Goal: Task Accomplishment & Management: Complete application form

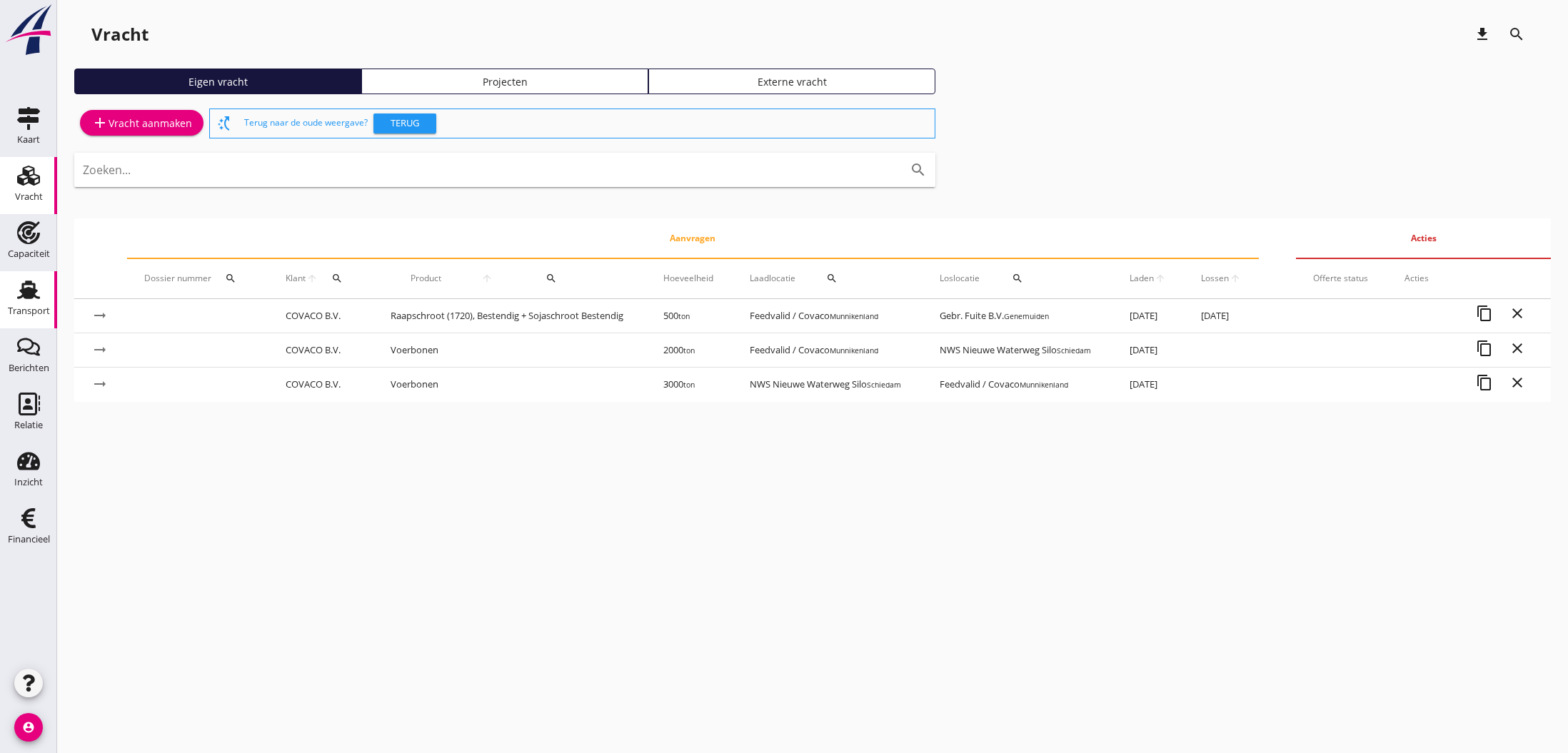
click at [31, 291] on use at bounding box center [29, 290] width 23 height 18
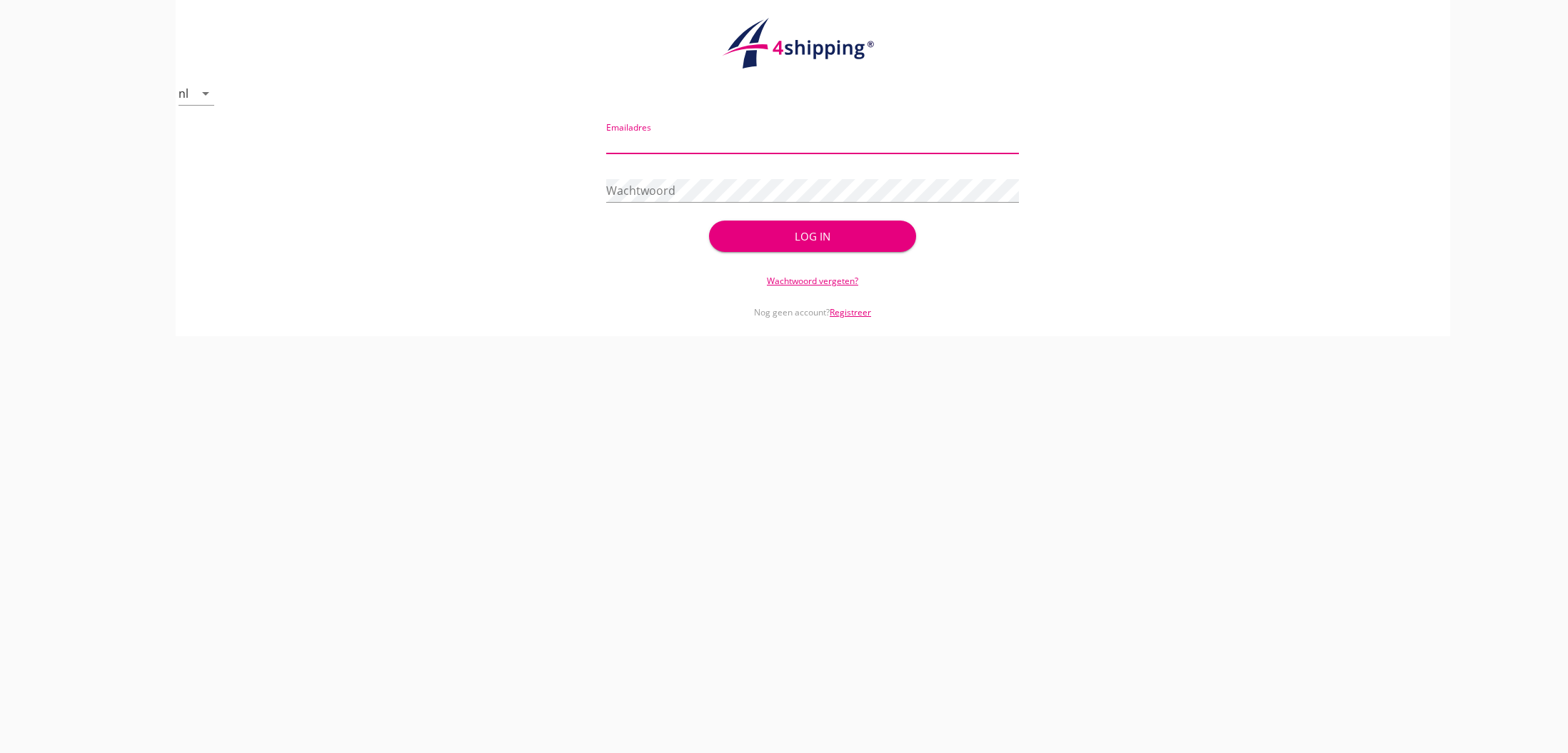
click at [803, 284] on link "Wachtwoord vergeten?" at bounding box center [812, 281] width 91 height 12
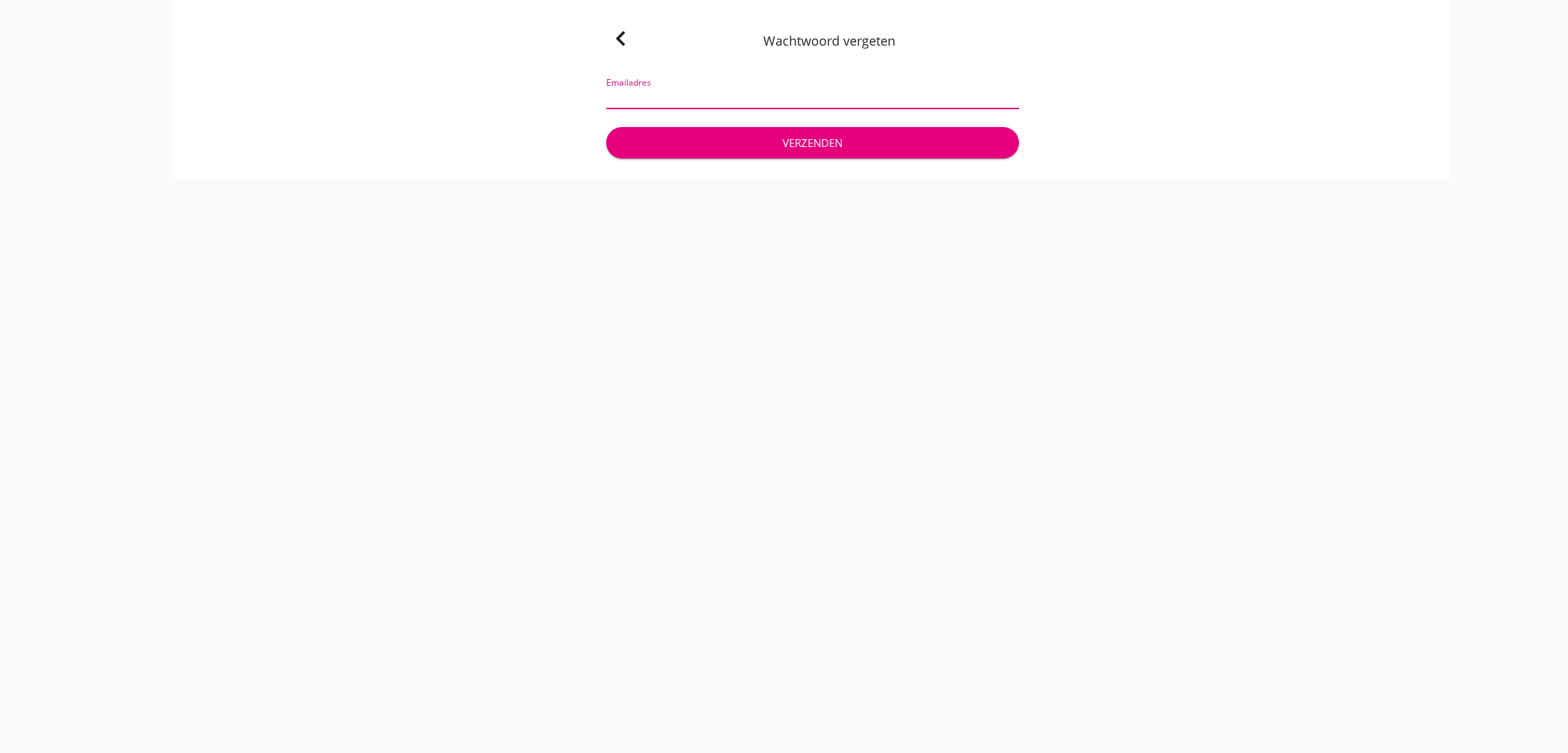
click at [809, 87] on input "Emailadres" at bounding box center [812, 97] width 413 height 23
click at [625, 34] on icon at bounding box center [621, 39] width 17 height 17
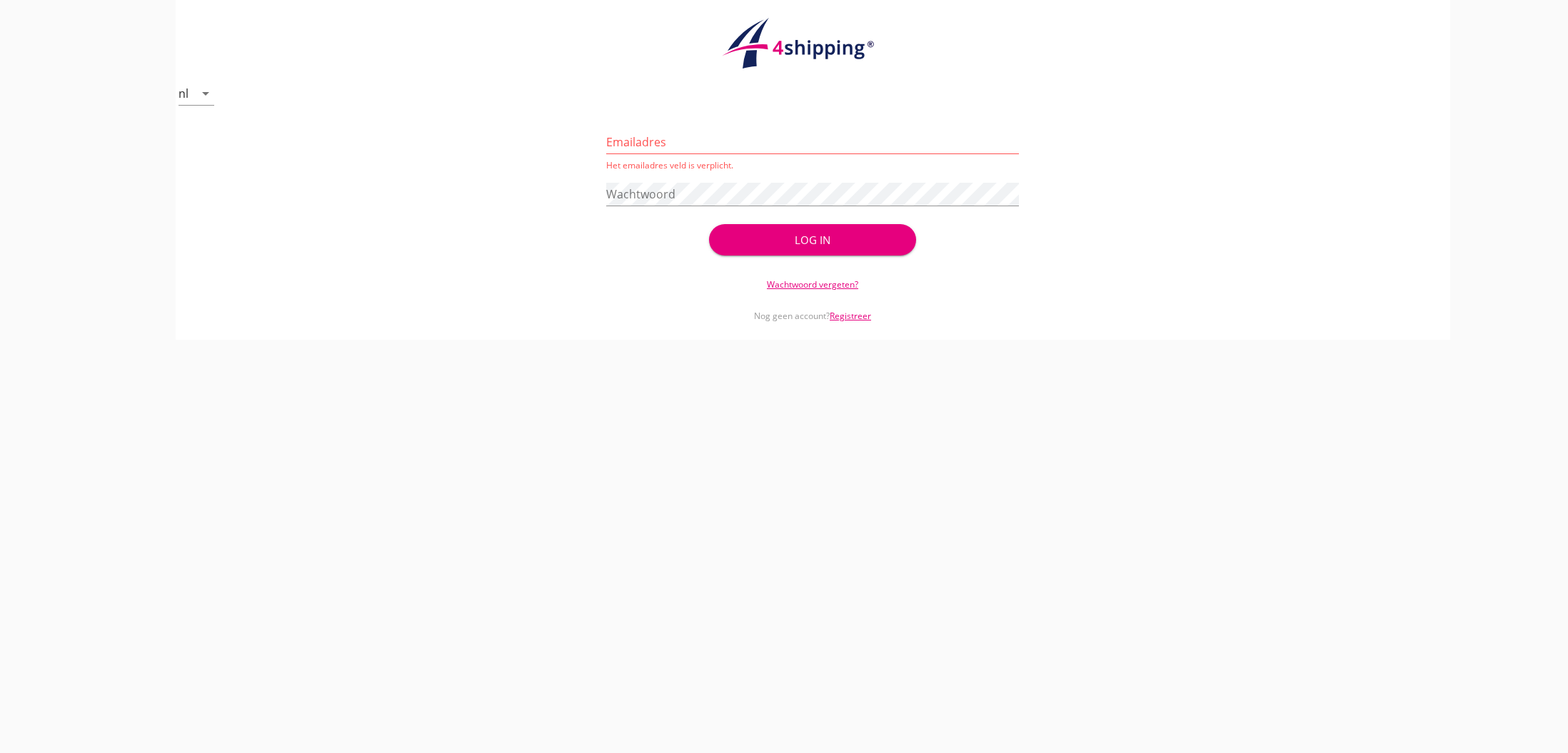
type input "[EMAIL_ADDRESS][DOMAIN_NAME]"
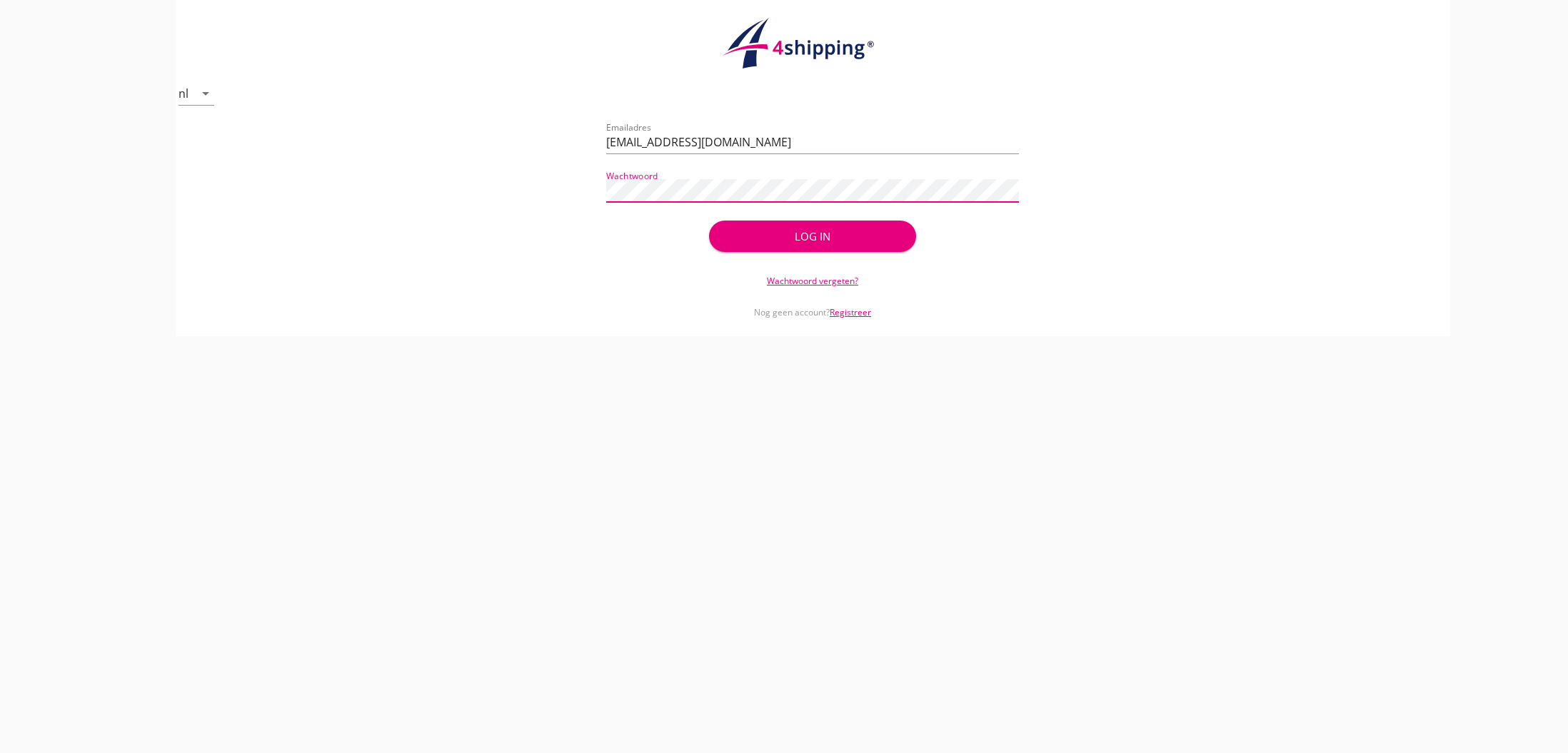
click at [828, 237] on div "Log in" at bounding box center [811, 236] width 160 height 17
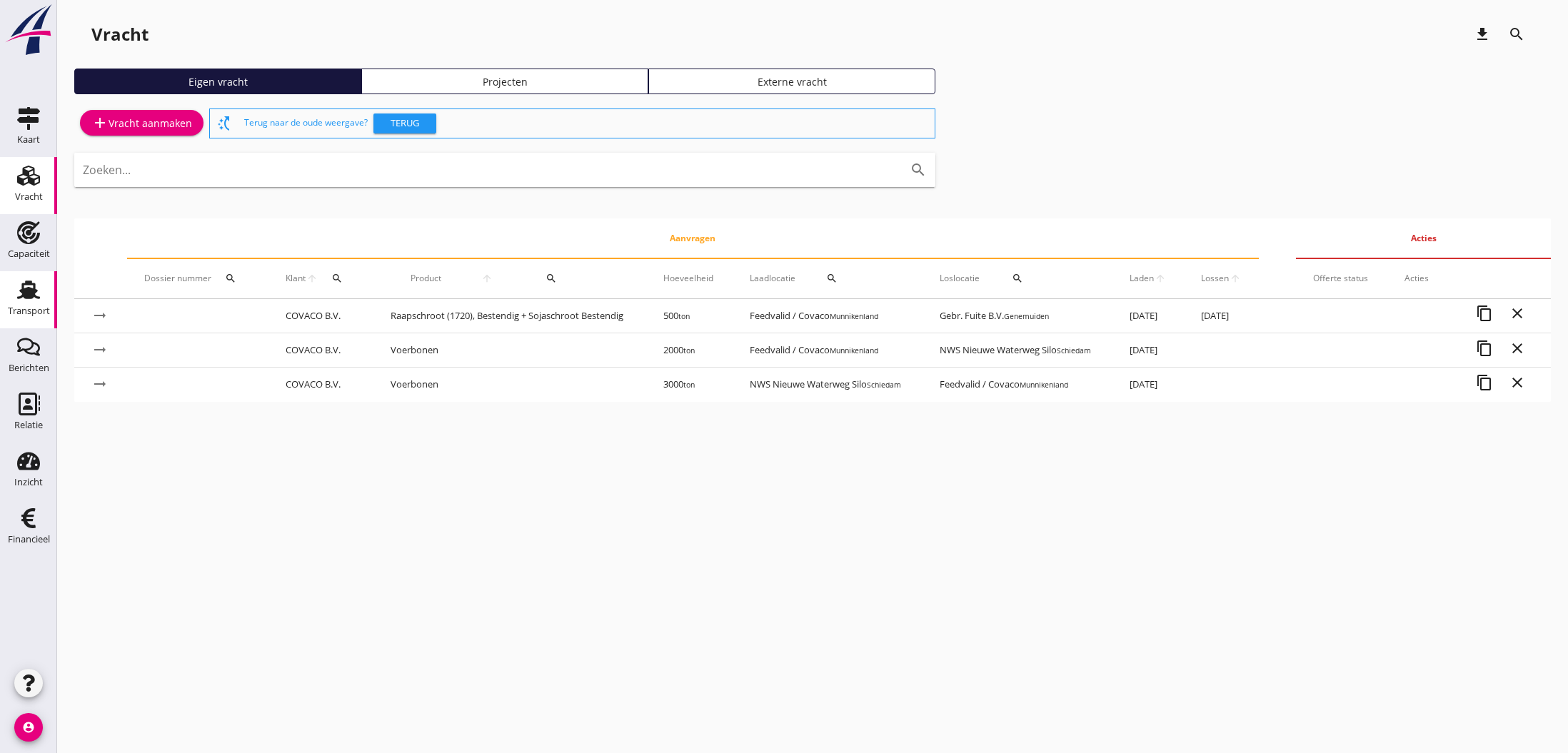
click at [34, 295] on use at bounding box center [29, 290] width 23 height 18
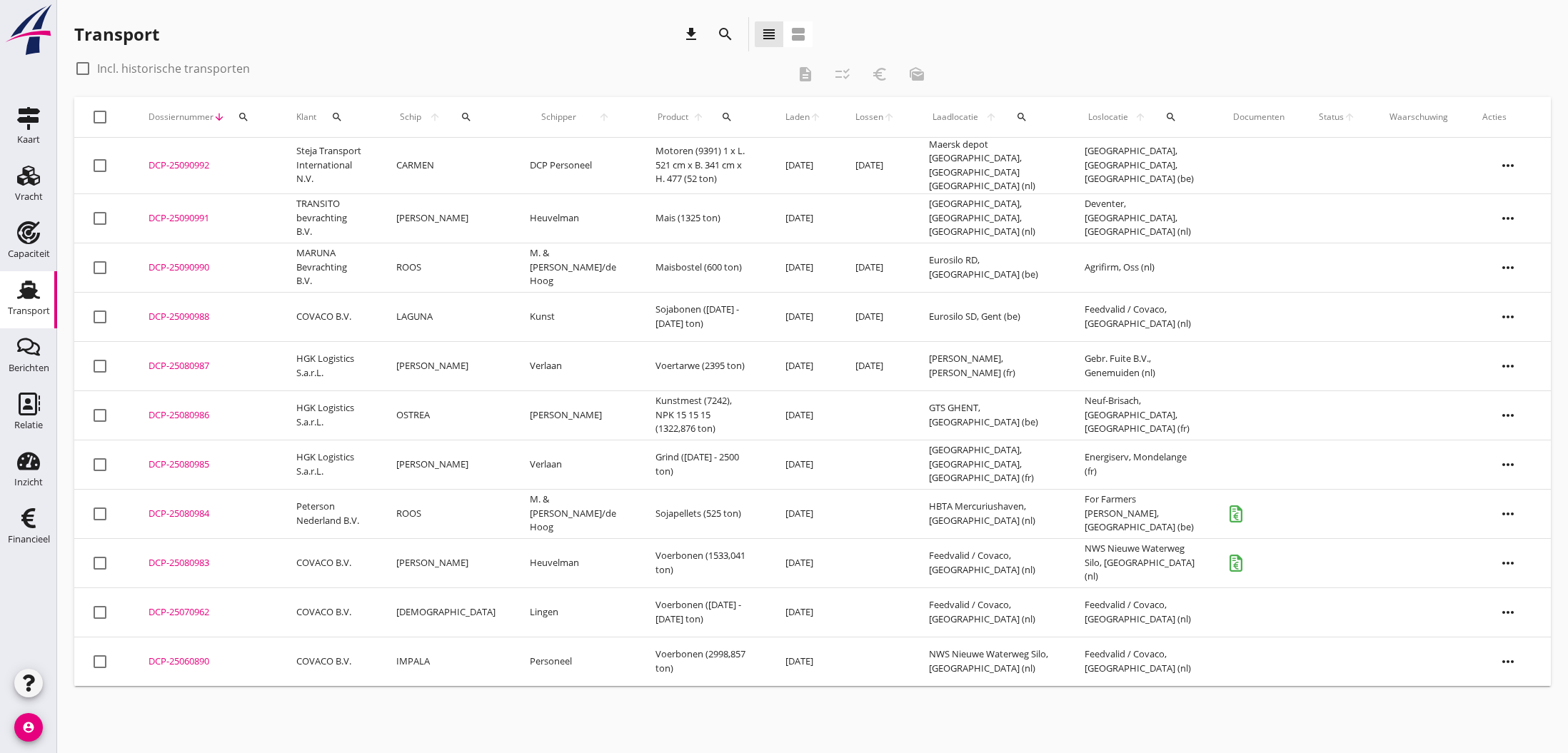
click at [189, 311] on div "DCP-25090988" at bounding box center [205, 317] width 114 height 15
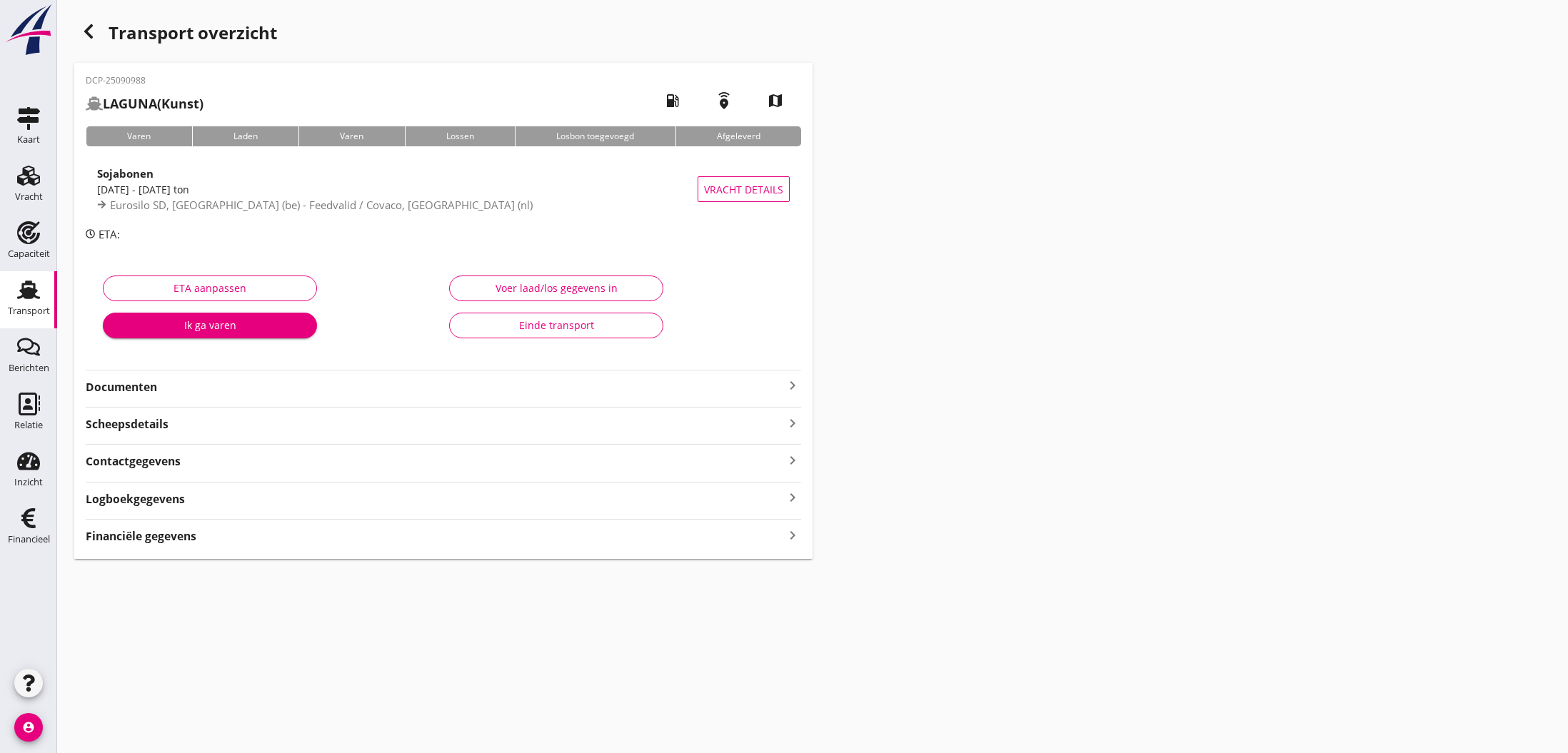
click at [793, 384] on icon "keyboard_arrow_right" at bounding box center [793, 386] width 17 height 17
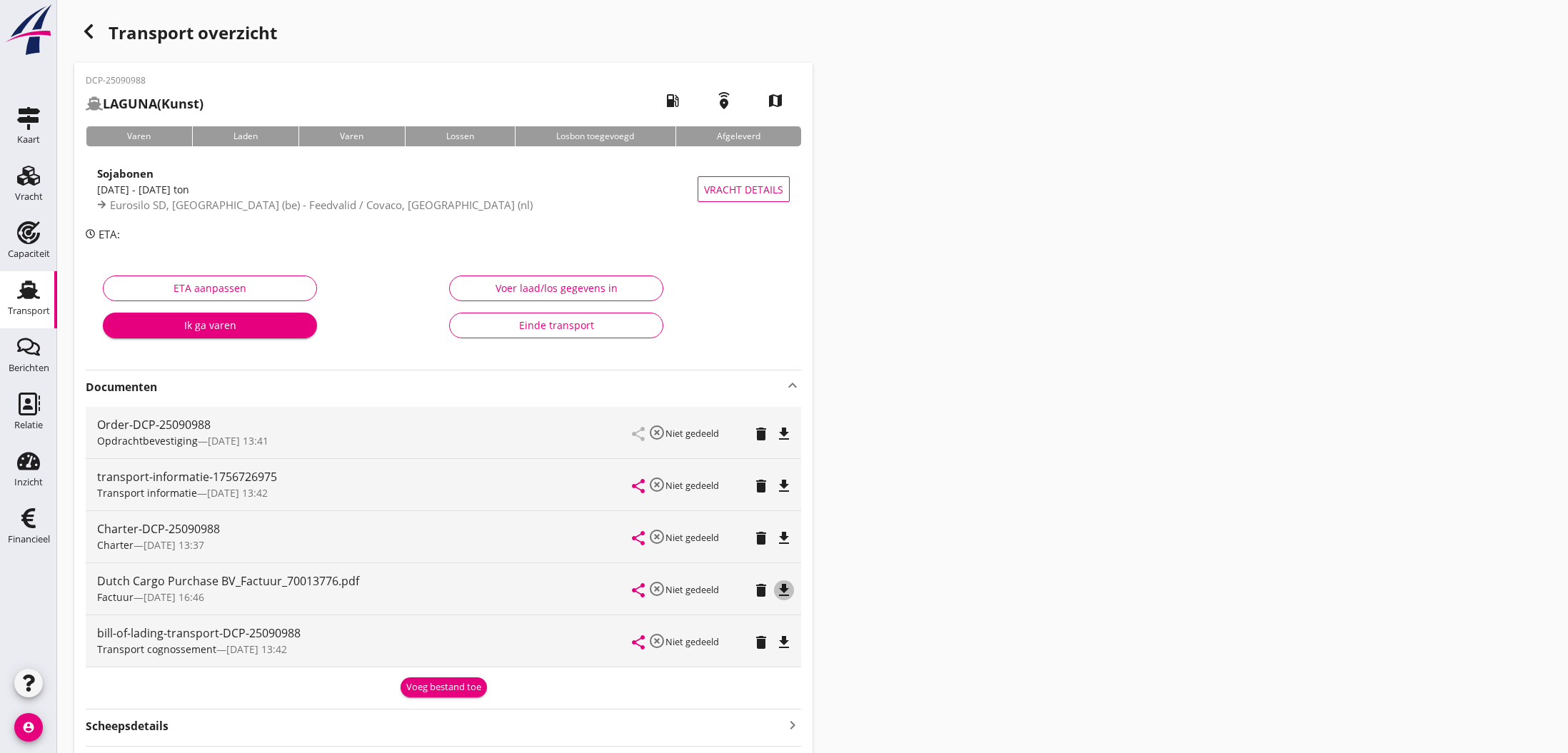
click at [787, 592] on icon "file_download" at bounding box center [784, 591] width 17 height 17
click at [787, 592] on icon "open_in_browser" at bounding box center [784, 591] width 17 height 17
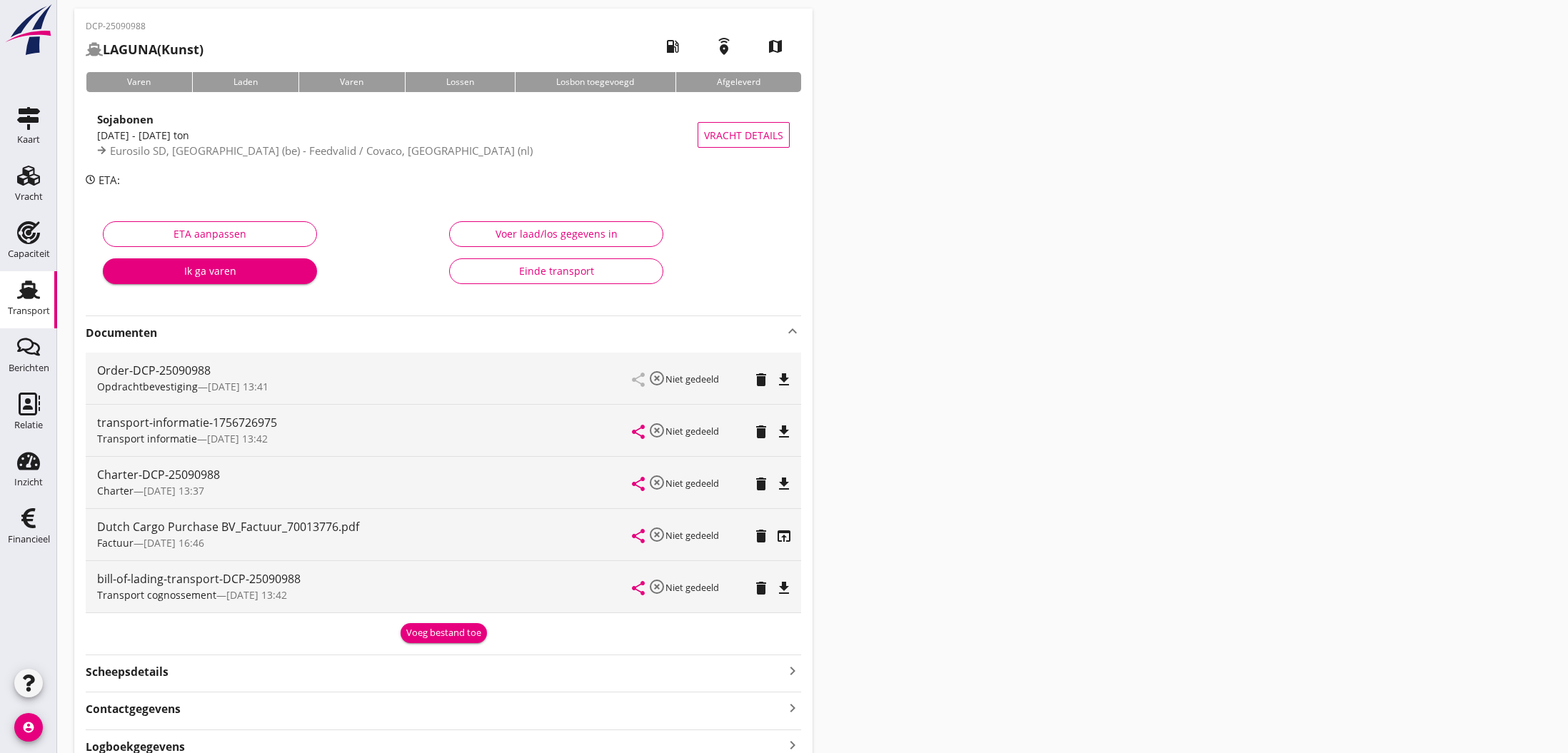
scroll to position [55, 0]
click at [785, 381] on icon "file_download" at bounding box center [784, 379] width 17 height 17
click at [785, 381] on icon "open_in_browser" at bounding box center [784, 379] width 17 height 17
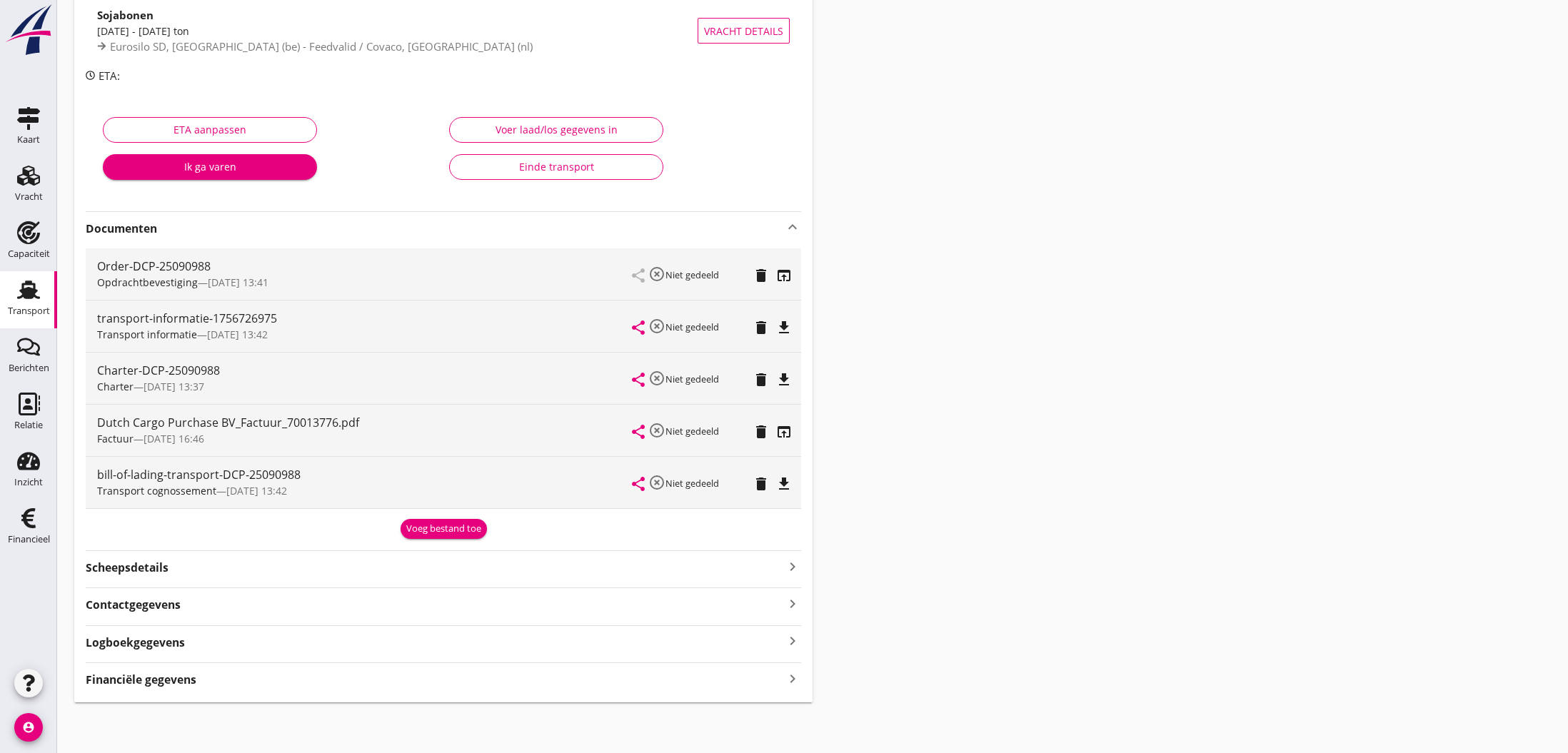
scroll to position [157, 0]
click at [556, 129] on div "Voer laad/los gegevens in" at bounding box center [556, 129] width 189 height 15
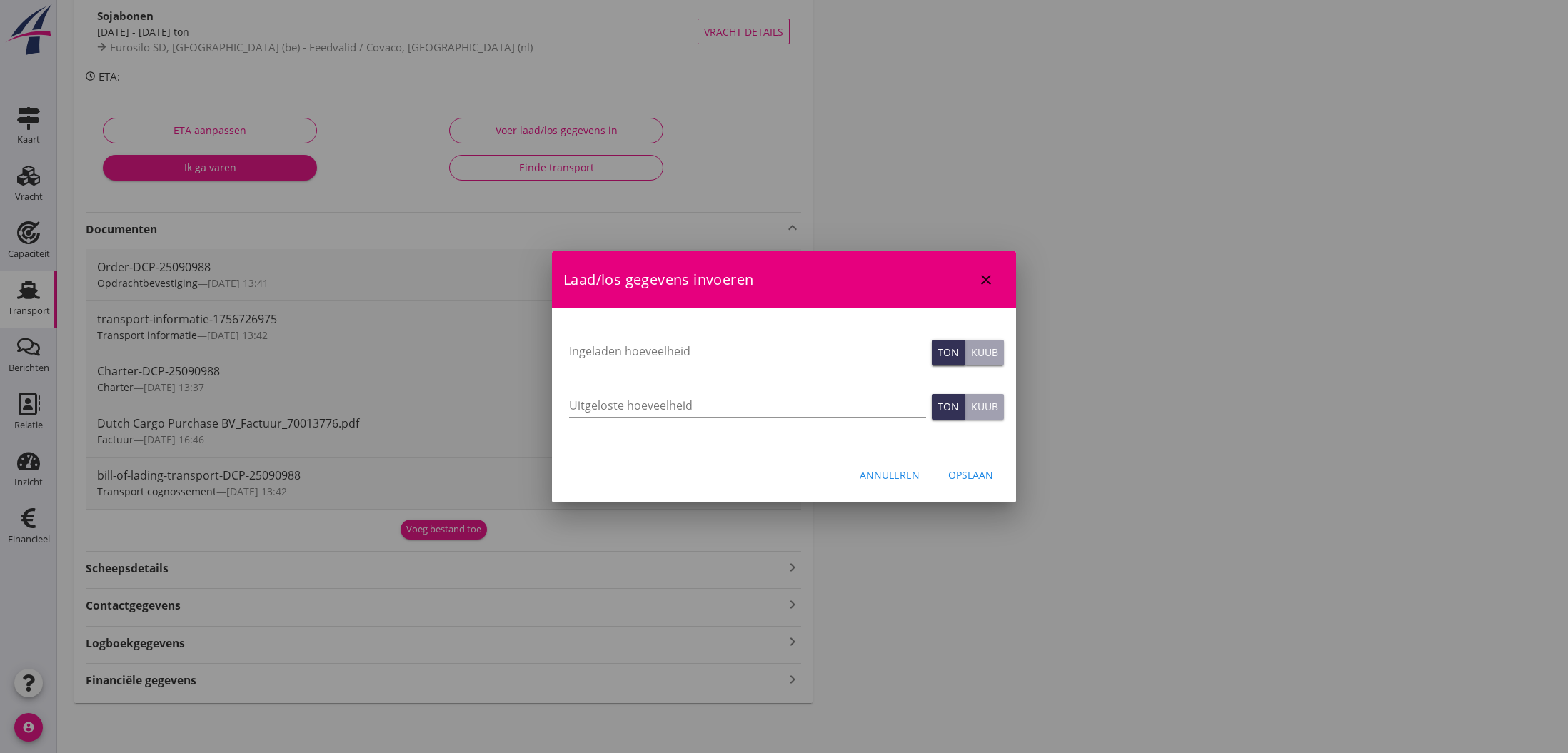
click at [1142, 572] on div at bounding box center [784, 376] width 1568 height 753
drag, startPoint x: 887, startPoint y: 476, endPoint x: 546, endPoint y: 510, distance: 342.7
click at [887, 478] on div "Annuleren" at bounding box center [890, 474] width 60 height 15
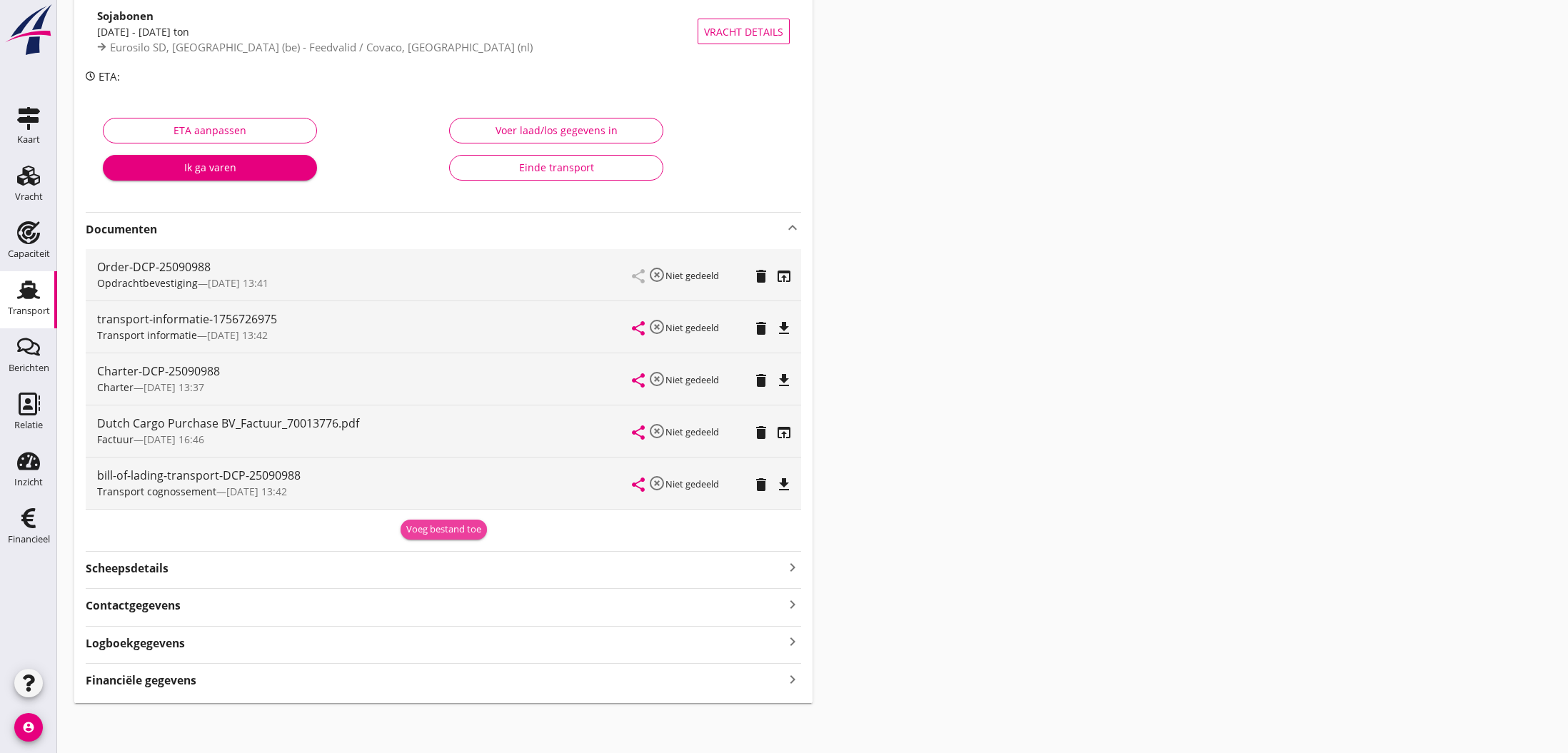
click at [433, 531] on div "Voeg bestand toe" at bounding box center [443, 530] width 75 height 15
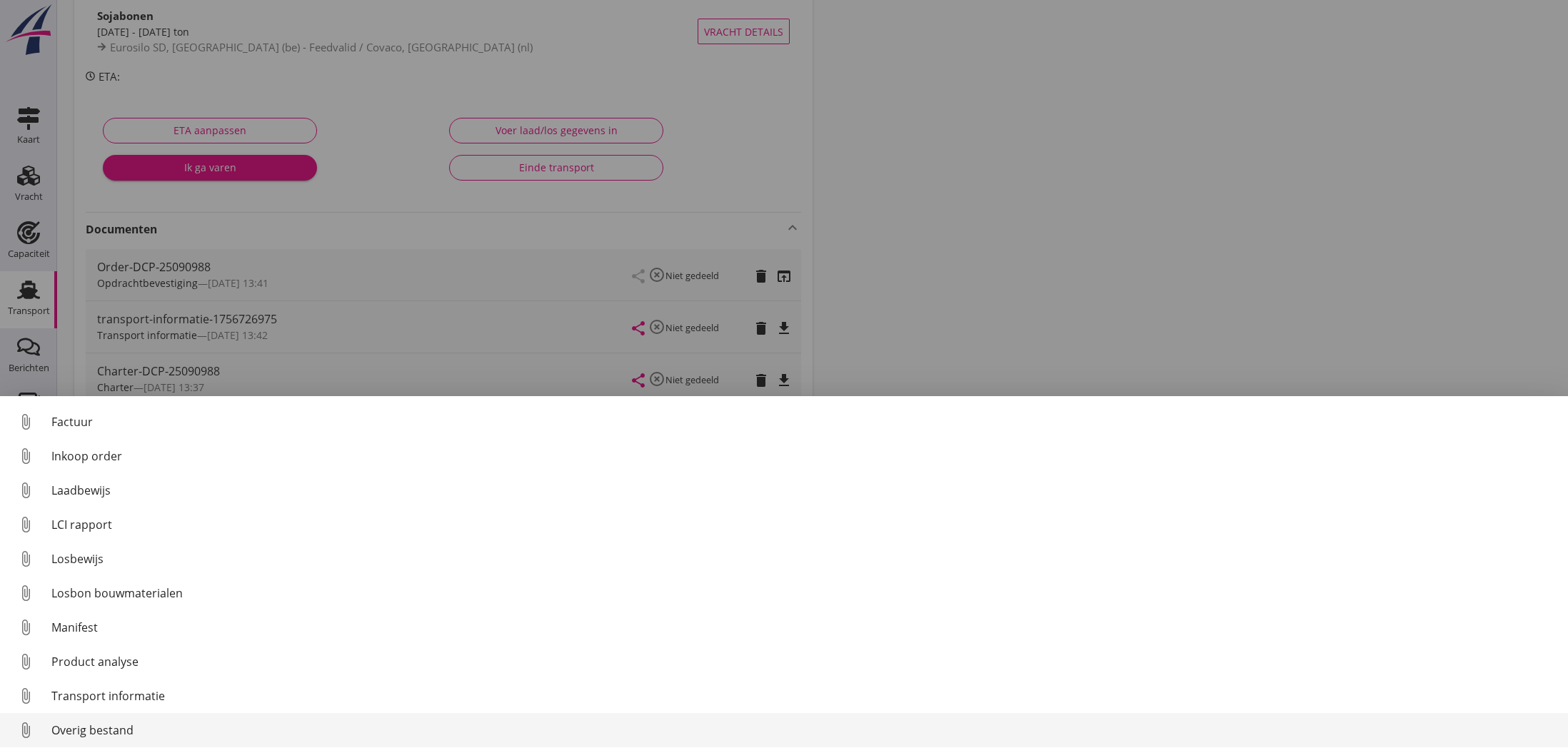
scroll to position [100, 0]
click at [151, 731] on div "Overig bestand" at bounding box center [803, 731] width 1505 height 17
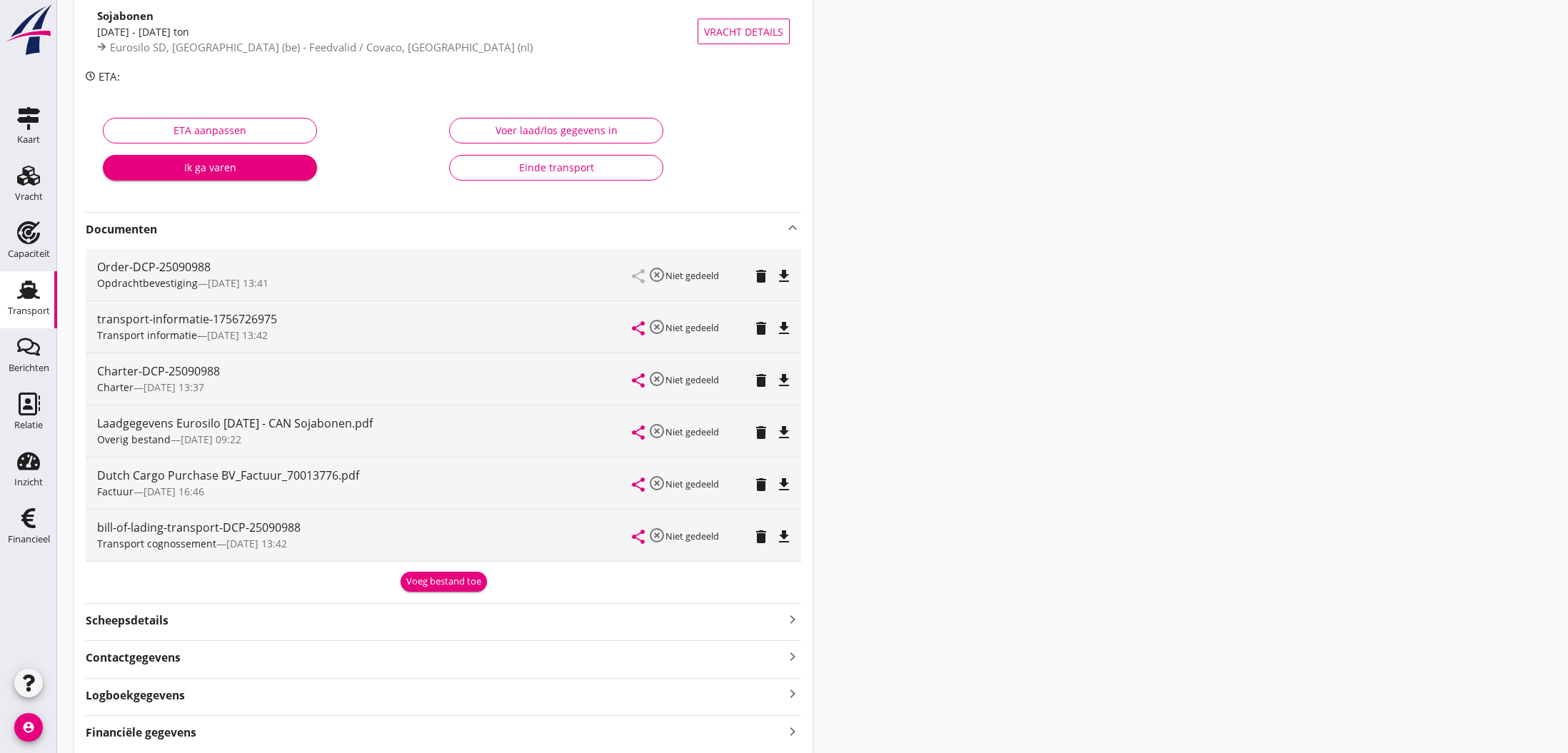
click at [785, 430] on icon "file_download" at bounding box center [784, 433] width 17 height 17
click at [785, 430] on icon "open_in_browser" at bounding box center [784, 433] width 17 height 17
click at [571, 122] on button "Voer laad/los gegevens in" at bounding box center [556, 130] width 214 height 25
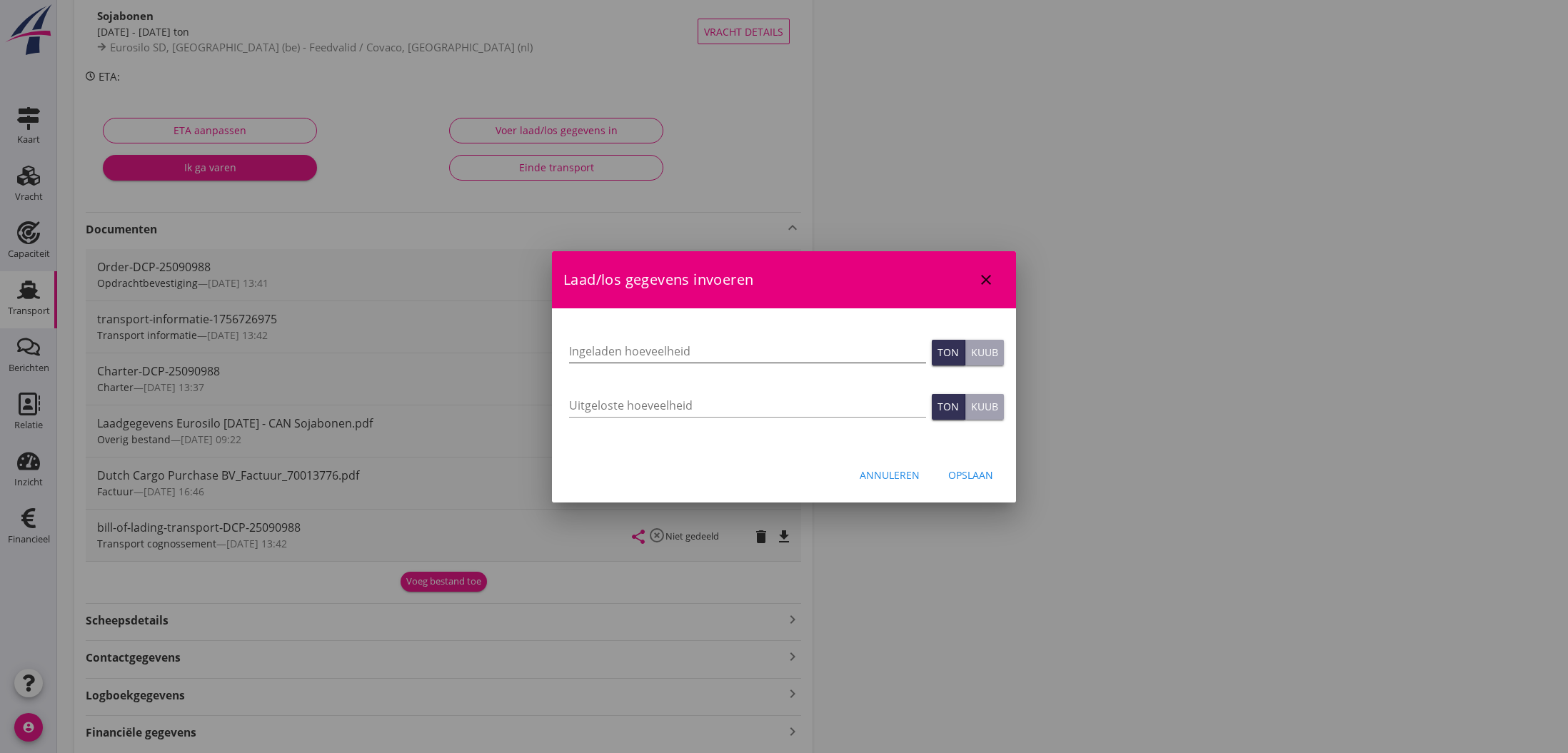
click at [676, 346] on input "Ingeladen hoeveelheid" at bounding box center [747, 352] width 357 height 23
type input "2007.805"
click at [610, 407] on input "Uitgeloste hoeveelheid" at bounding box center [747, 406] width 357 height 23
type input "2007.805"
click at [975, 478] on div "Opslaan" at bounding box center [971, 474] width 45 height 15
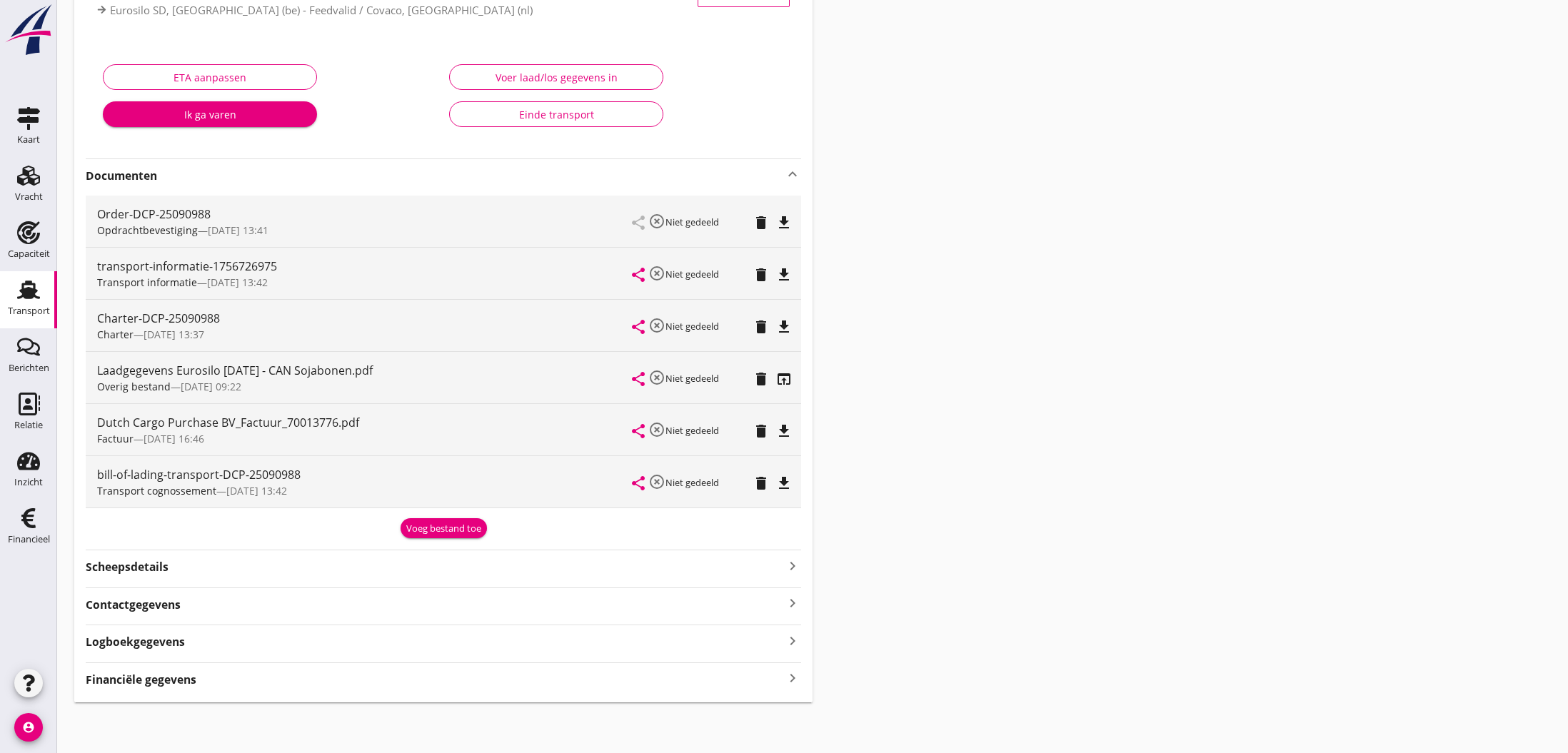
scroll to position [194, 0]
click at [192, 685] on strong "Financiële gegevens" at bounding box center [141, 680] width 111 height 17
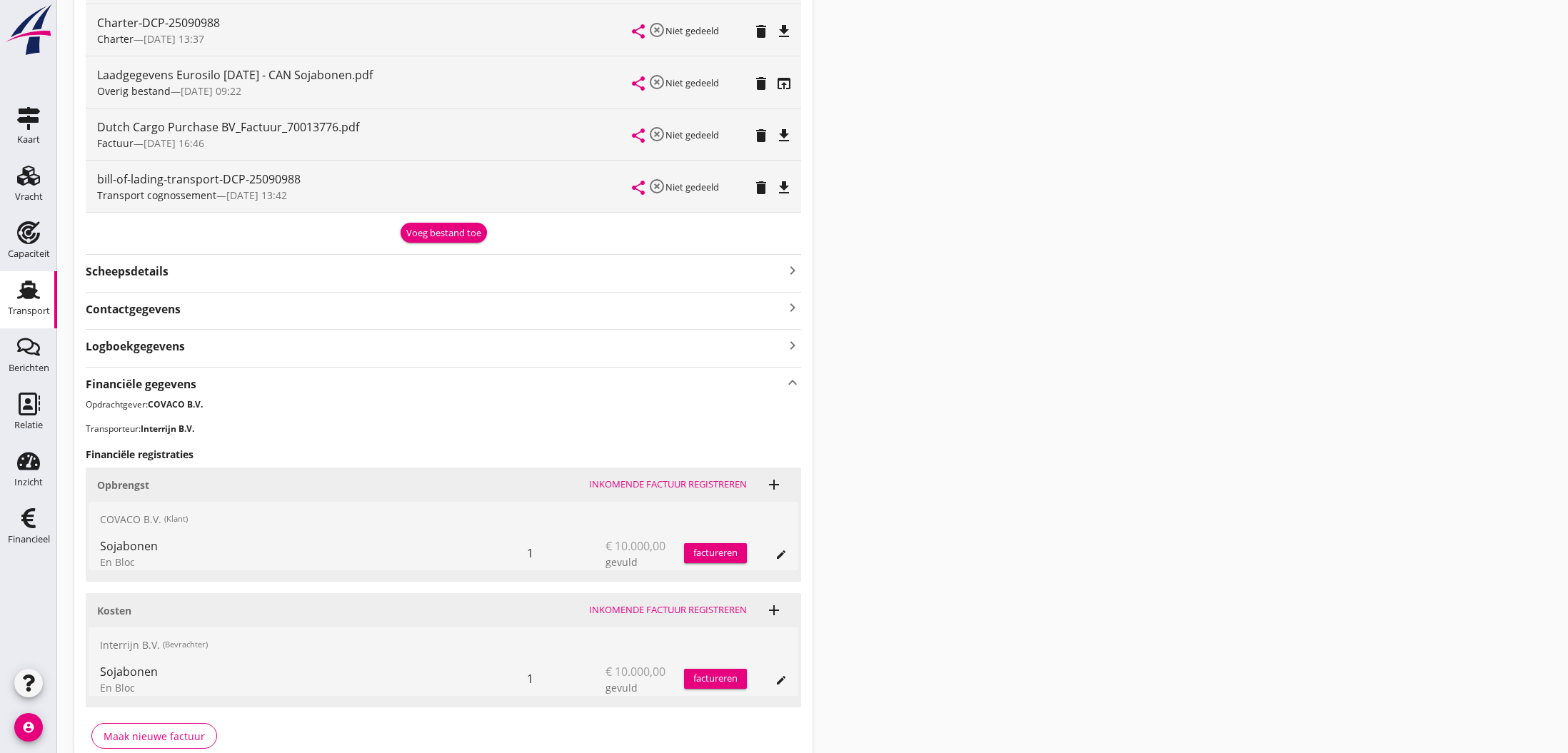
scroll to position [494, 0]
click at [157, 734] on div "Maak nieuwe factuur" at bounding box center [154, 738] width 101 height 15
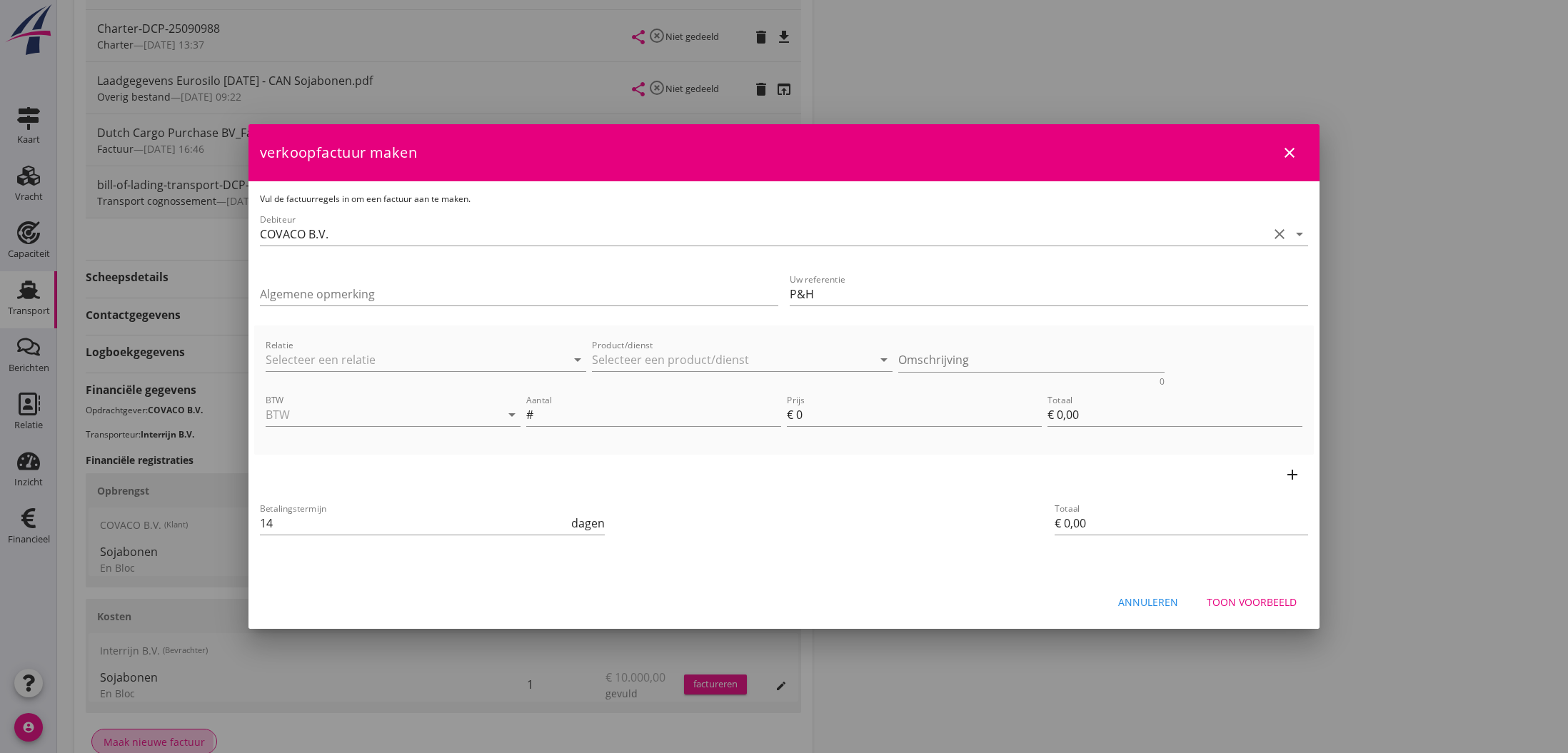
scroll to position [485, 0]
click at [689, 362] on input "Product/dienst" at bounding box center [732, 360] width 281 height 23
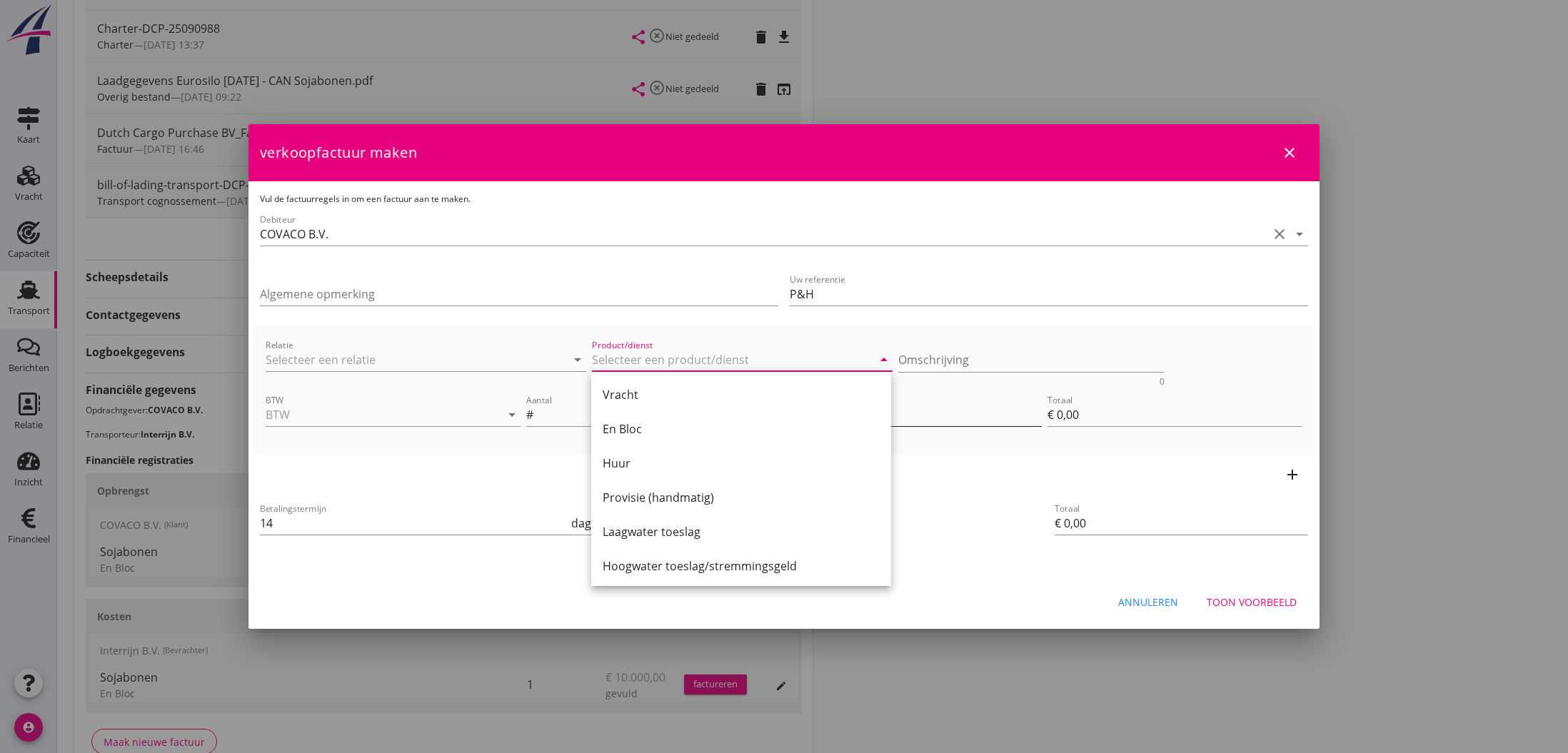
drag, startPoint x: 665, startPoint y: 430, endPoint x: 844, endPoint y: 403, distance: 181.0
click at [666, 431] on div "En Bloc" at bounding box center [740, 429] width 277 height 17
type input "En Bloc"
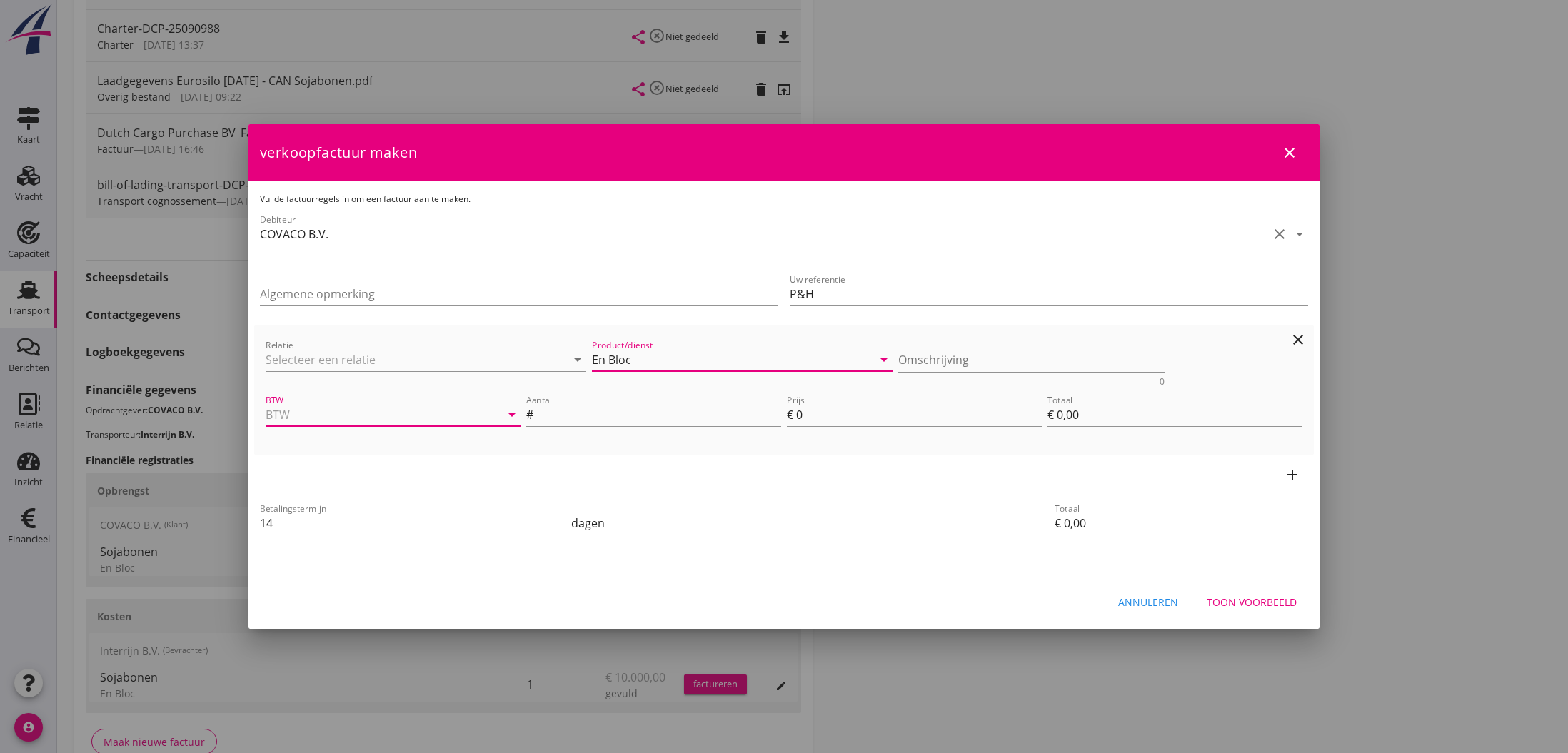
click at [402, 408] on input "BTW" at bounding box center [372, 415] width 215 height 23
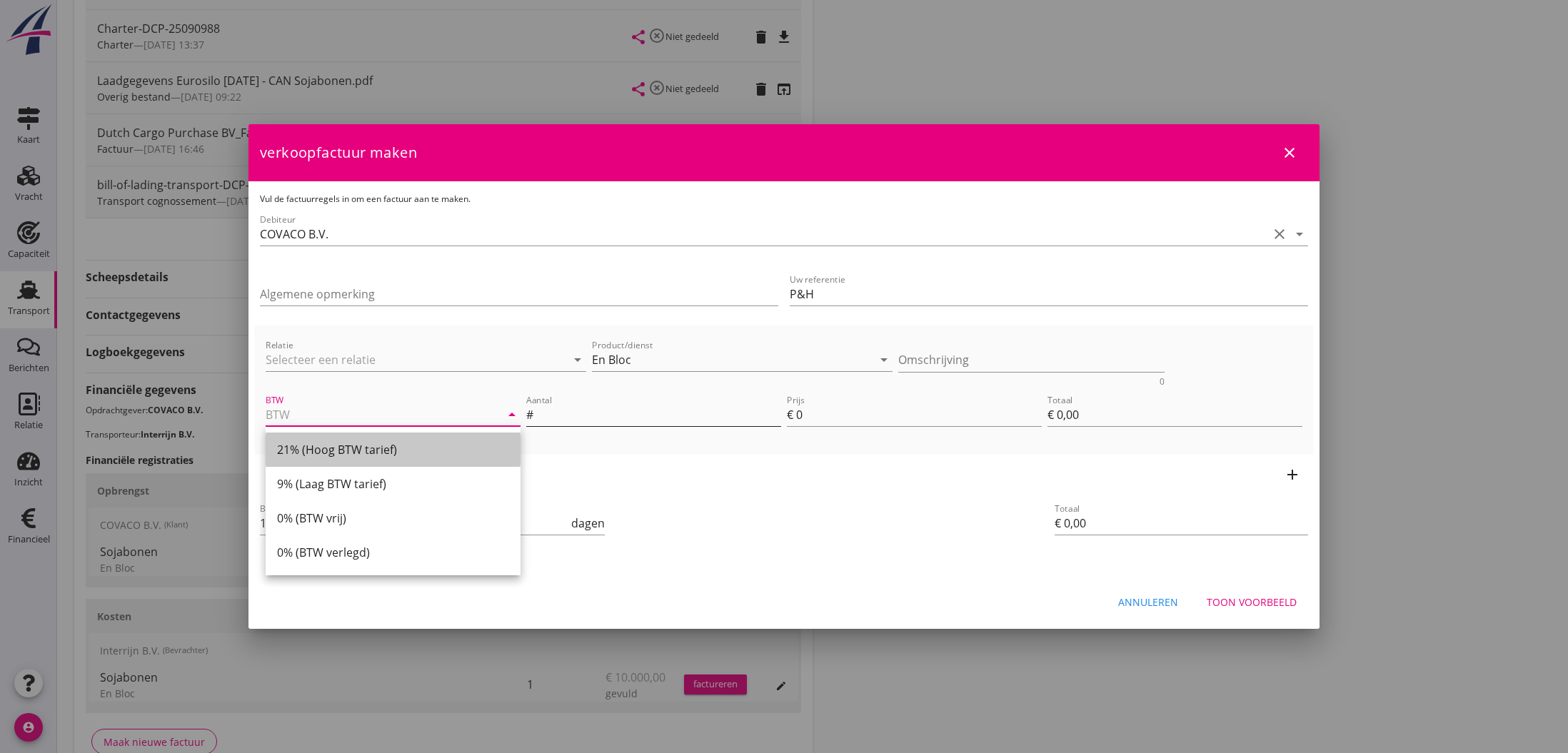
drag, startPoint x: 358, startPoint y: 454, endPoint x: 642, endPoint y: 427, distance: 285.3
click at [367, 450] on div "21% (Hoog BTW tarief)" at bounding box center [392, 450] width 232 height 17
type input "21% (Hoog BTW tarief)"
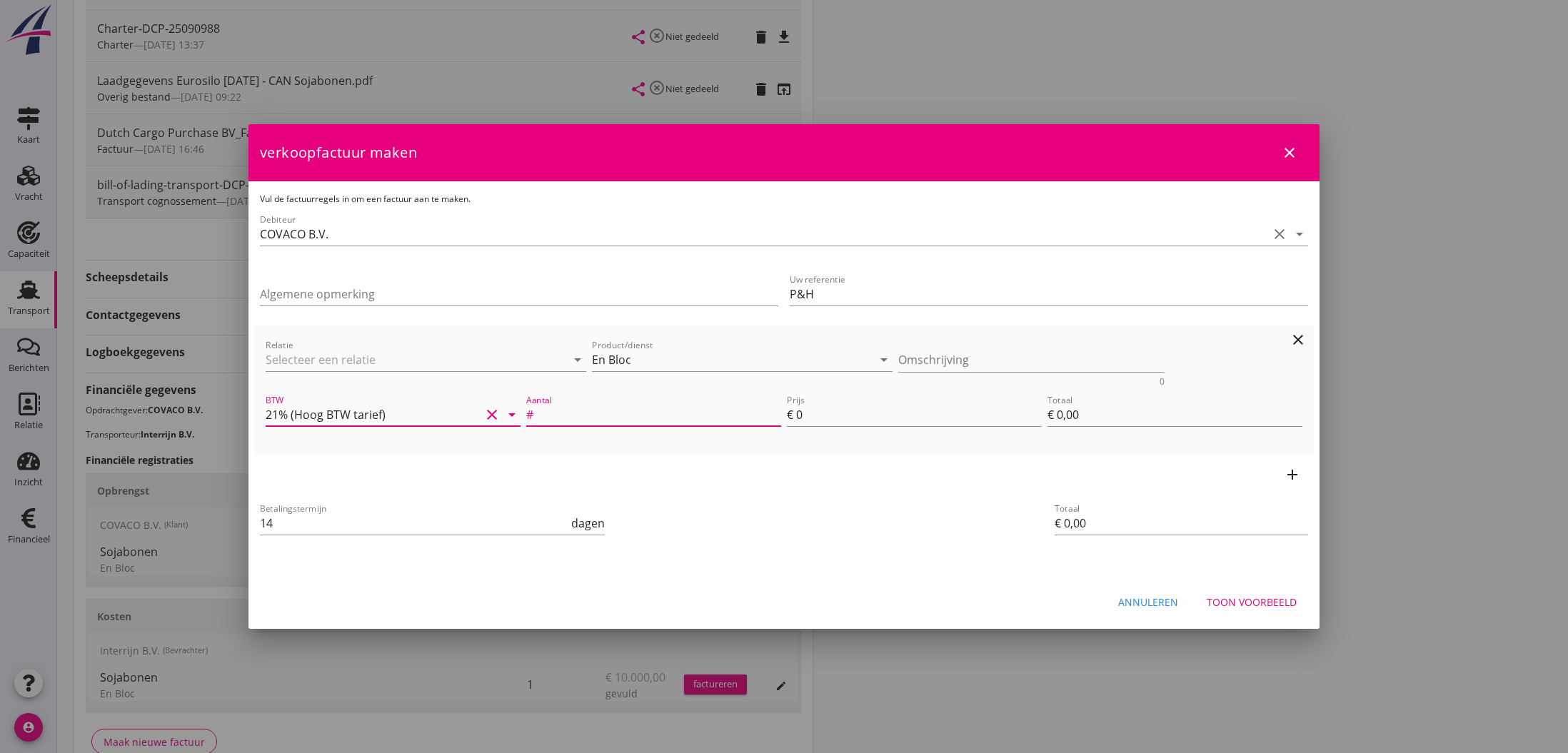
click at [639, 417] on input "Aantal" at bounding box center [659, 415] width 245 height 23
type input "1"
click at [795, 417] on div "€" at bounding box center [792, 415] width 10 height 17
click at [802, 416] on input "0" at bounding box center [918, 415] width 246 height 23
type input "1"
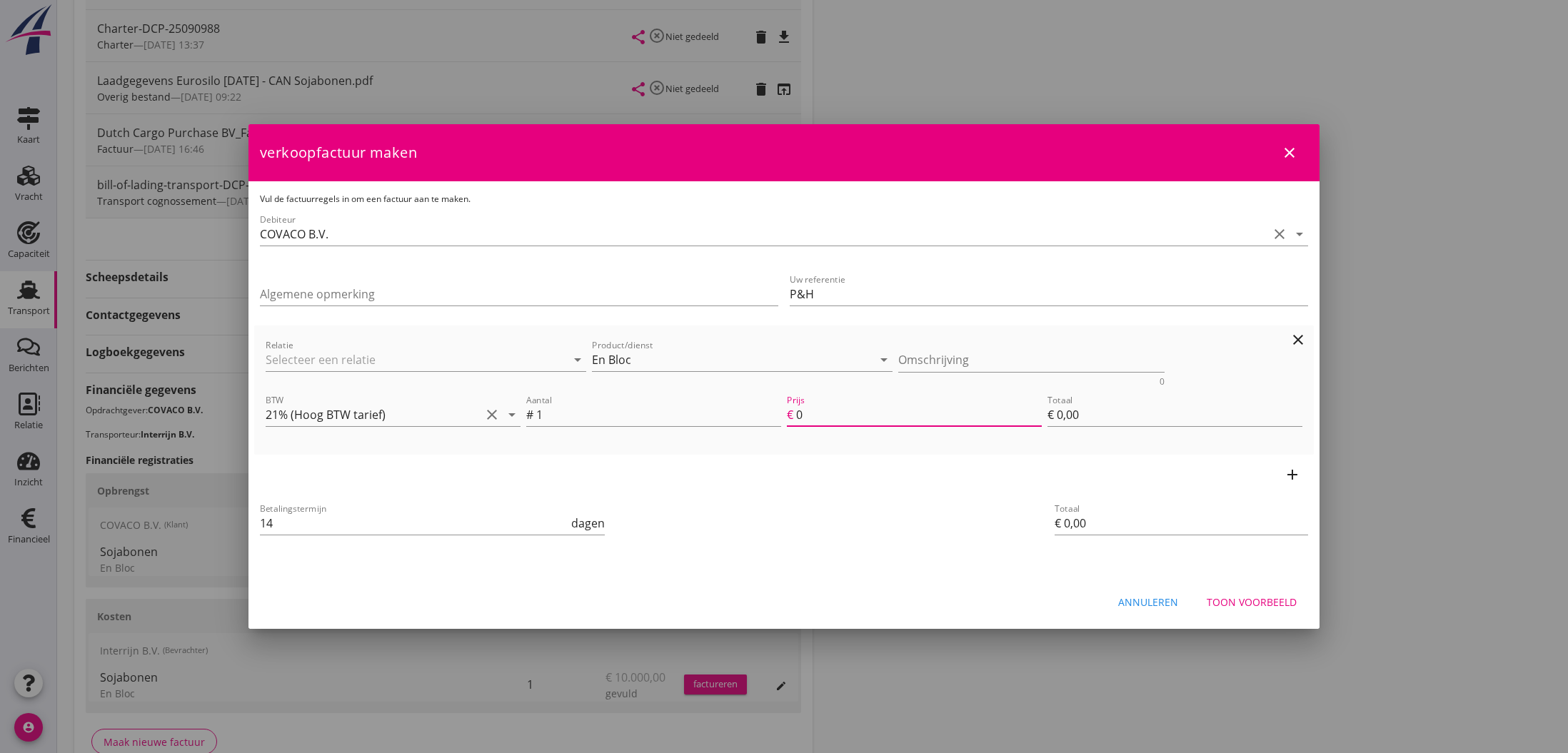
type input "€ 1,00"
type input "10"
type input "€ 10,00"
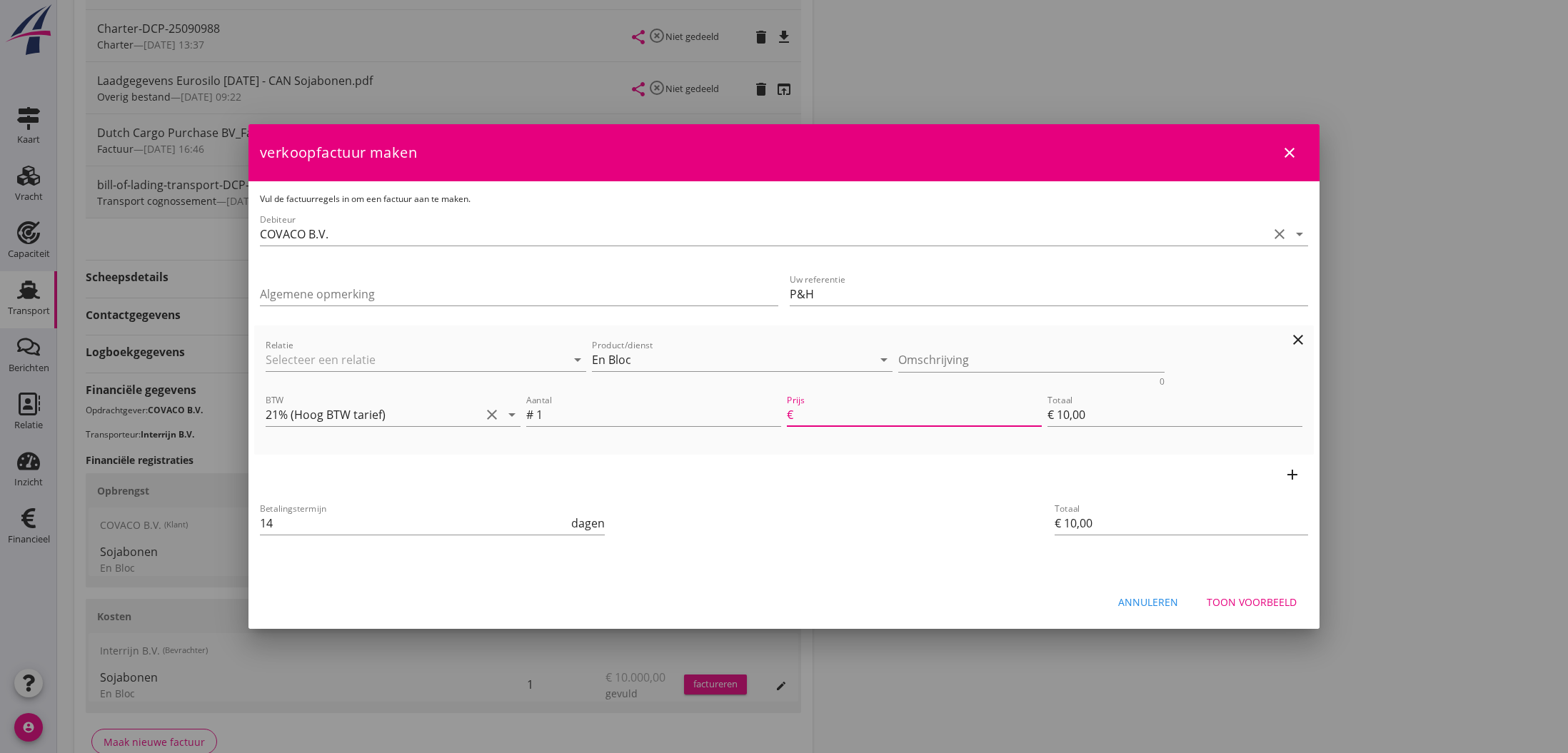
type input "€ 0,00"
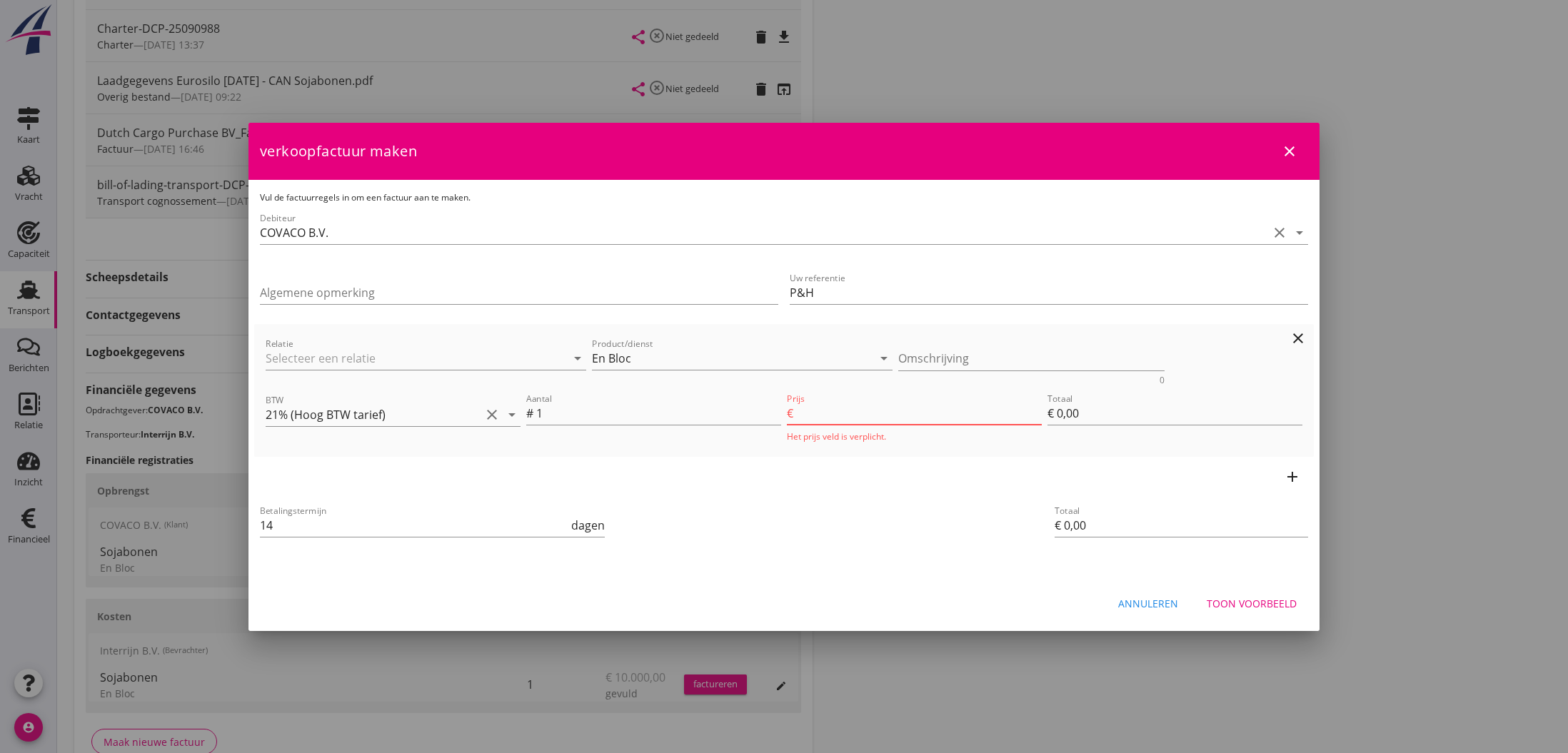
type input "10"
type input "€ 10,00"
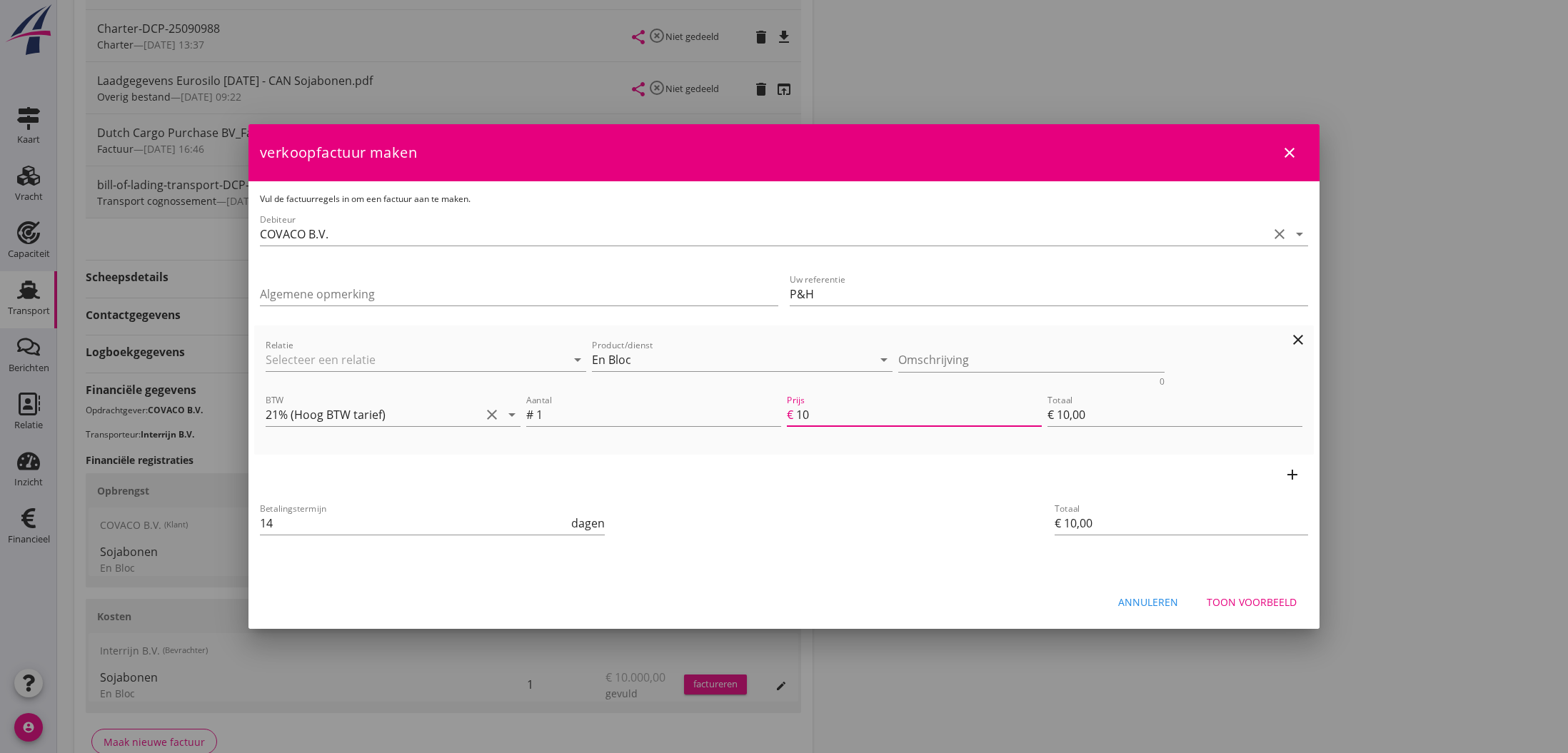
type input "100"
type input "€ 100,00"
type input "1000"
type input "€ 1.000,00"
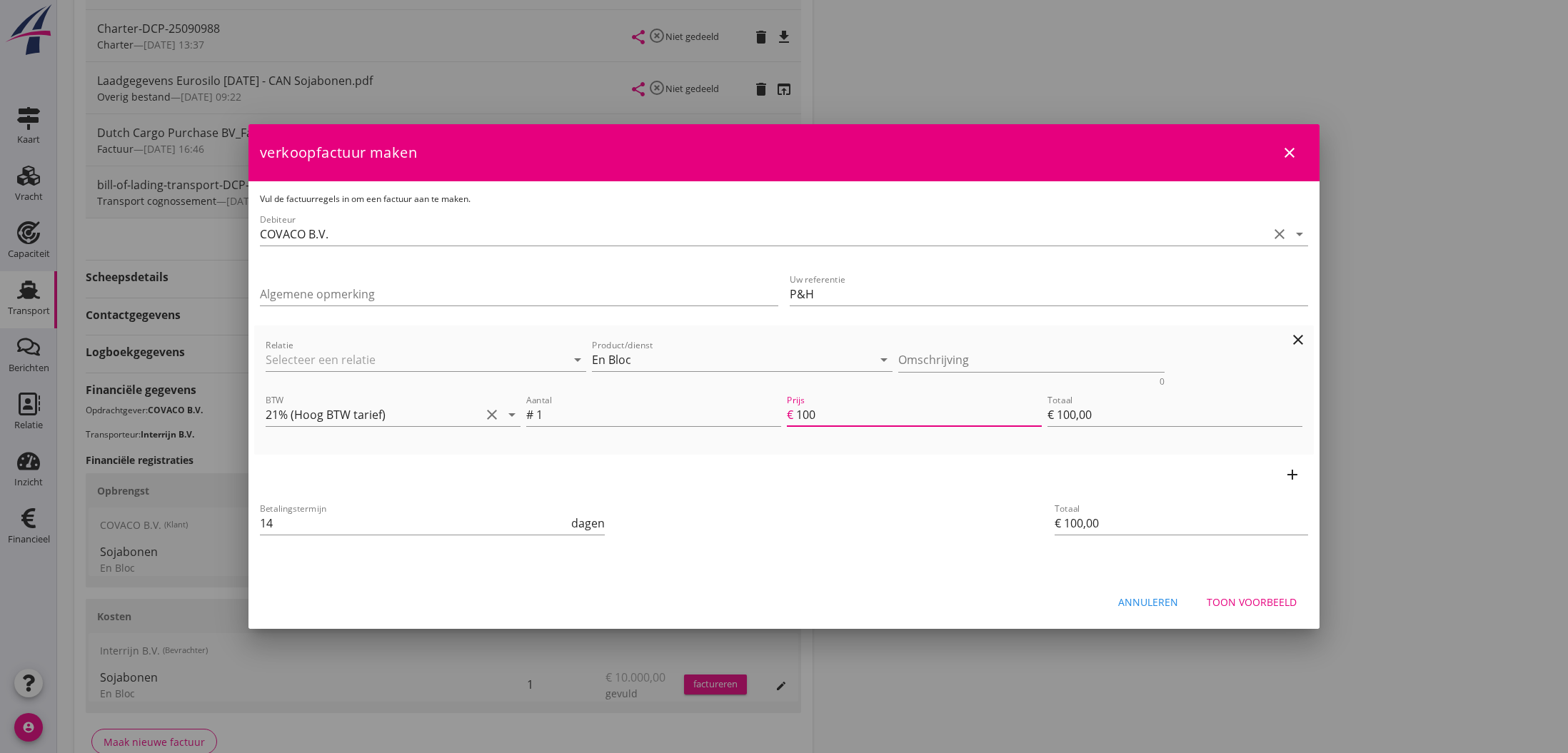
type input "€ 1.000,00"
type input "10000"
type input "€ 10.000,00"
type input "10000.00"
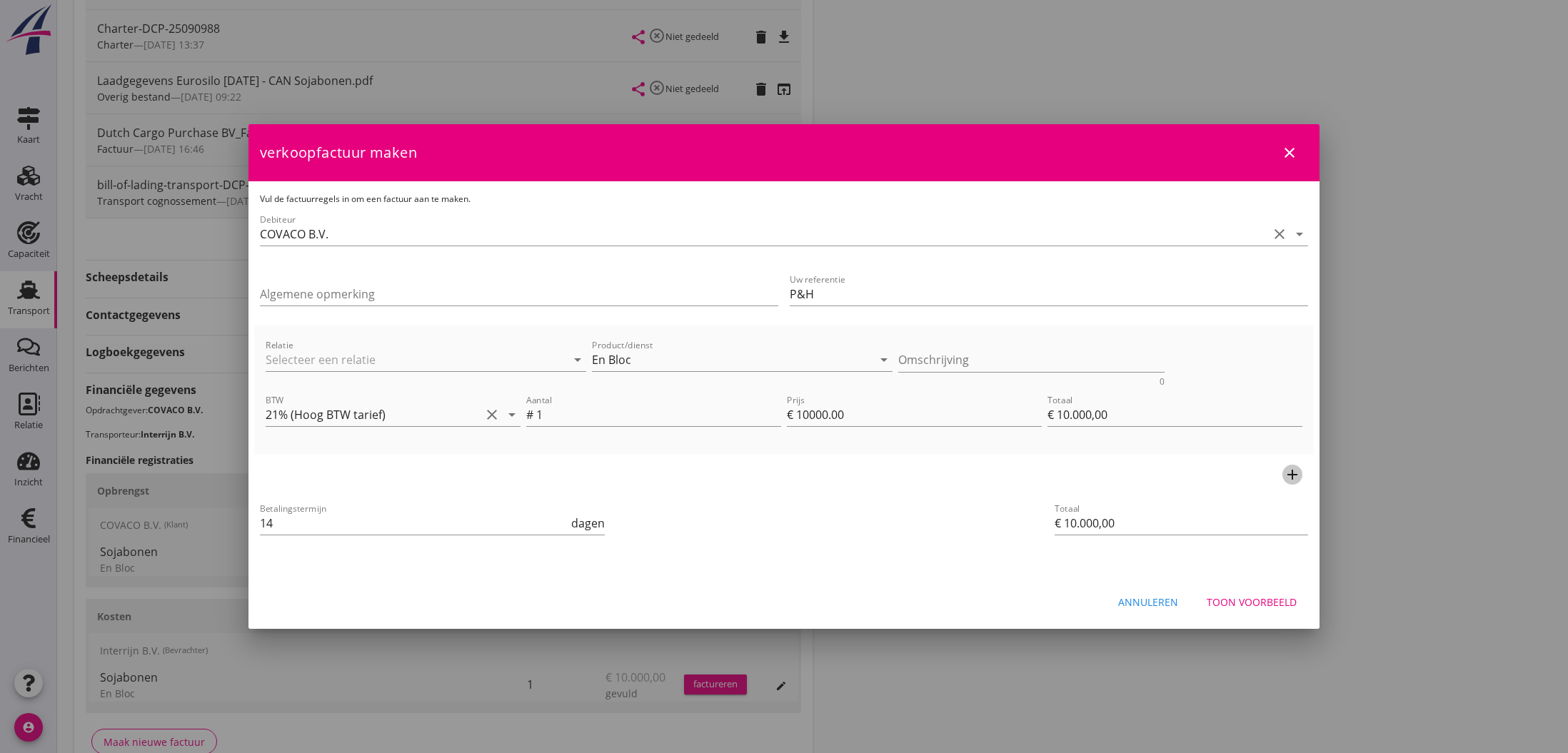
click at [1294, 478] on icon "add" at bounding box center [1292, 475] width 17 height 17
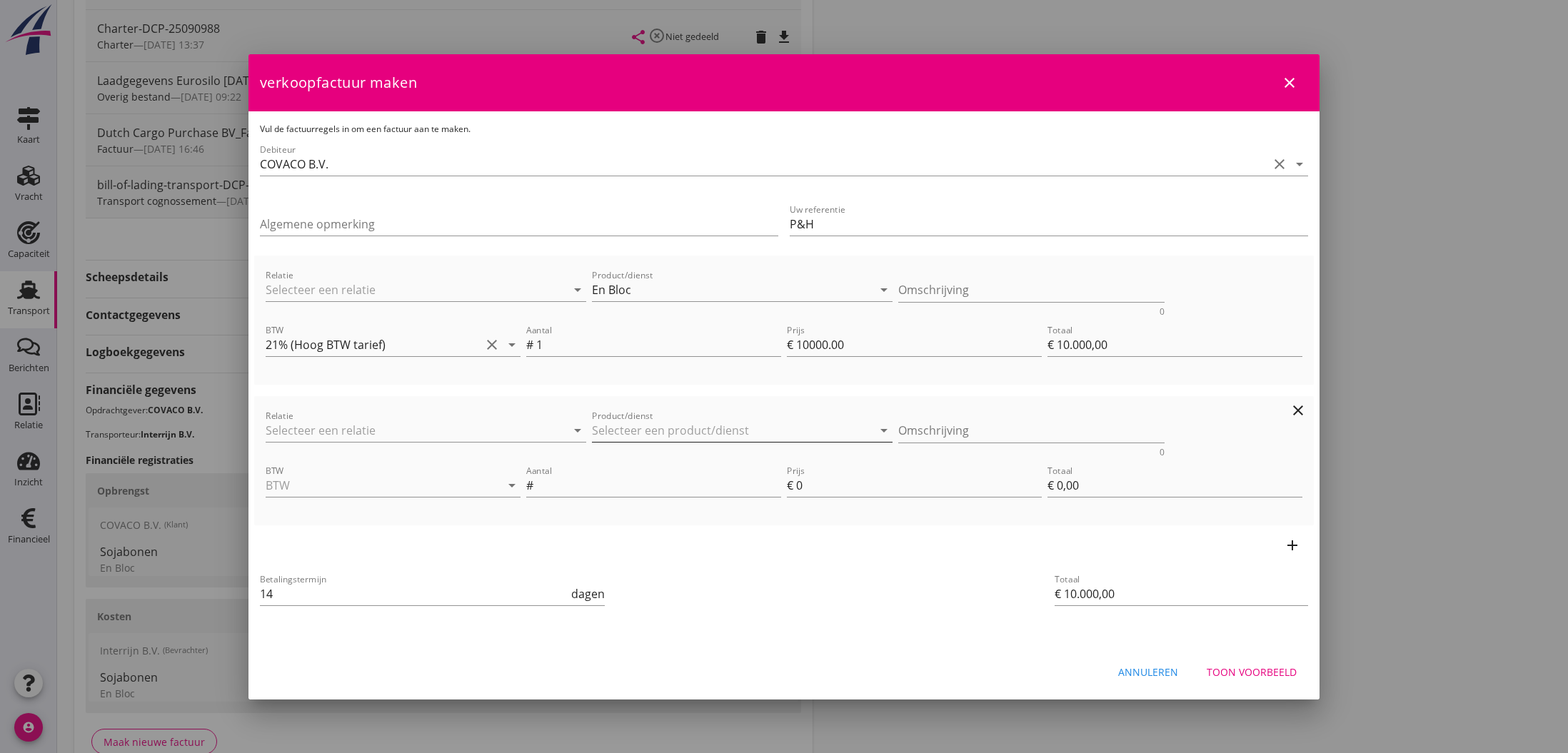
click at [610, 429] on input "Product/dienst" at bounding box center [732, 430] width 281 height 23
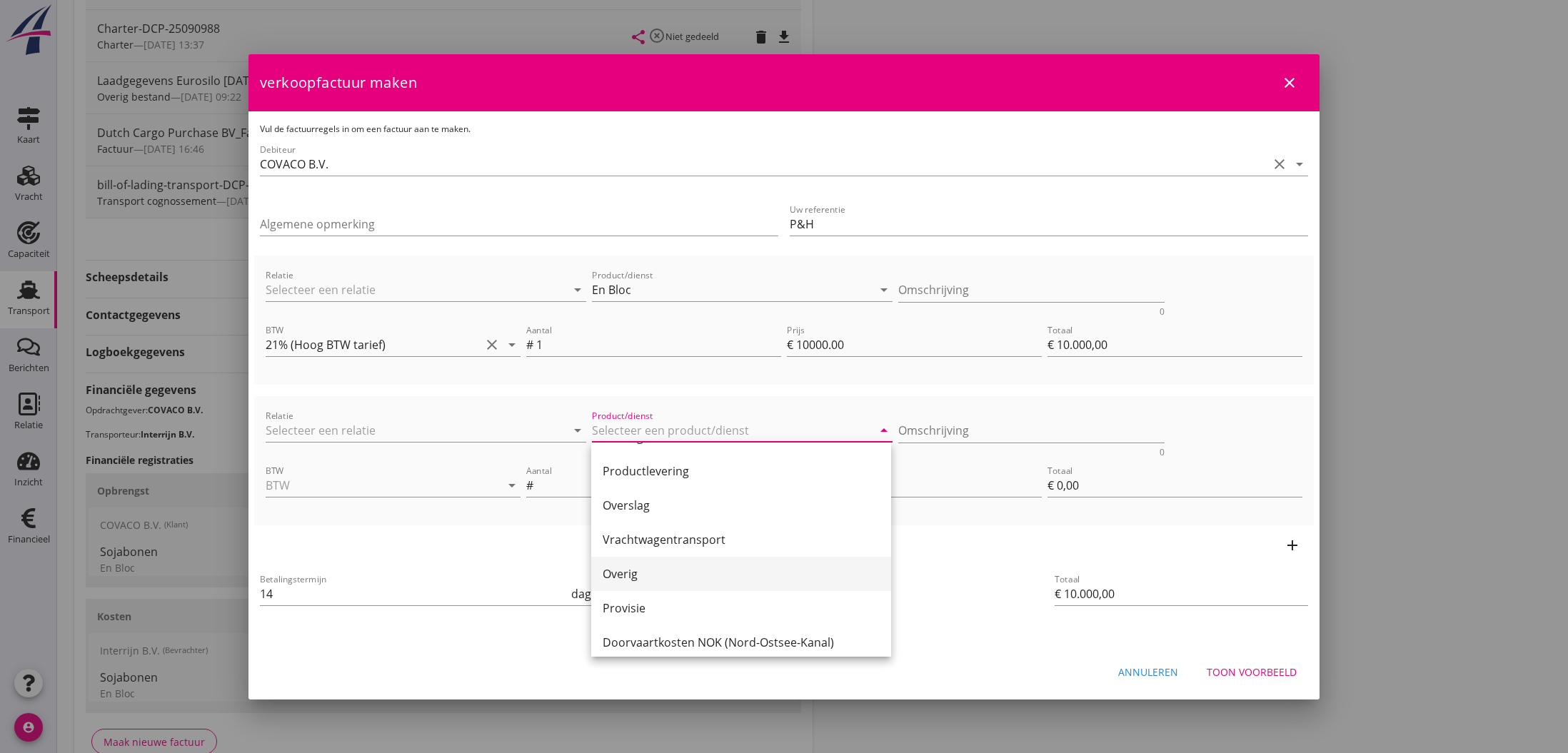
scroll to position [374, 0]
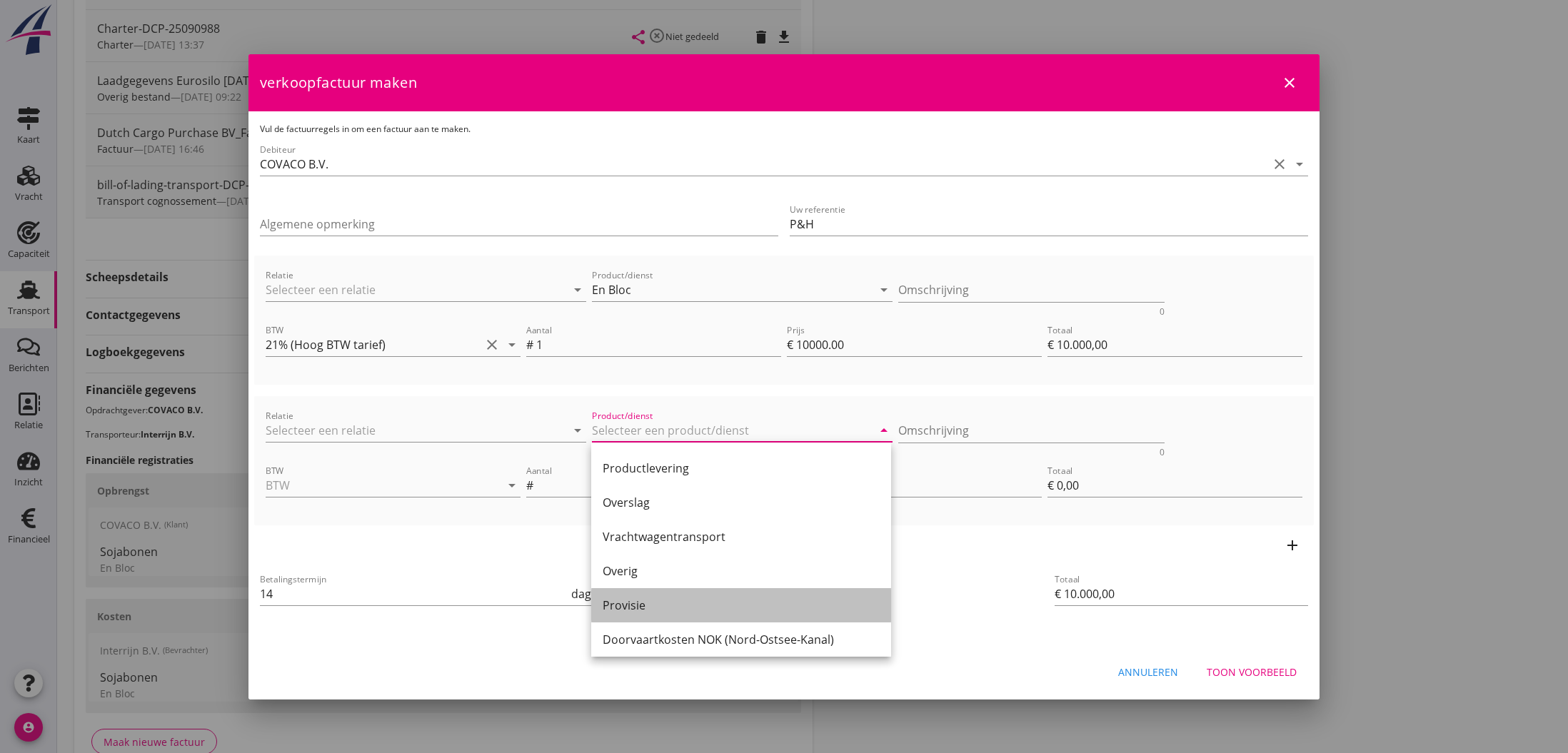
click at [642, 605] on div "Provisie" at bounding box center [740, 605] width 277 height 17
type input "Provisie"
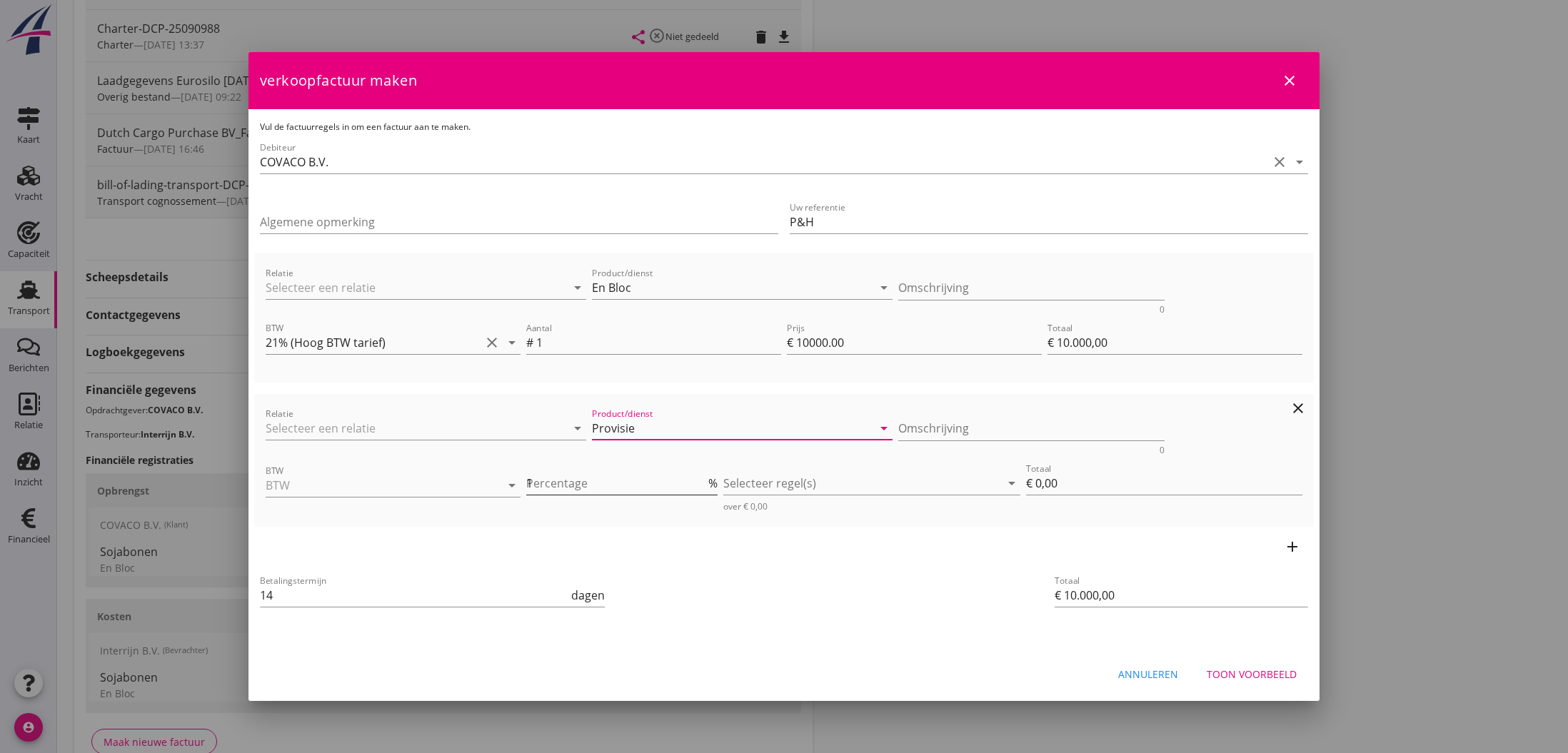
click at [703, 481] on input "1" at bounding box center [616, 484] width 179 height 23
click at [703, 481] on input "2" at bounding box center [616, 484] width 179 height 23
click at [703, 481] on input "3" at bounding box center [616, 484] width 179 height 23
click at [703, 481] on input "4" at bounding box center [616, 484] width 179 height 23
click at [703, 481] on input "5" at bounding box center [616, 484] width 179 height 23
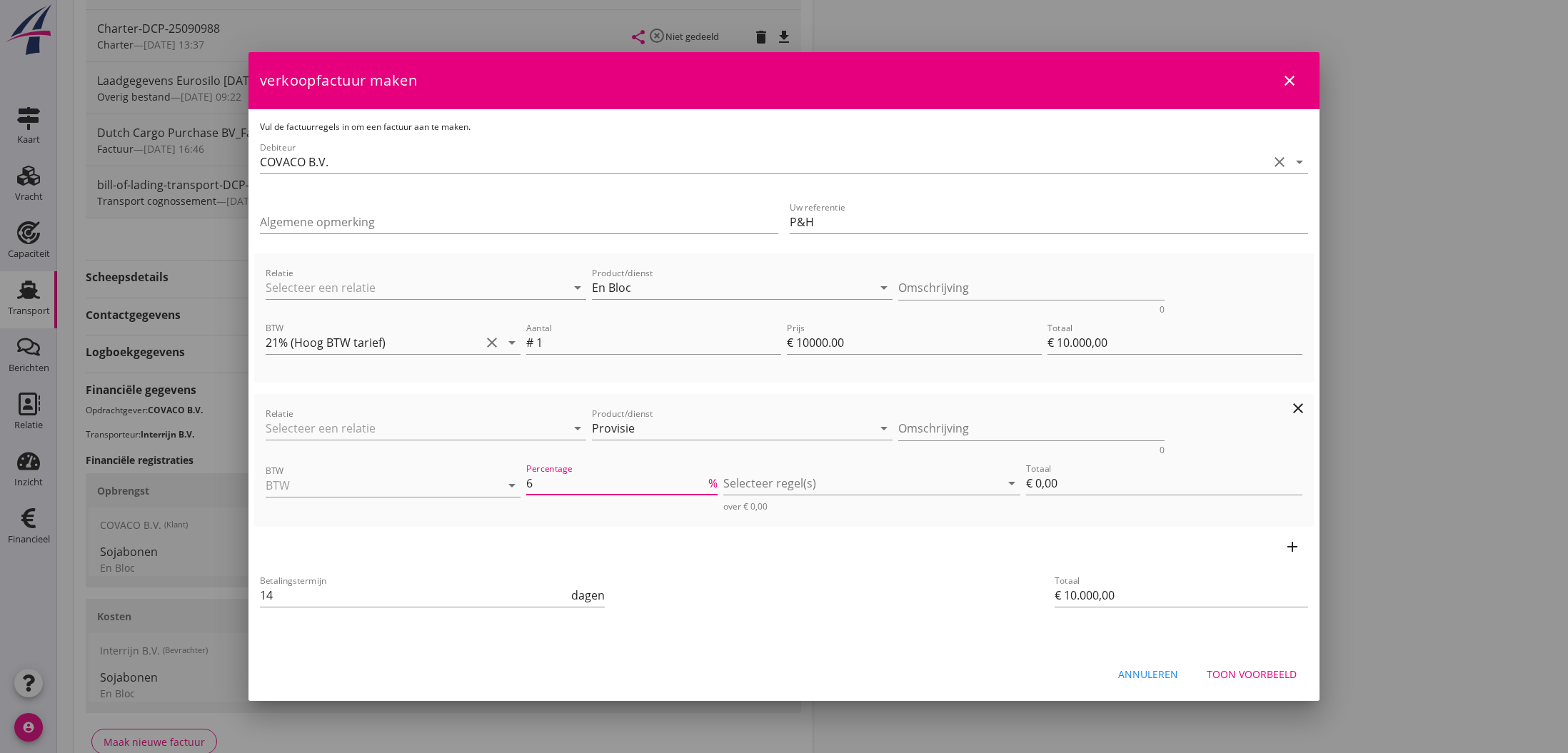
click at [703, 481] on input "6" at bounding box center [616, 484] width 179 height 23
click at [703, 481] on input "7" at bounding box center [616, 484] width 179 height 23
type input "8"
click at [703, 481] on input "8" at bounding box center [616, 484] width 179 height 23
click at [397, 486] on input "BTW" at bounding box center [372, 486] width 215 height 23
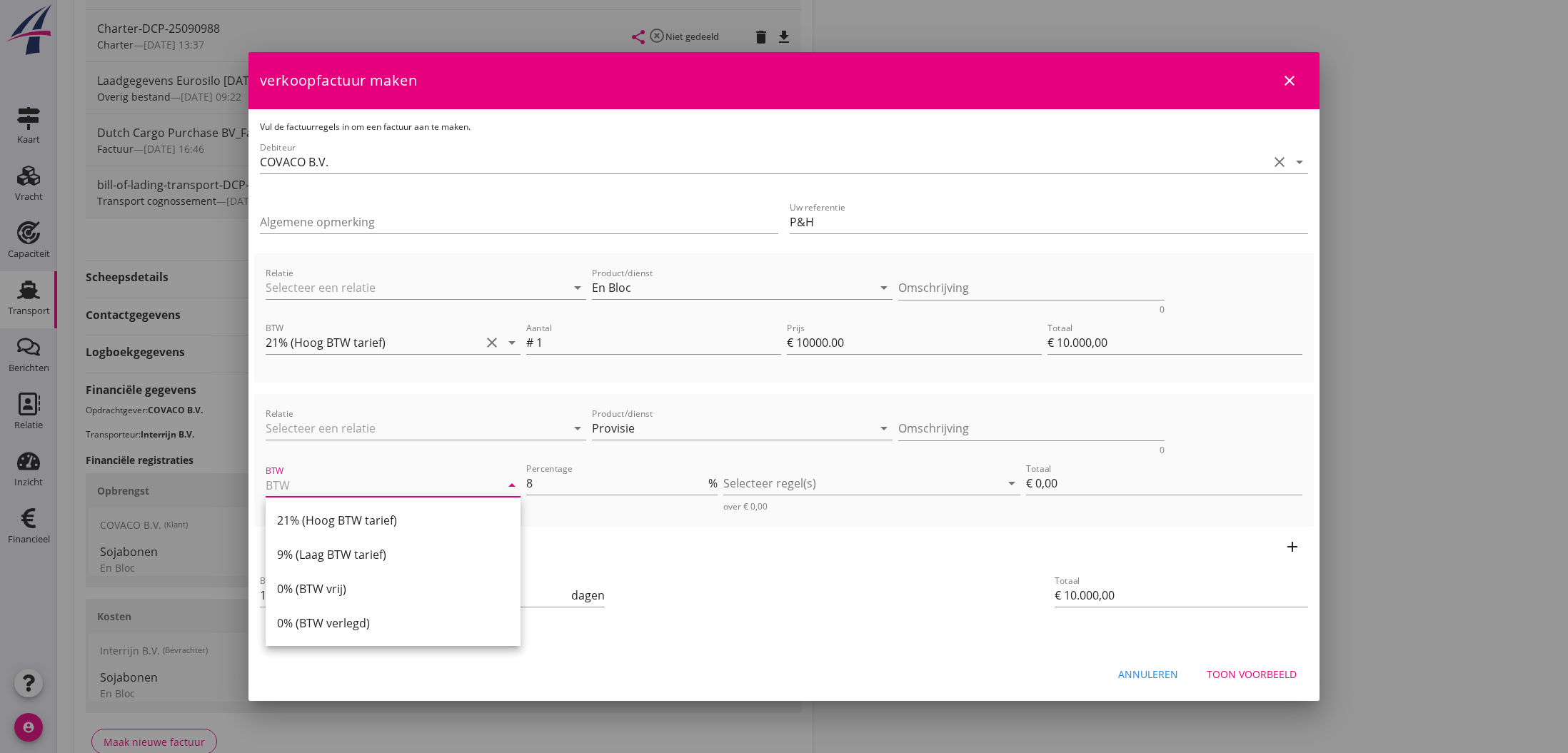
drag, startPoint x: 335, startPoint y: 522, endPoint x: 376, endPoint y: 512, distance: 42.2
click at [336, 521] on div "21% (Hoog BTW tarief)" at bounding box center [392, 521] width 232 height 17
type input "21% (Hoog BTW tarief)"
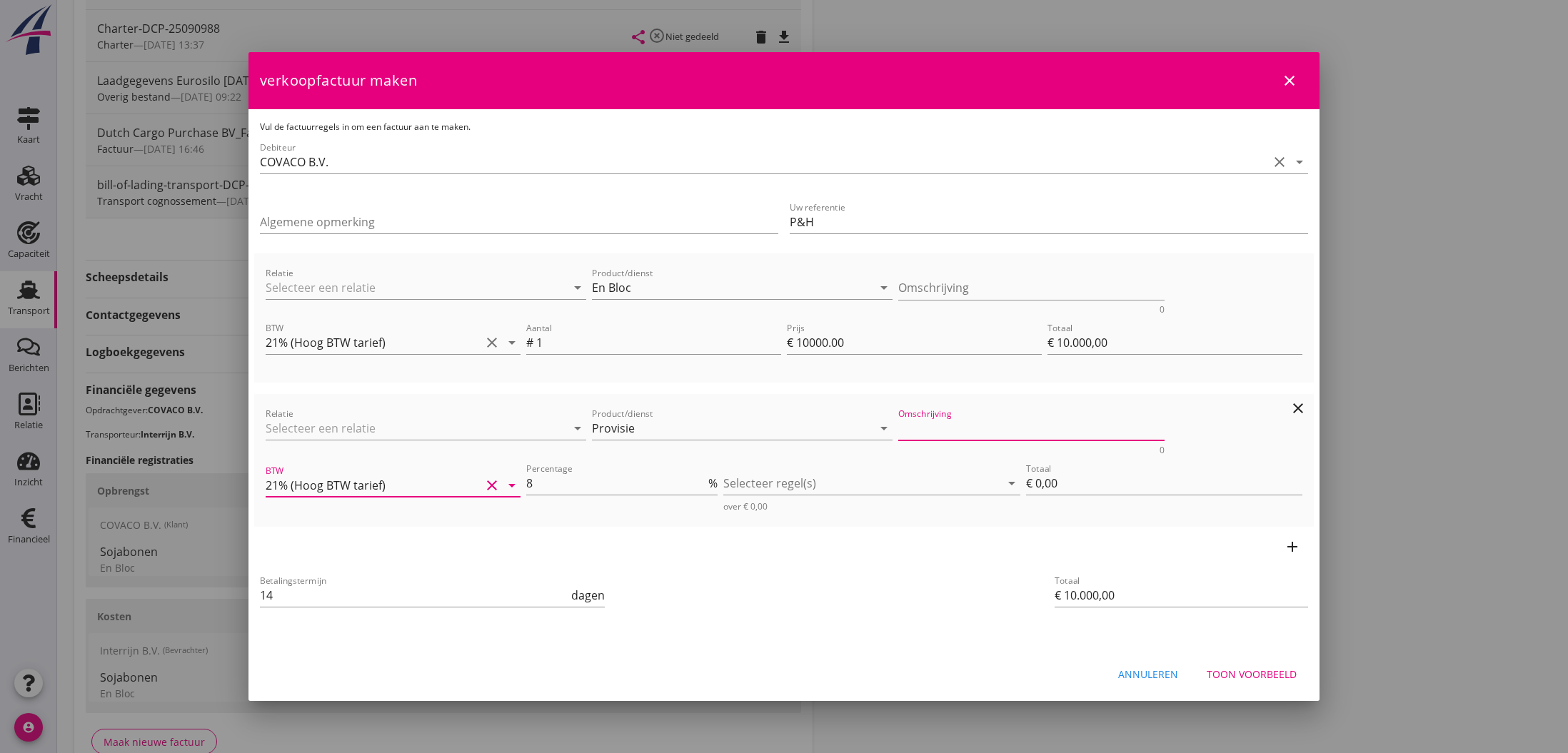
click at [936, 434] on textarea "Omschrijving" at bounding box center [1031, 428] width 267 height 23
type textarea "Fee"
click at [775, 486] on div at bounding box center [861, 484] width 276 height 23
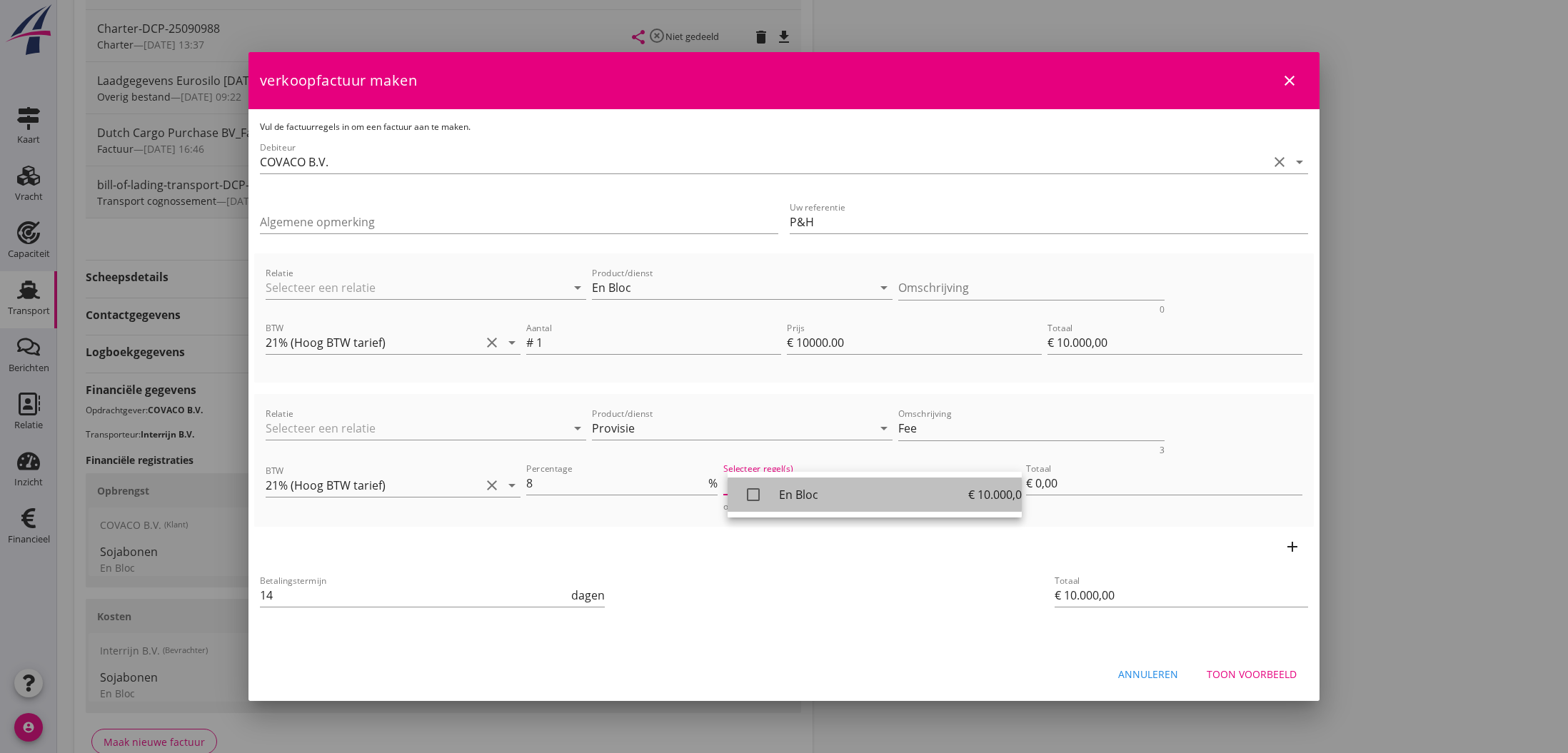
click at [751, 492] on icon "check_box_outline_blank" at bounding box center [753, 495] width 28 height 28
type input "€ 800,00"
click at [1261, 676] on div "Toon voorbeeld" at bounding box center [1251, 673] width 90 height 15
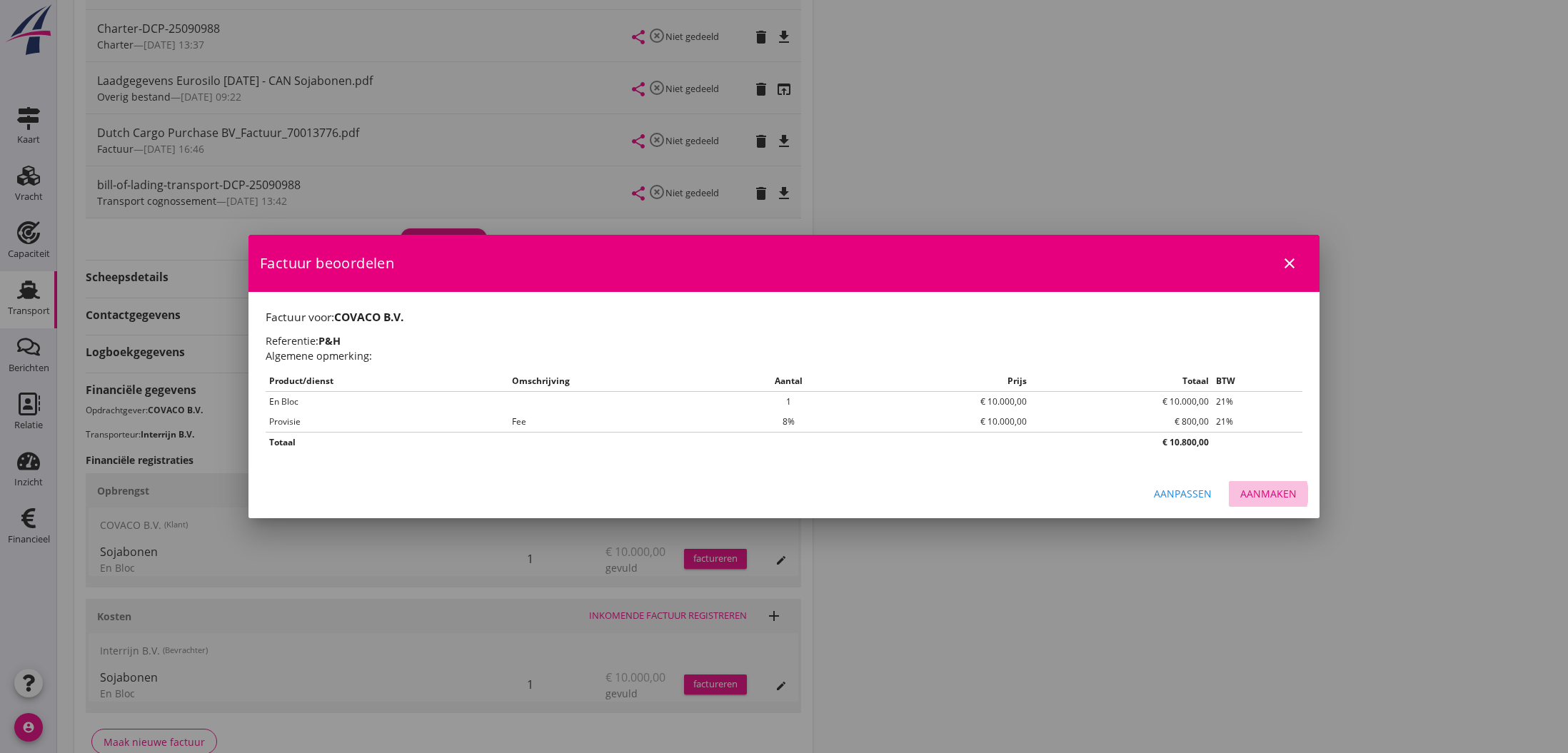
click at [1267, 496] on div "Aanmaken" at bounding box center [1268, 493] width 56 height 15
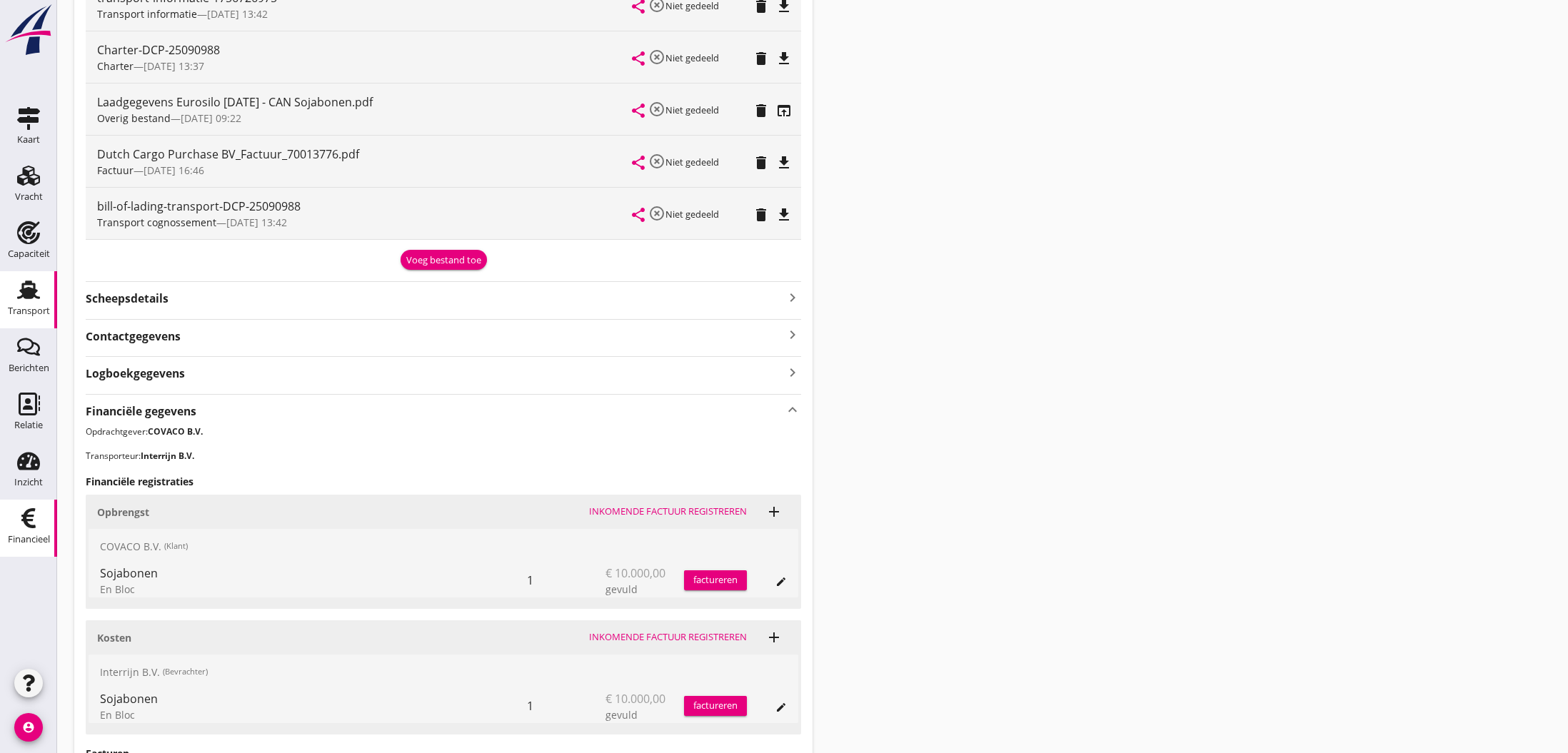
scroll to position [0, 0]
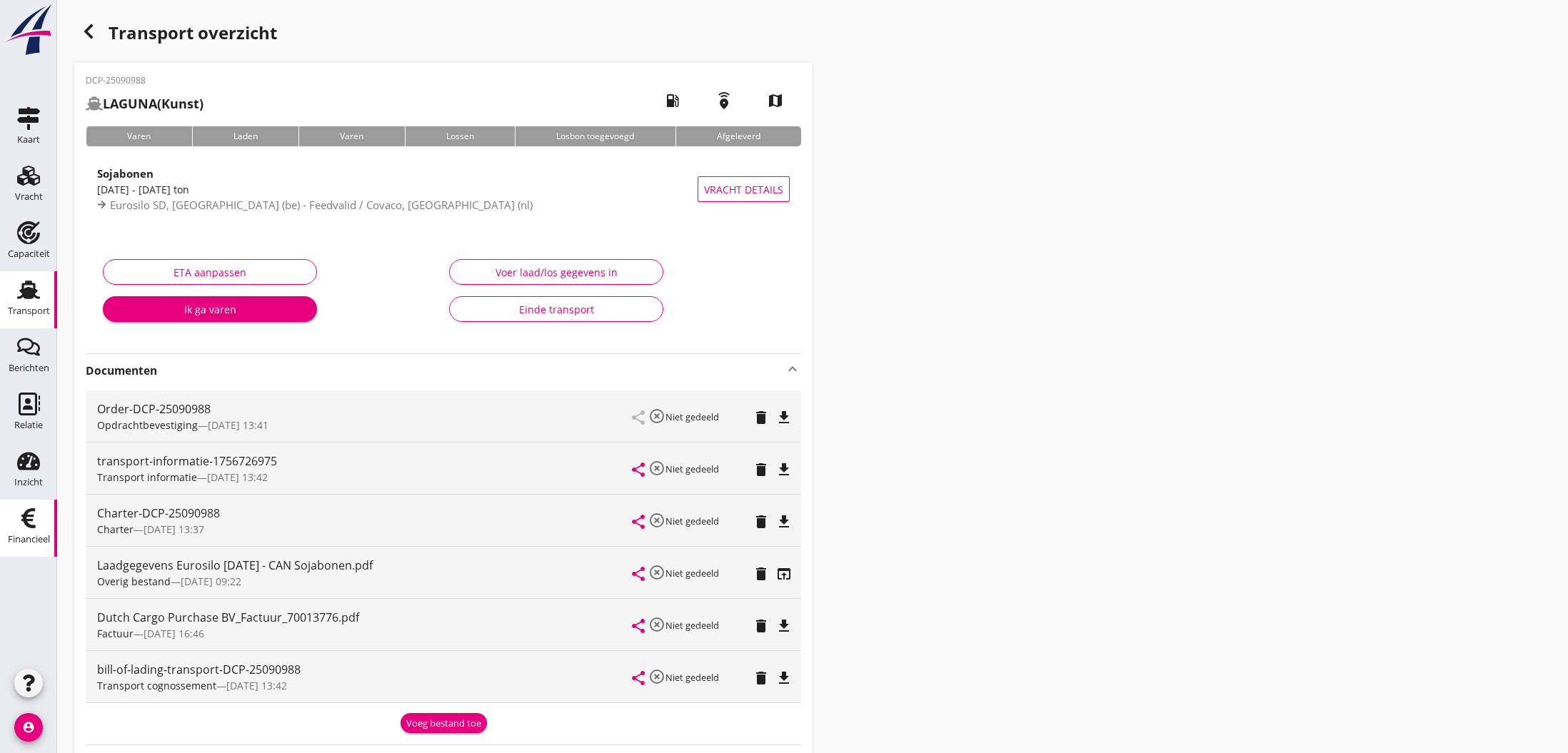
click at [34, 516] on icon "Financieel" at bounding box center [29, 519] width 23 height 23
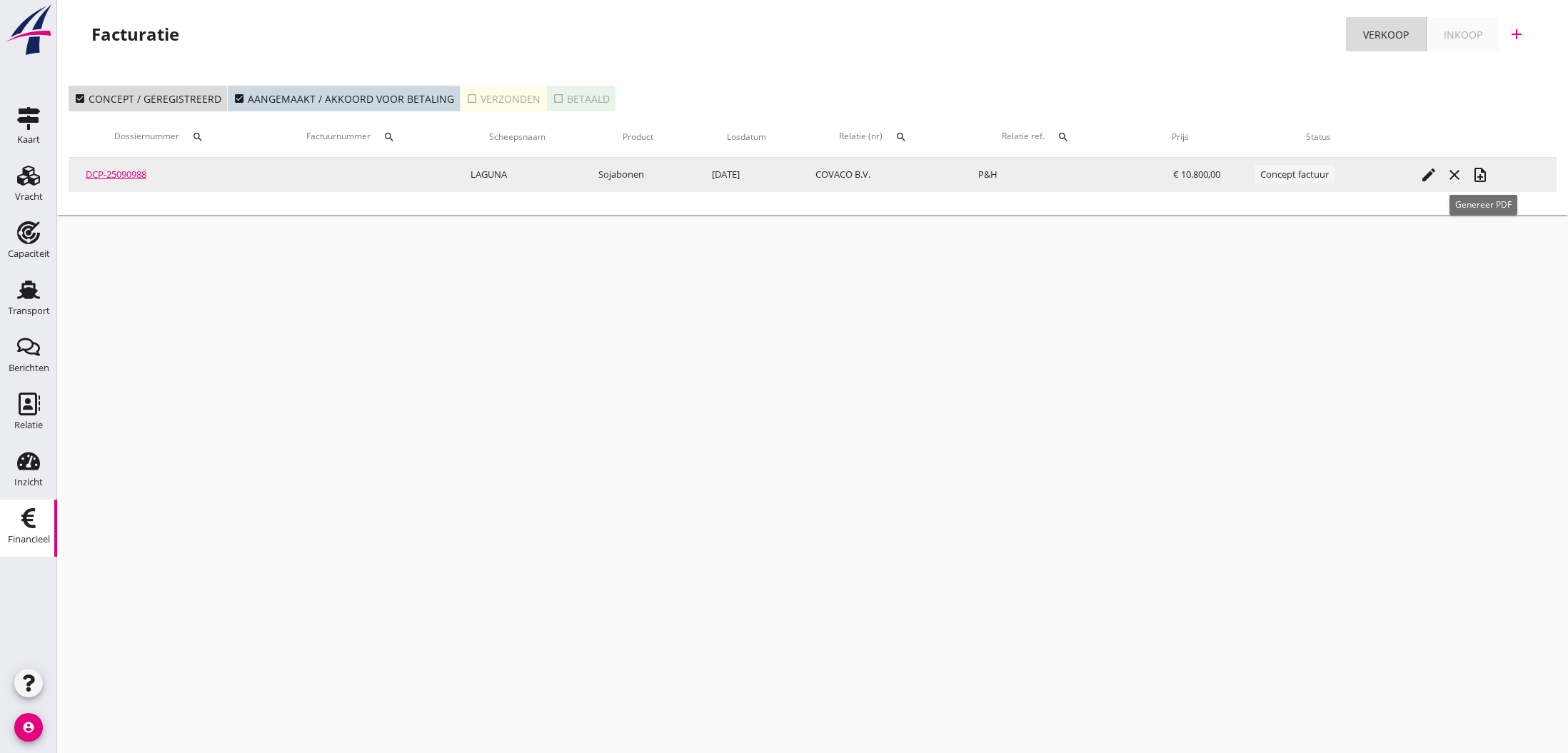
click at [1485, 175] on icon "note_add" at bounding box center [1481, 175] width 17 height 17
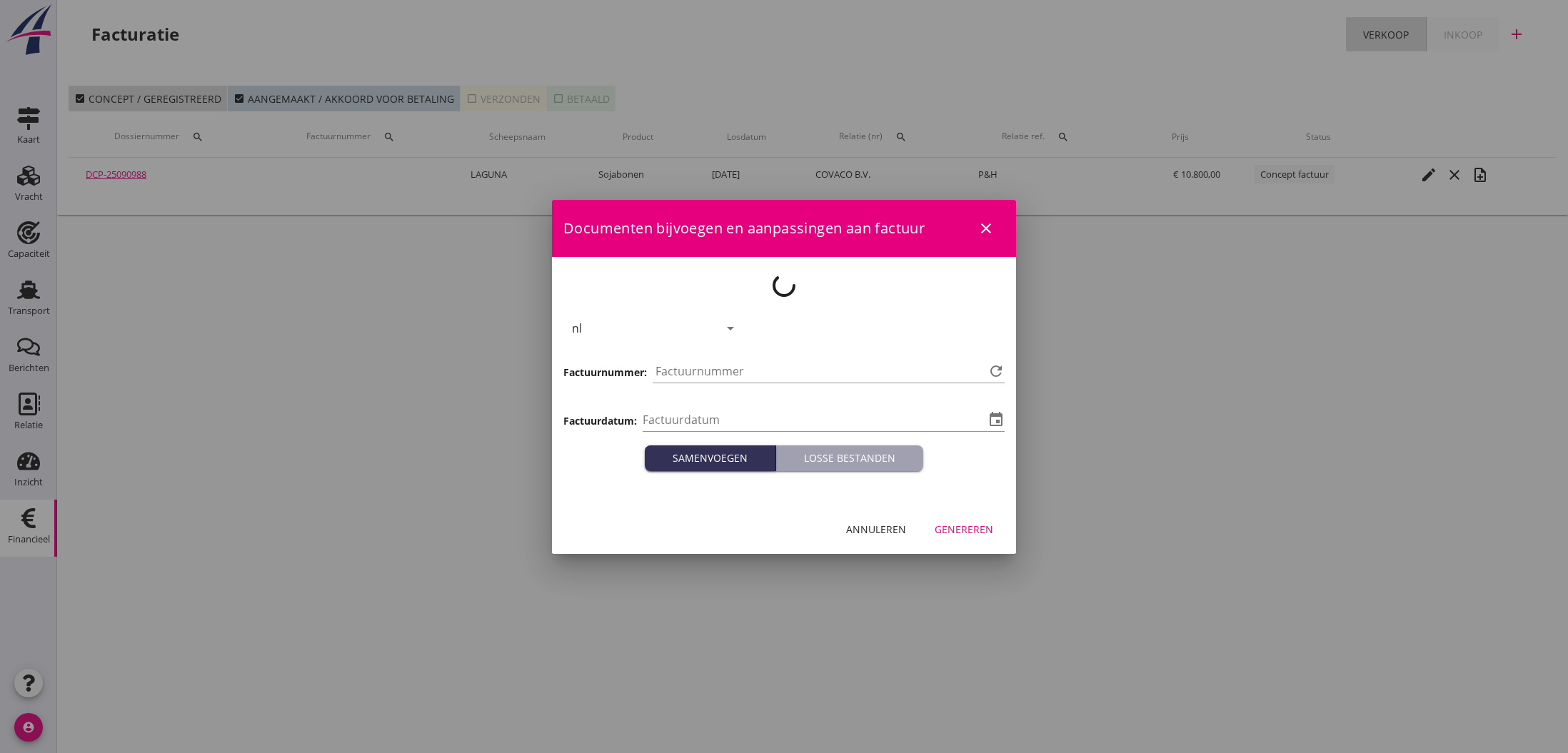
type input "[DATE]"
type input "787"
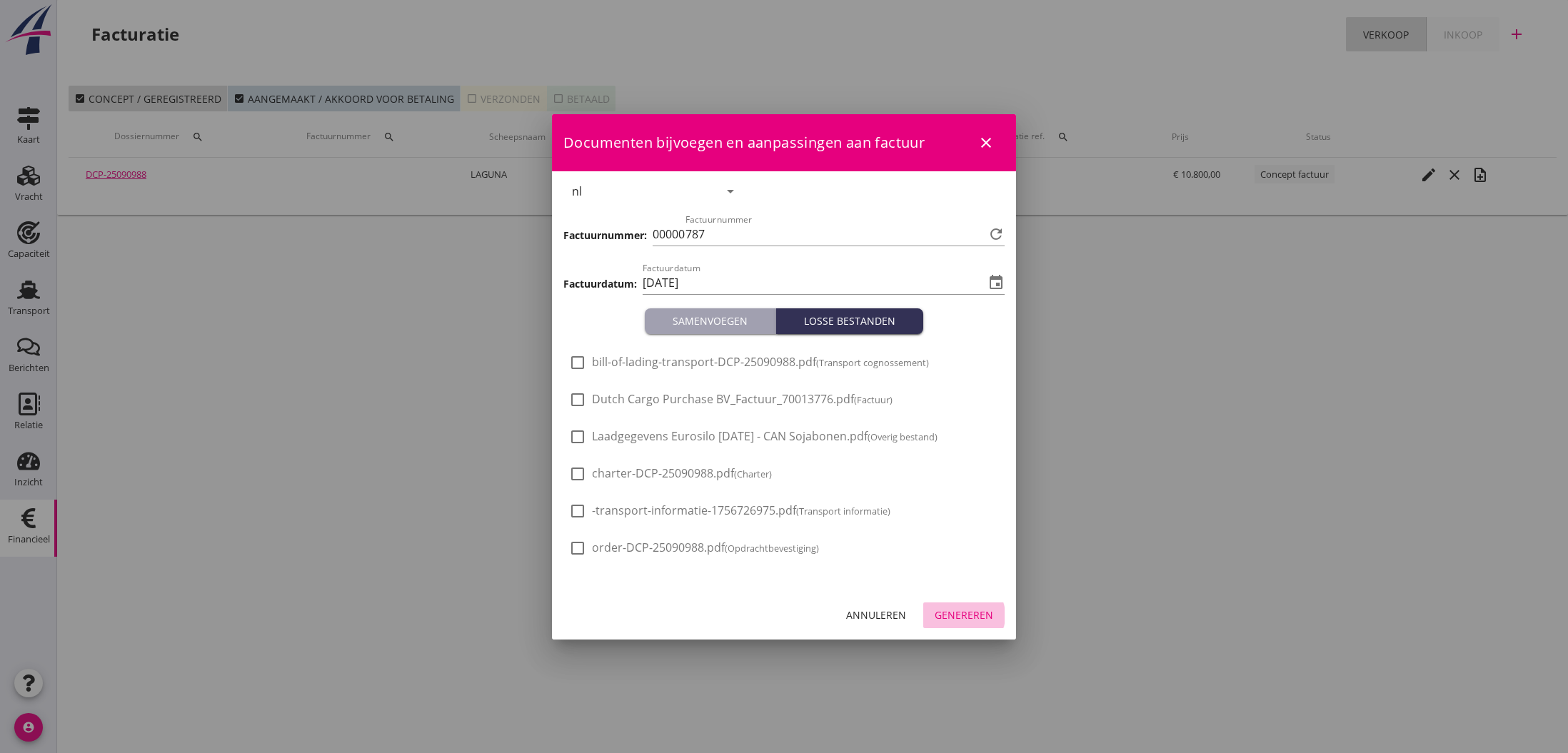
click at [966, 616] on div "Genereren" at bounding box center [964, 614] width 58 height 15
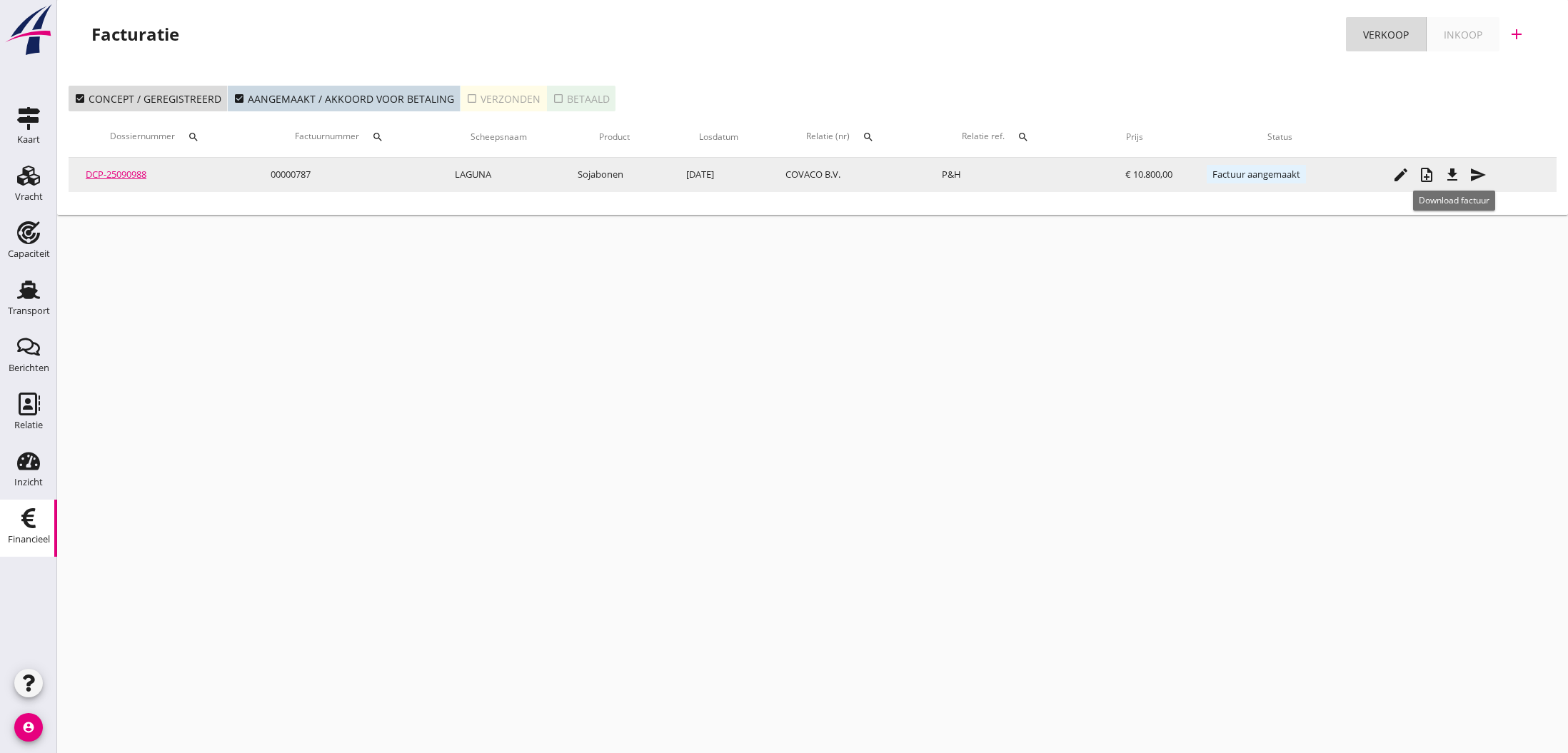
click at [1455, 177] on icon "file_download" at bounding box center [1452, 175] width 17 height 17
click at [1483, 177] on icon "send" at bounding box center [1478, 175] width 17 height 17
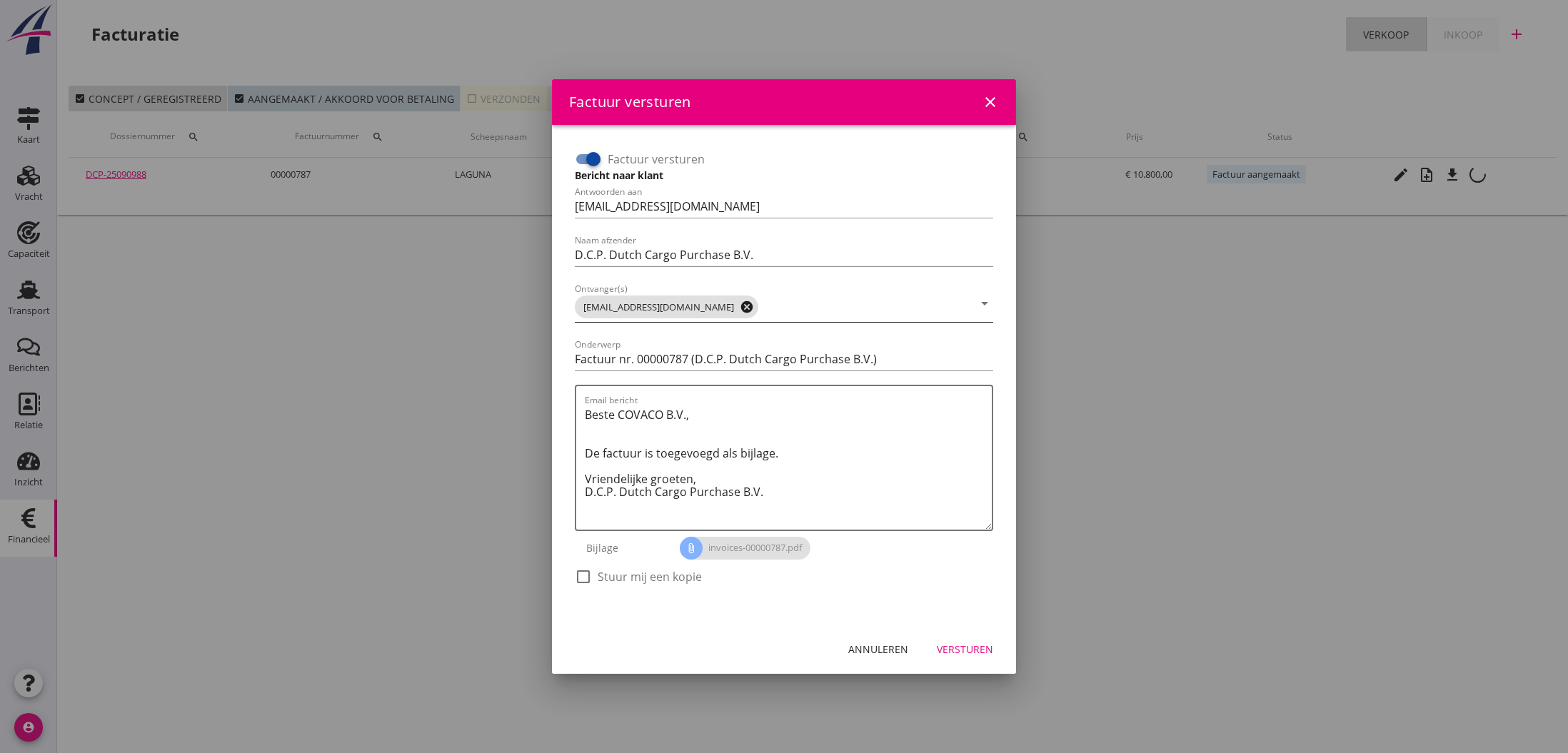
click at [739, 304] on icon "cancel" at bounding box center [746, 307] width 15 height 15
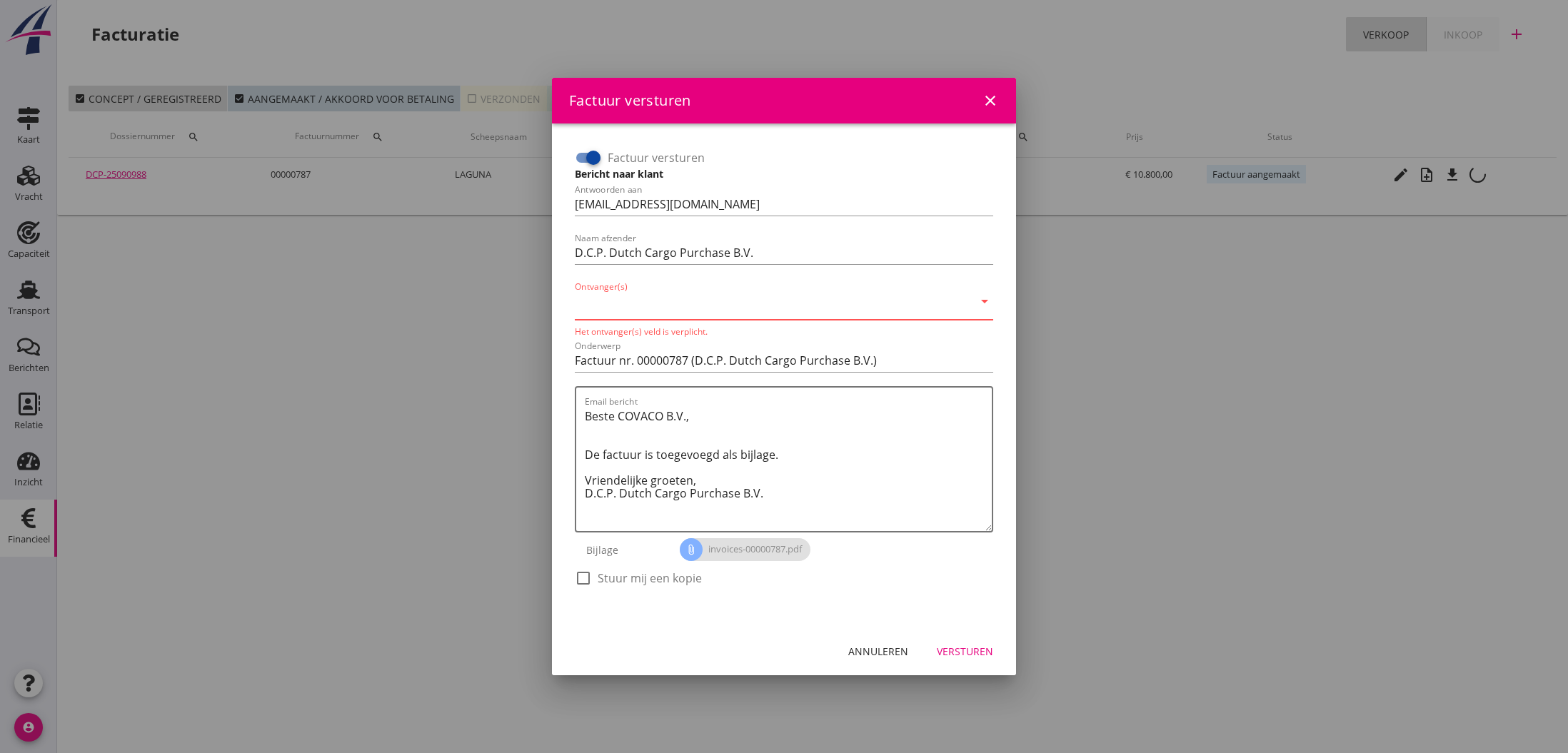
click at [719, 308] on input "Ontvanger(s)" at bounding box center [774, 305] width 398 height 23
type input "[EMAIL_ADDRESS][DOMAIN_NAME]"
click at [716, 422] on textarea "Beste COVACO B.V., De factuur is toegevoegd als bijlage. Vriendelijke groeten, …" at bounding box center [788, 468] width 407 height 126
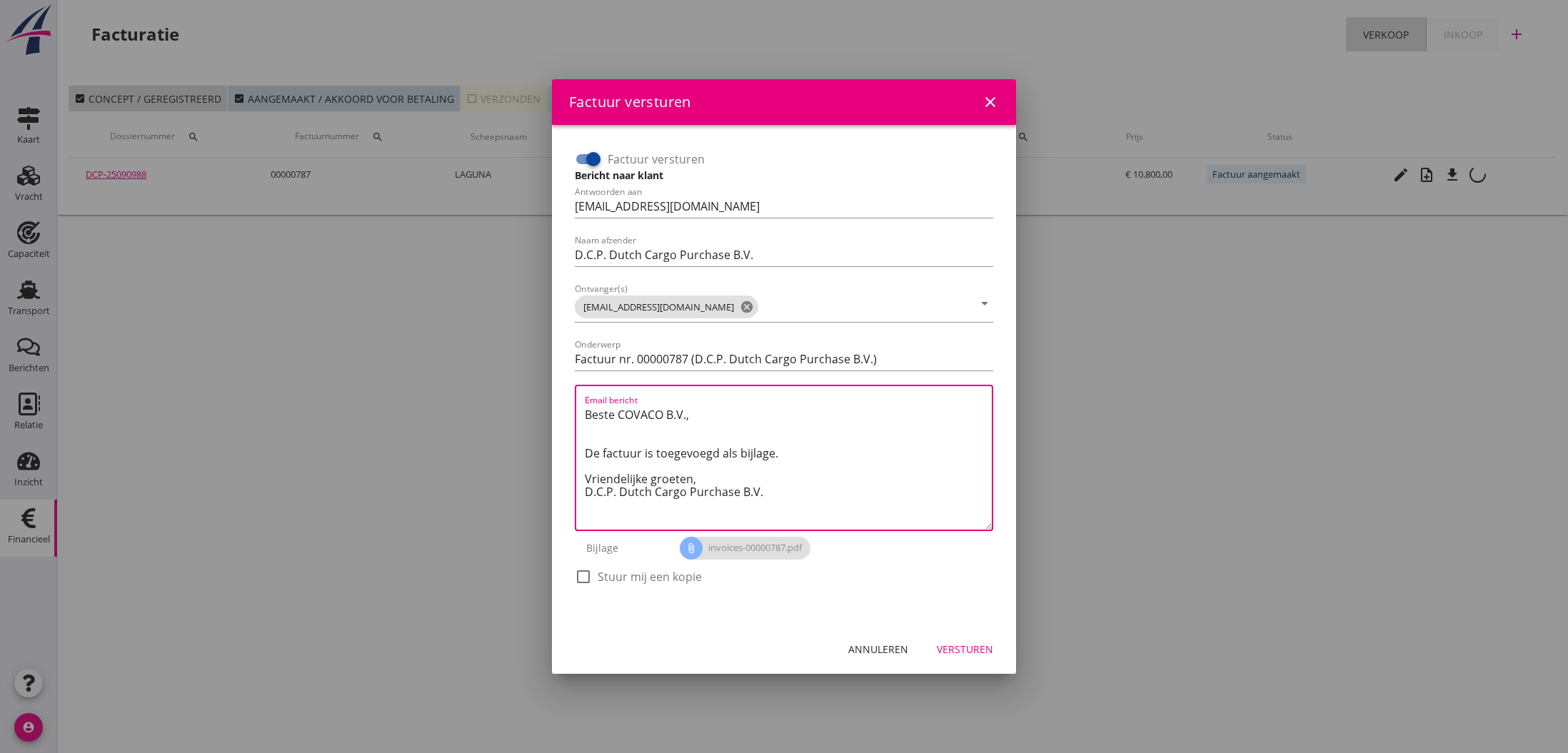
click at [858, 495] on textarea "Beste COVACO B.V., De factuur is toegevoegd als bijlage. Vriendelijke groeten, …" at bounding box center [788, 466] width 407 height 126
click at [961, 651] on div "Versturen" at bounding box center [965, 649] width 56 height 15
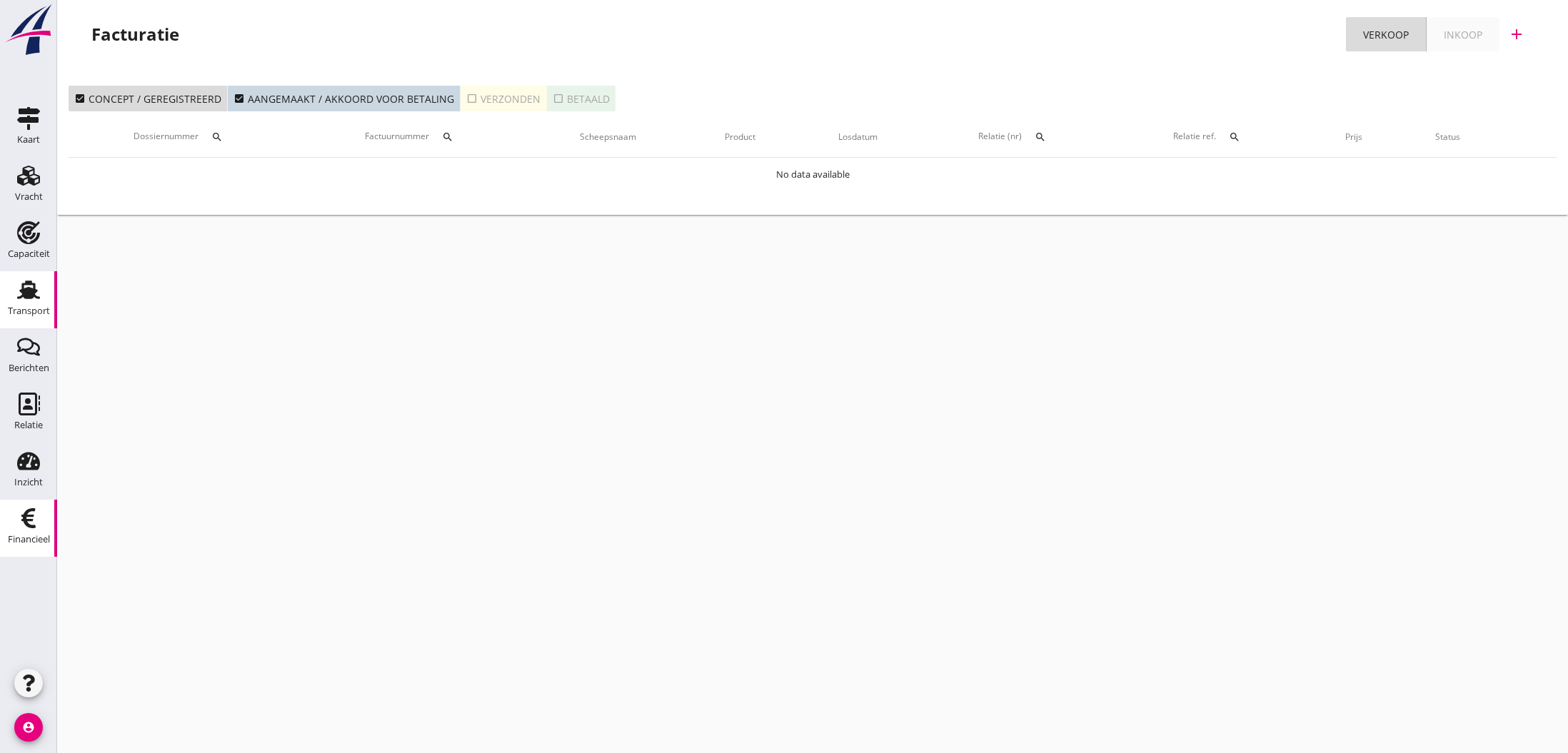
click at [26, 295] on use at bounding box center [29, 290] width 23 height 18
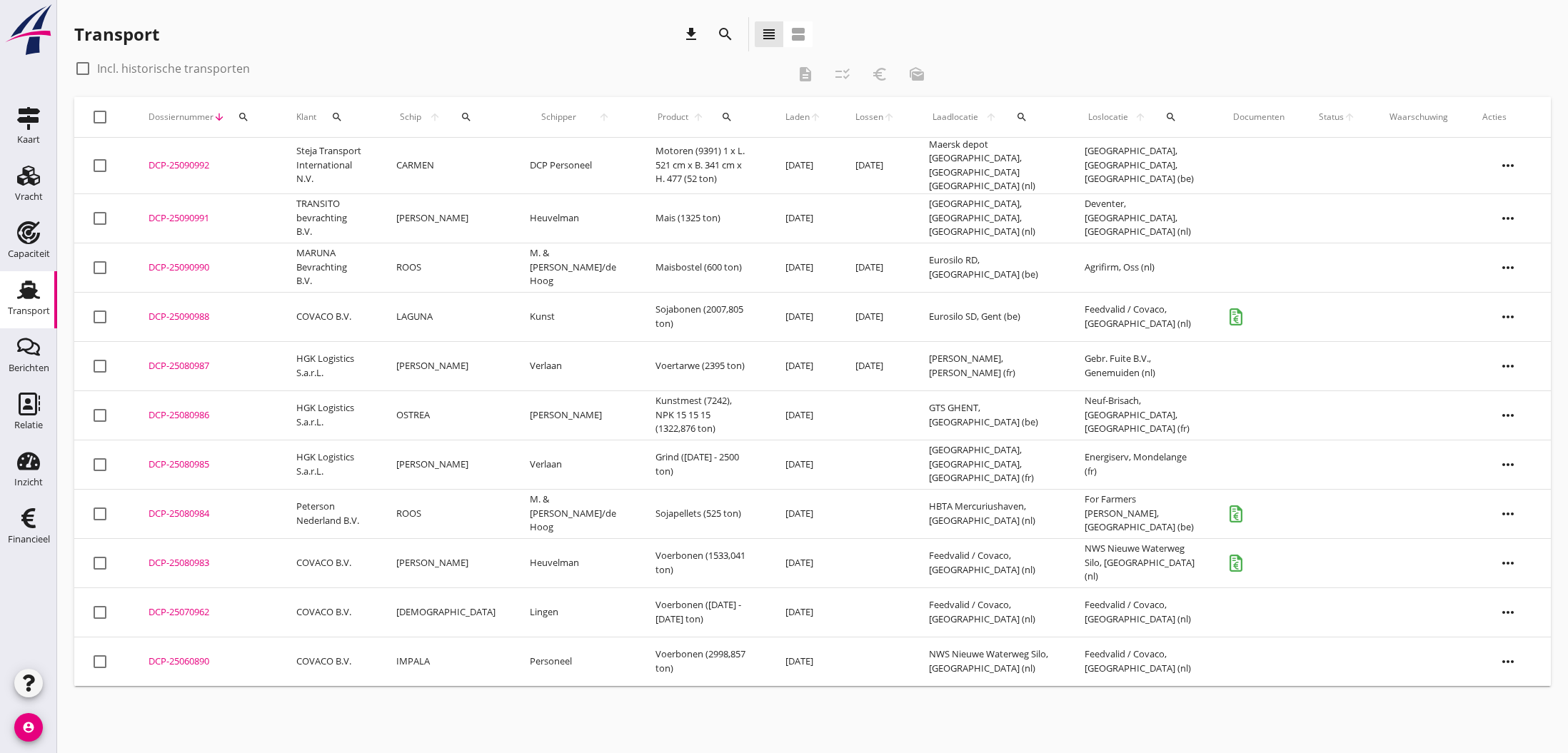
click at [168, 311] on div "DCP-25090988" at bounding box center [205, 317] width 114 height 15
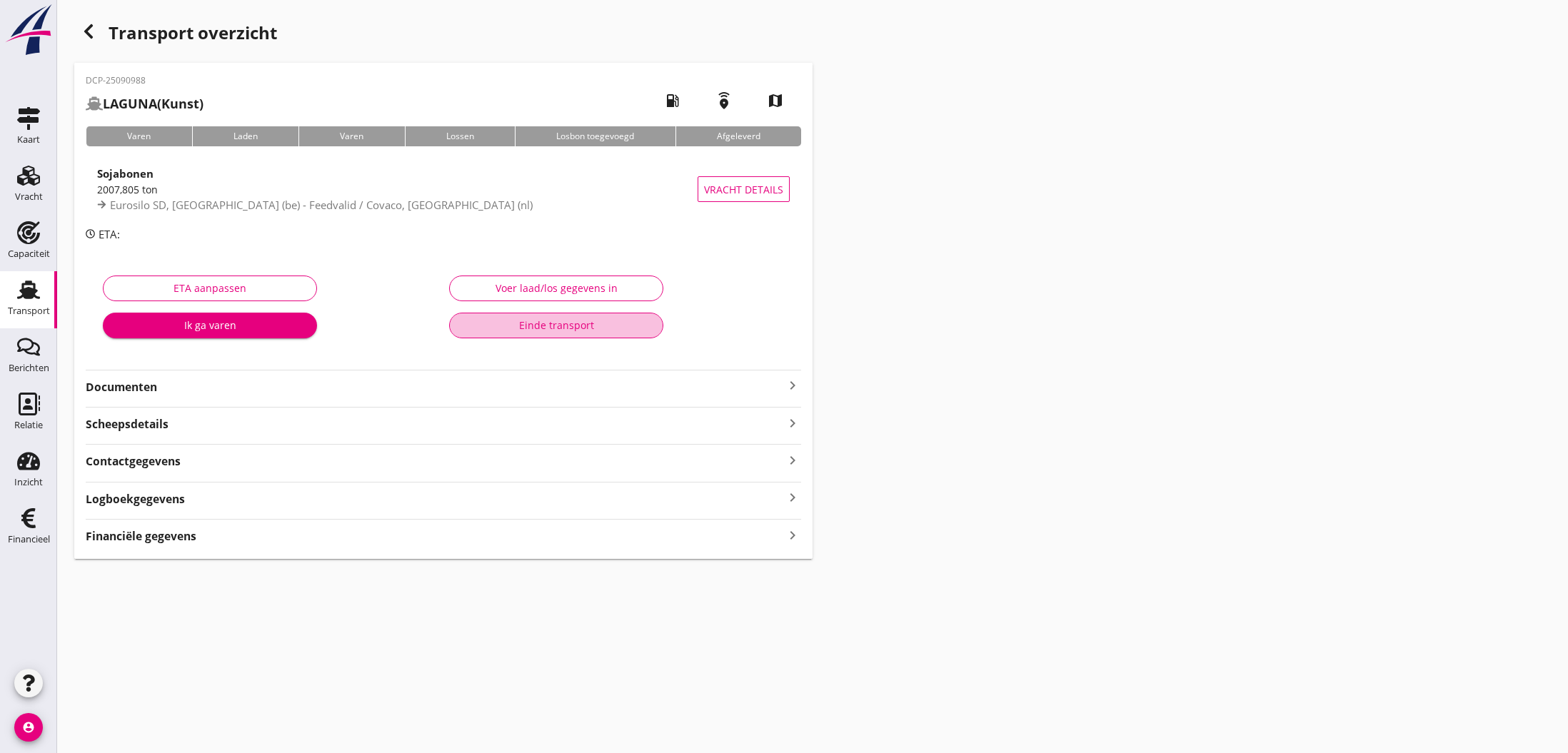
click at [569, 327] on div "Einde transport" at bounding box center [556, 325] width 189 height 15
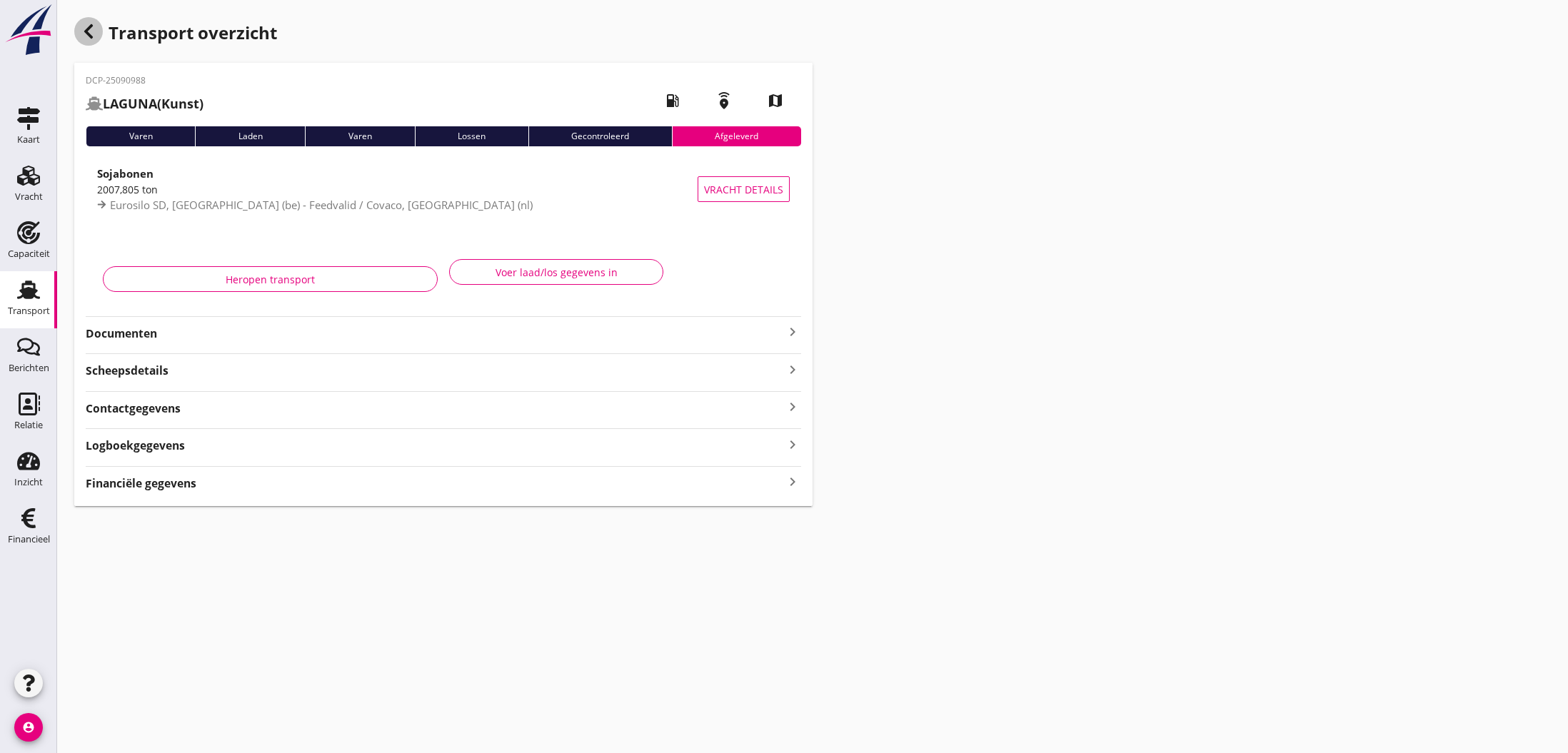
click at [85, 34] on icon "button" at bounding box center [88, 32] width 17 height 17
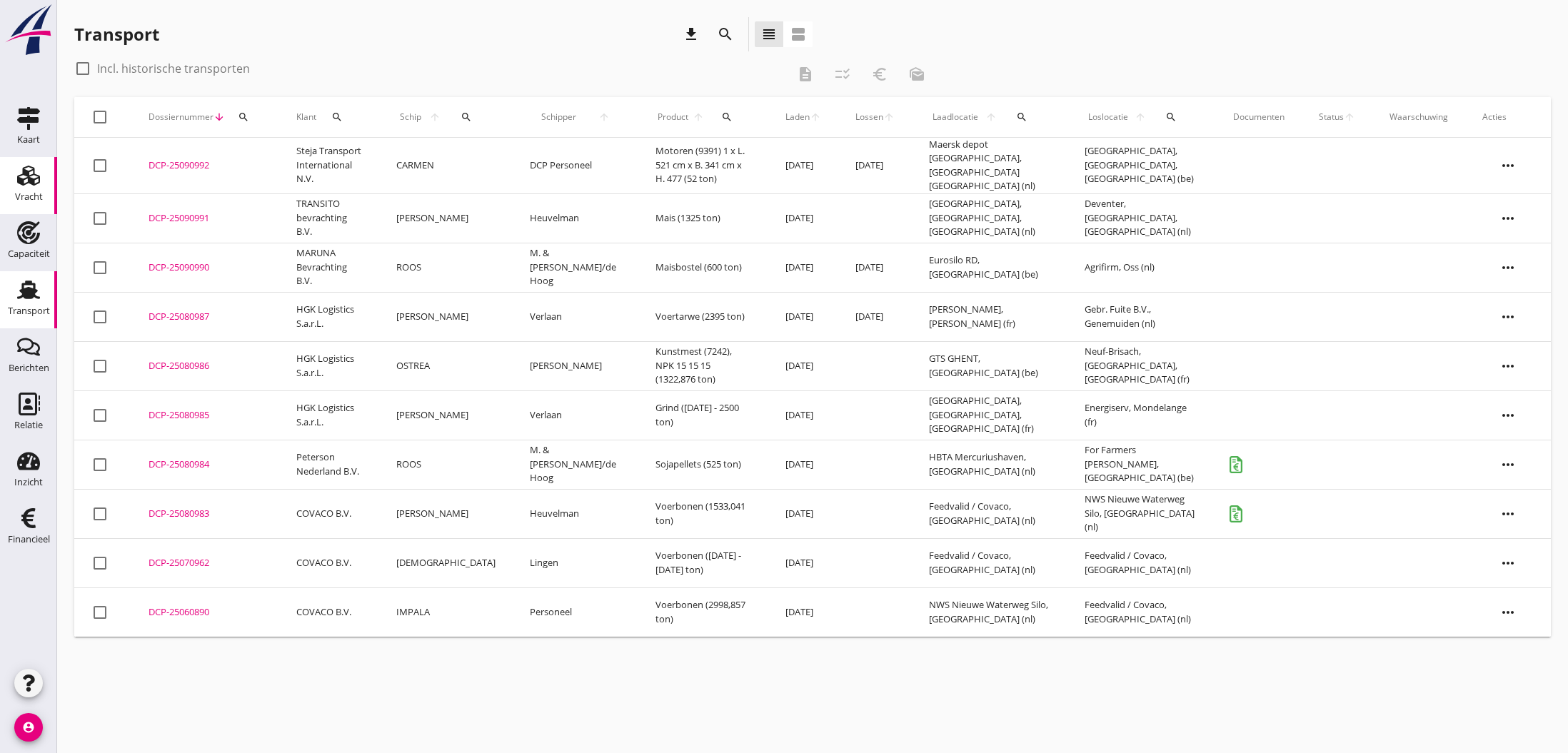
click at [37, 178] on use at bounding box center [29, 175] width 23 height 20
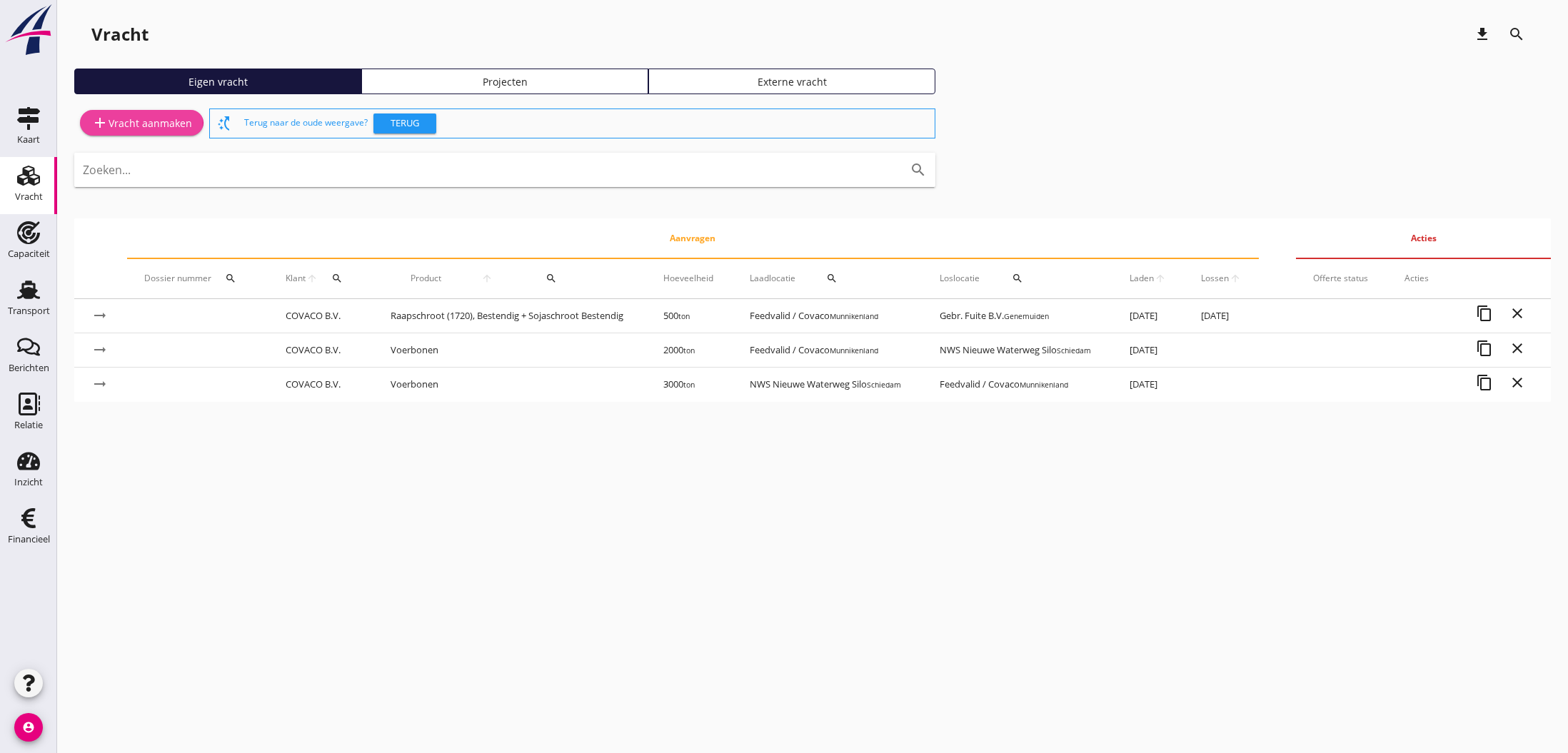
click at [144, 122] on div "add Vracht aanmaken" at bounding box center [142, 123] width 101 height 17
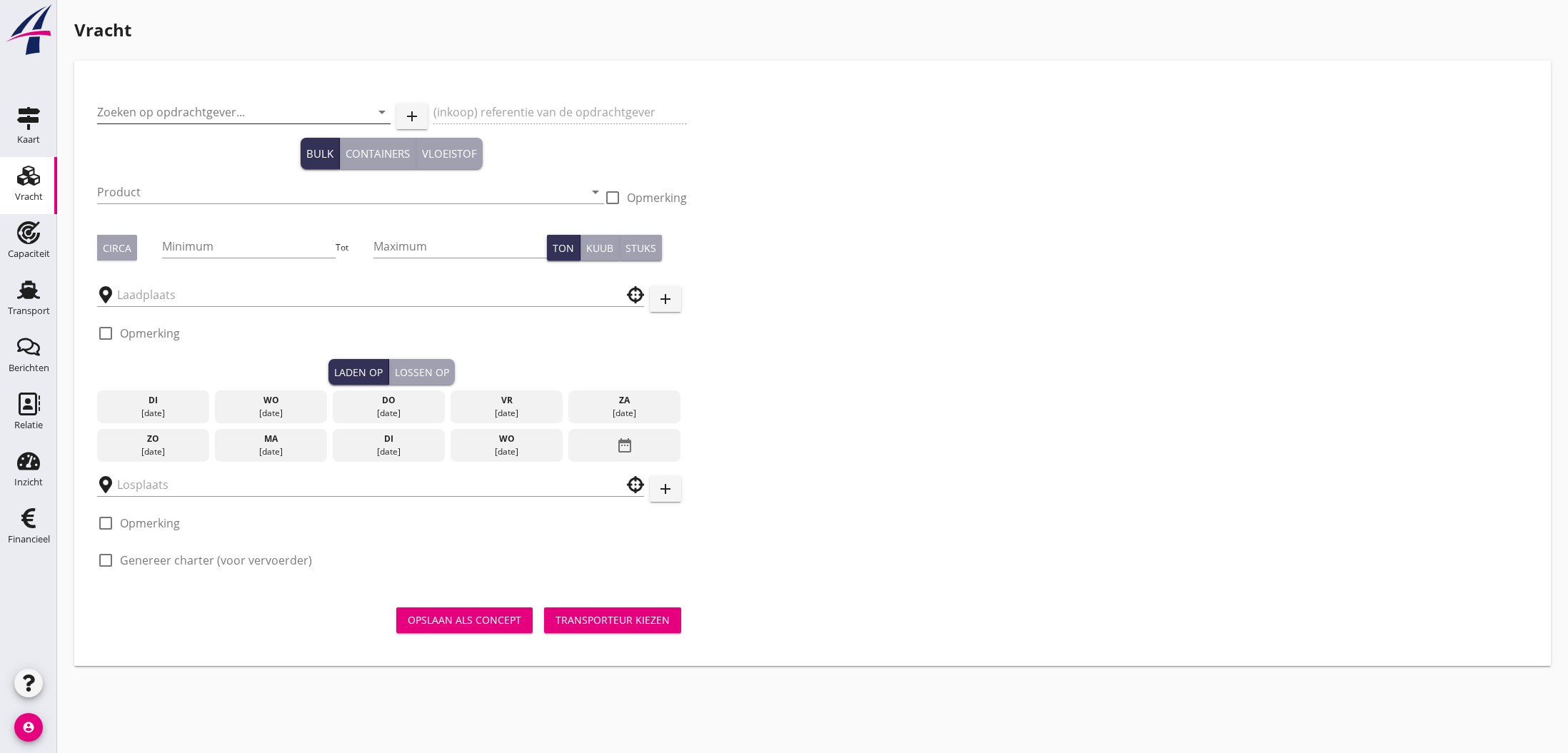
click at [127, 118] on input "Zoeken op opdrachtgever..." at bounding box center [223, 113] width 254 height 23
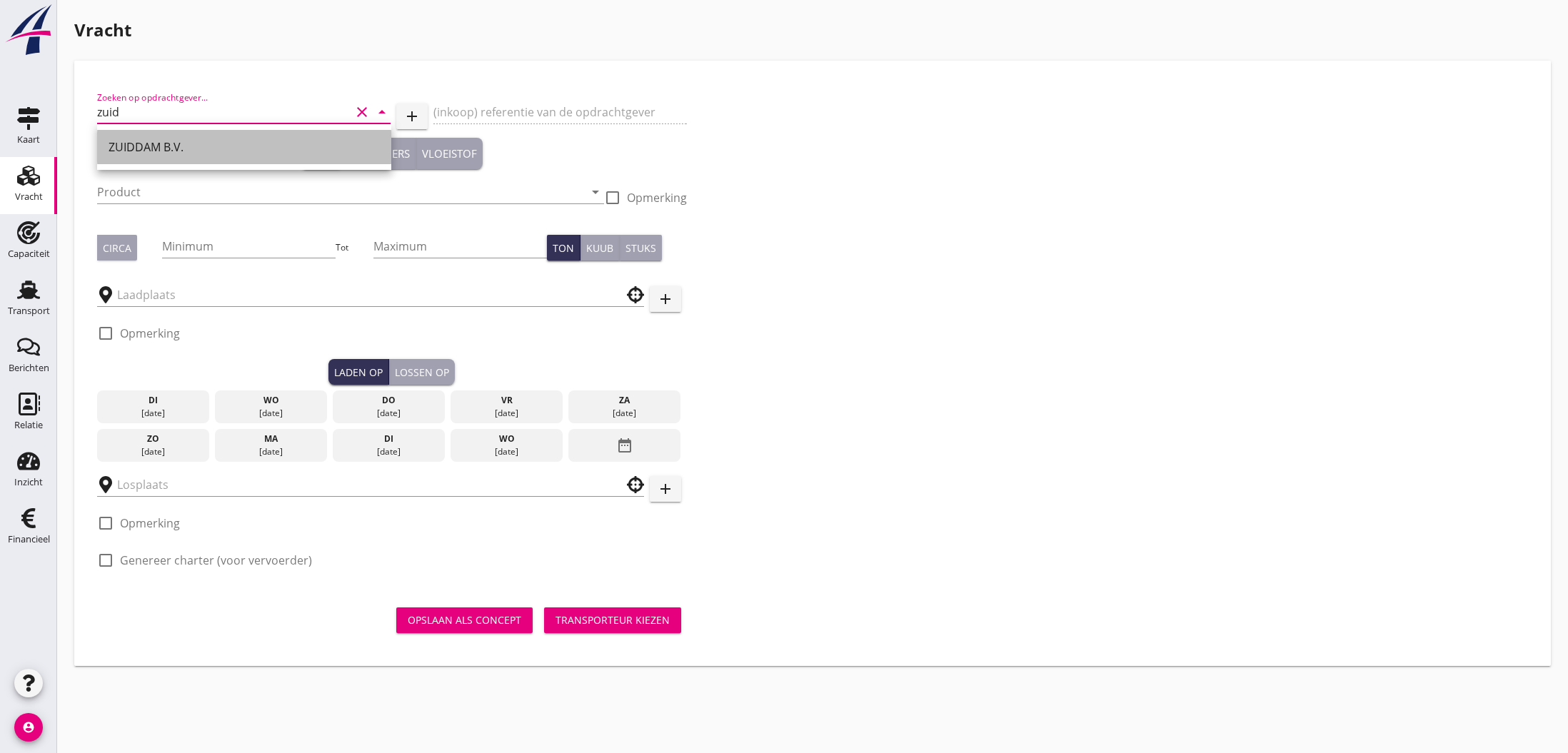
click at [138, 146] on div "ZUIDDAM B.V." at bounding box center [244, 148] width 271 height 17
type input "ZUIDDAM B.V."
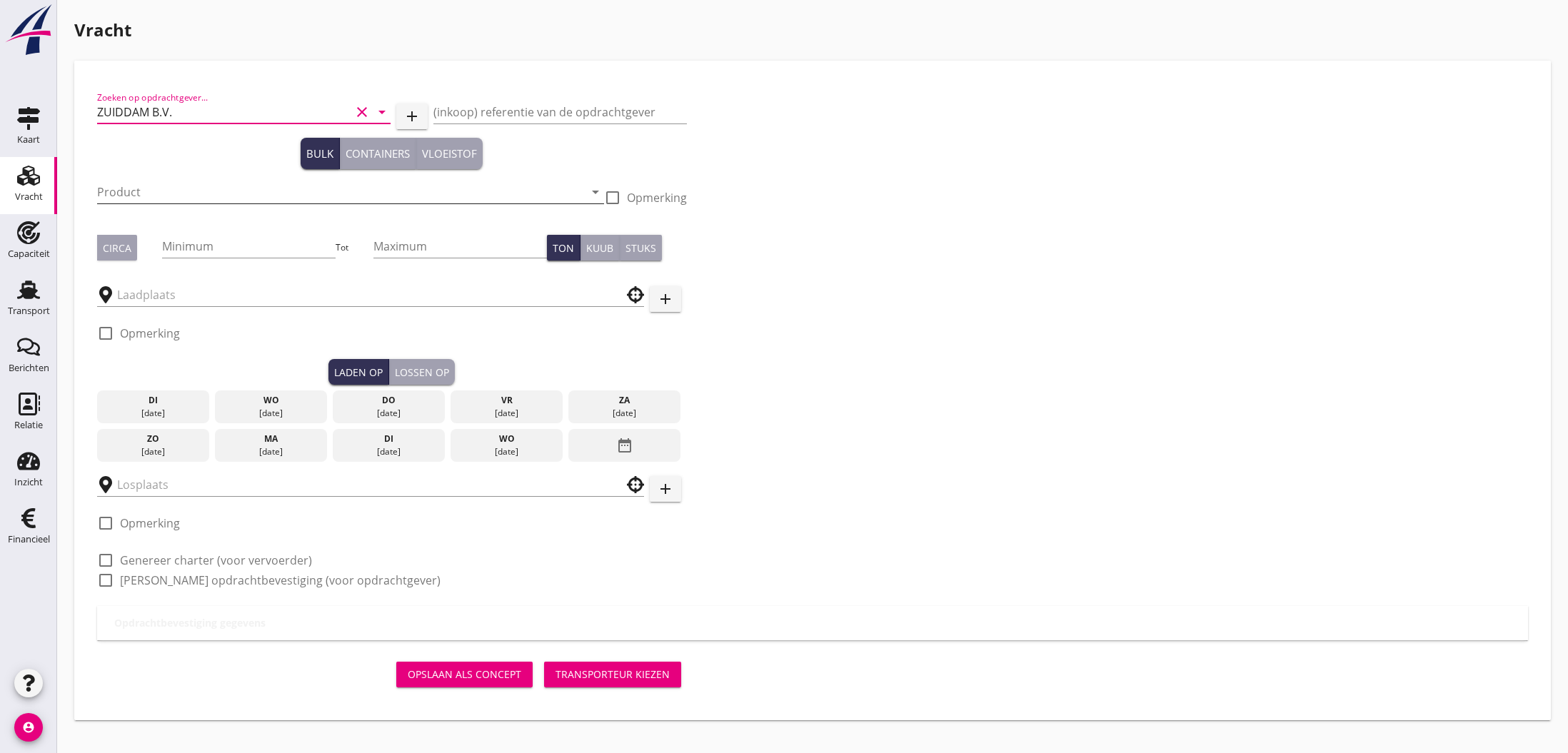
click at [161, 195] on input "Product" at bounding box center [340, 192] width 487 height 23
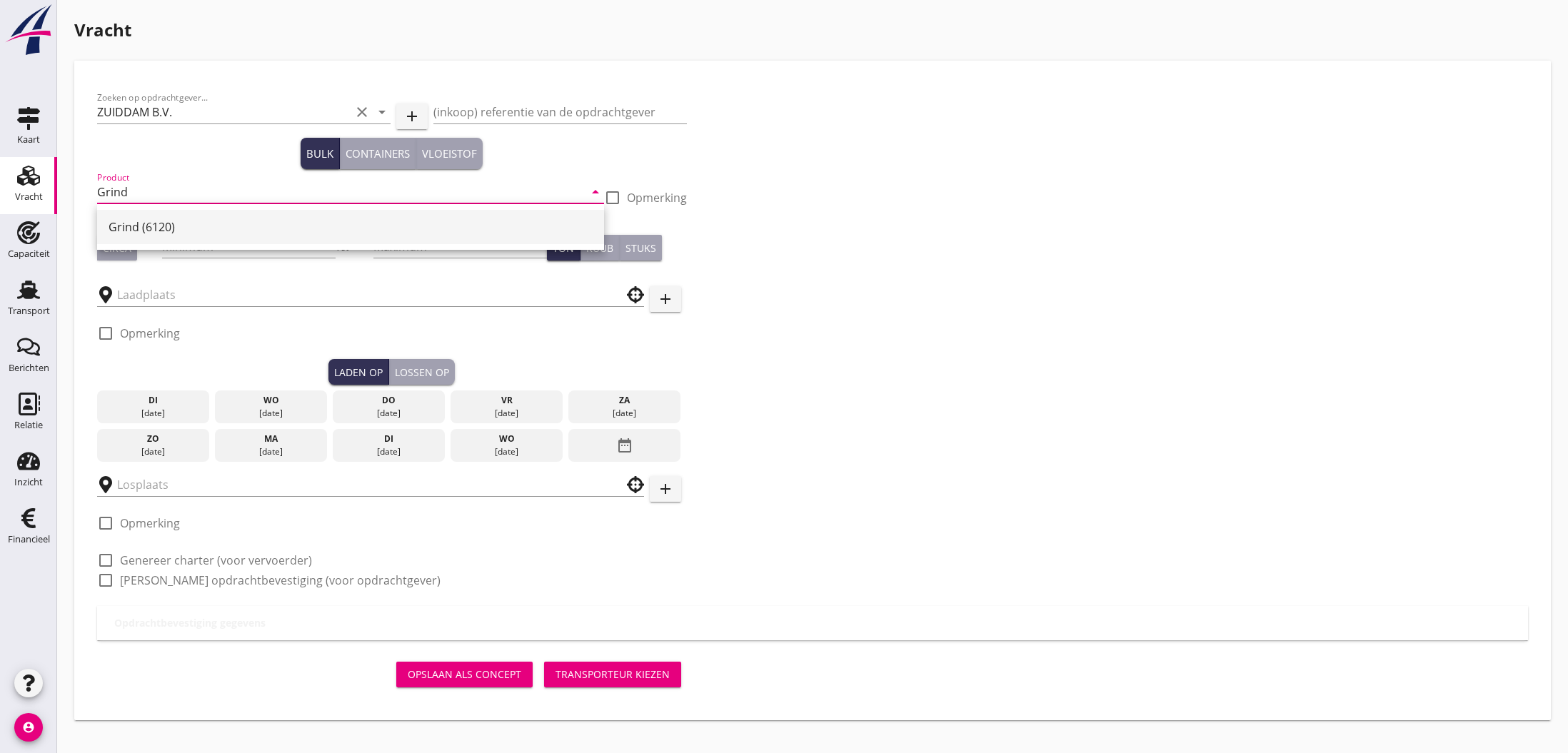
click at [140, 230] on div "Grind (6120)" at bounding box center [351, 227] width 484 height 17
type input "Grind (6120)"
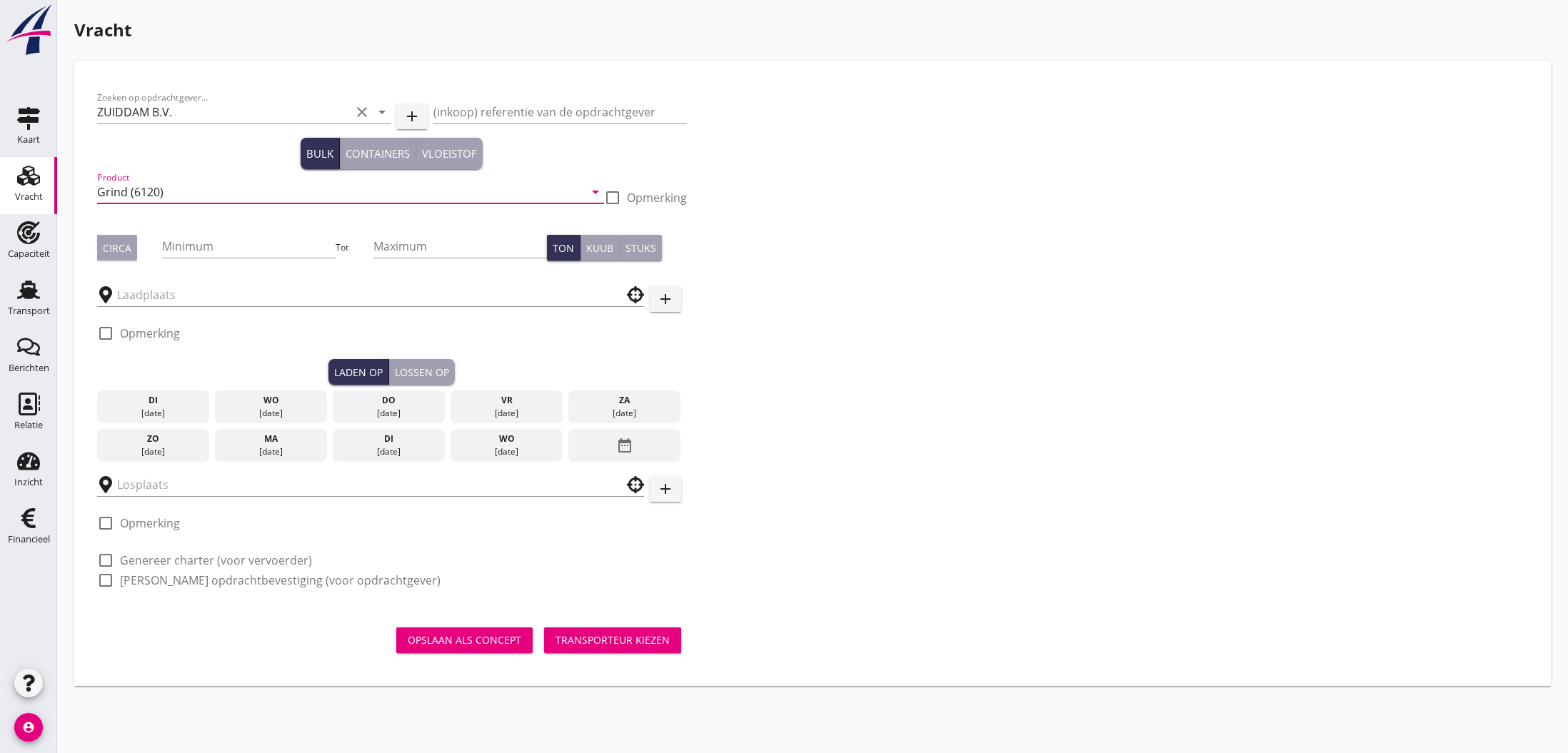
click at [124, 247] on div "Circa" at bounding box center [117, 248] width 28 height 15
click at [195, 249] on input "Minimum" at bounding box center [249, 247] width 174 height 23
type input "580"
click at [385, 247] on input "Maximum" at bounding box center [460, 247] width 174 height 23
type input "600"
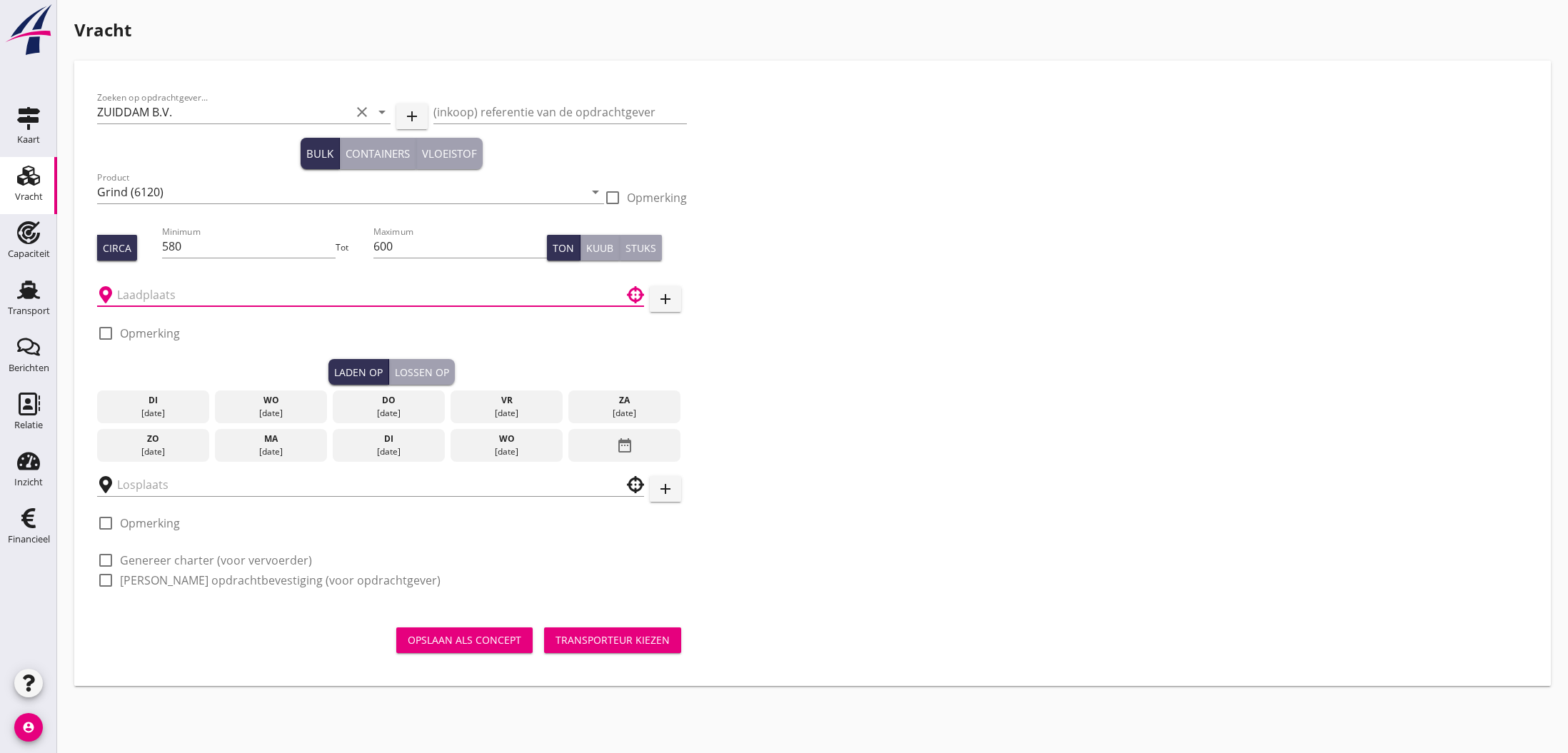
click at [204, 293] on input "text" at bounding box center [360, 295] width 487 height 23
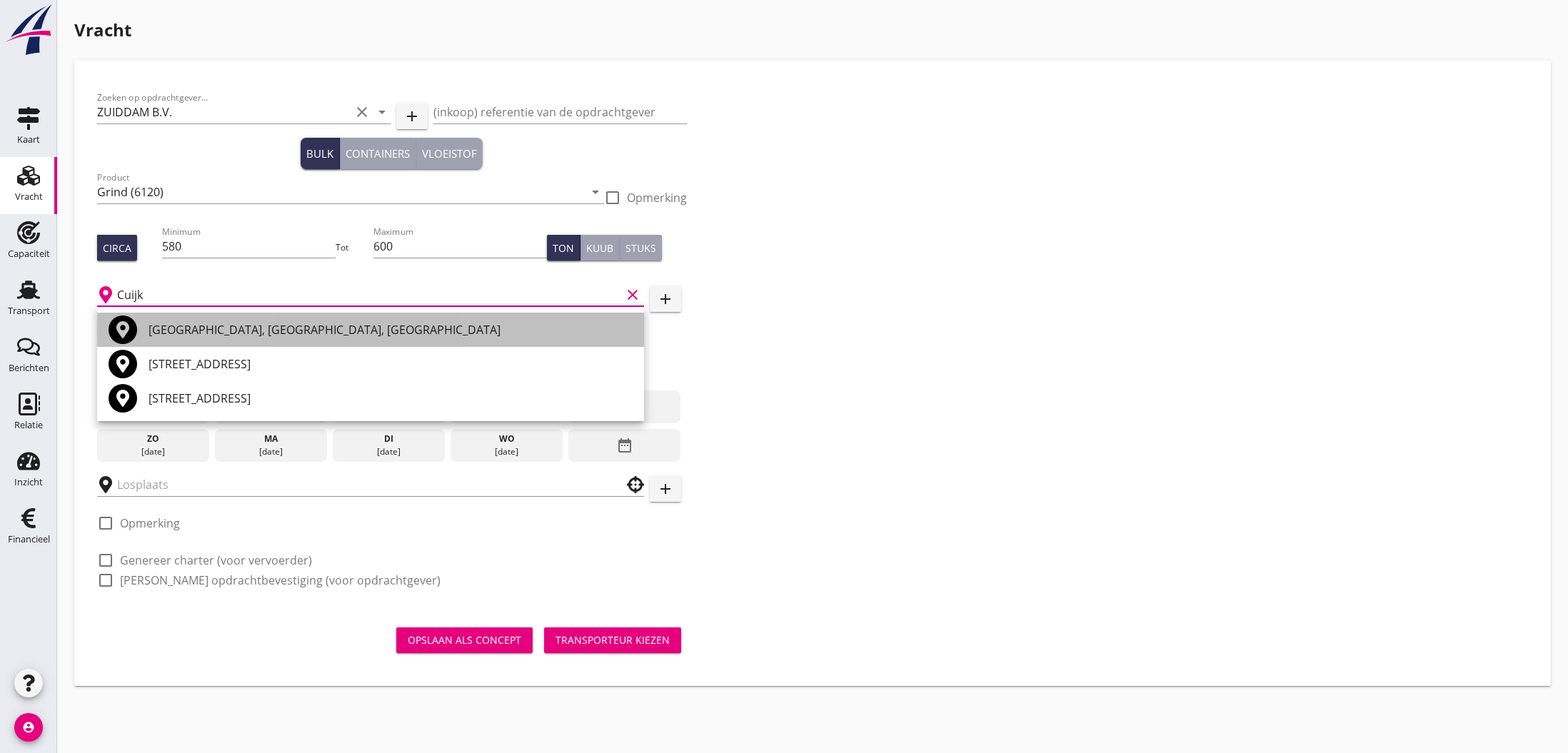
drag, startPoint x: 245, startPoint y: 343, endPoint x: 204, endPoint y: 333, distance: 42.2
click at [204, 333] on div "[GEOGRAPHIC_DATA], [GEOGRAPHIC_DATA], [GEOGRAPHIC_DATA]" at bounding box center [391, 330] width 484 height 17
type input "[GEOGRAPHIC_DATA], [GEOGRAPHIC_DATA], [GEOGRAPHIC_DATA]"
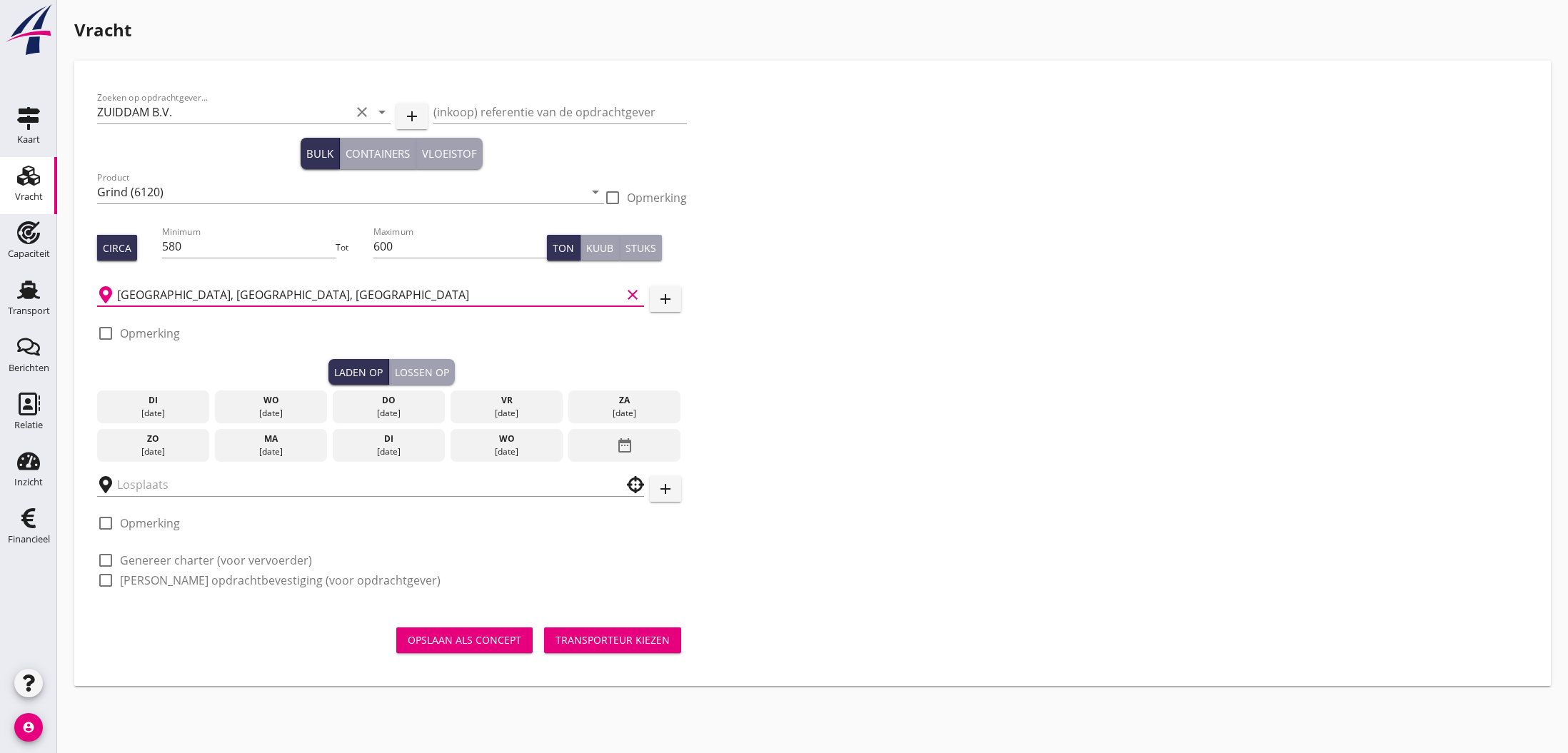
click at [159, 330] on label "Opmerking" at bounding box center [150, 333] width 60 height 15
checkbox input "true"
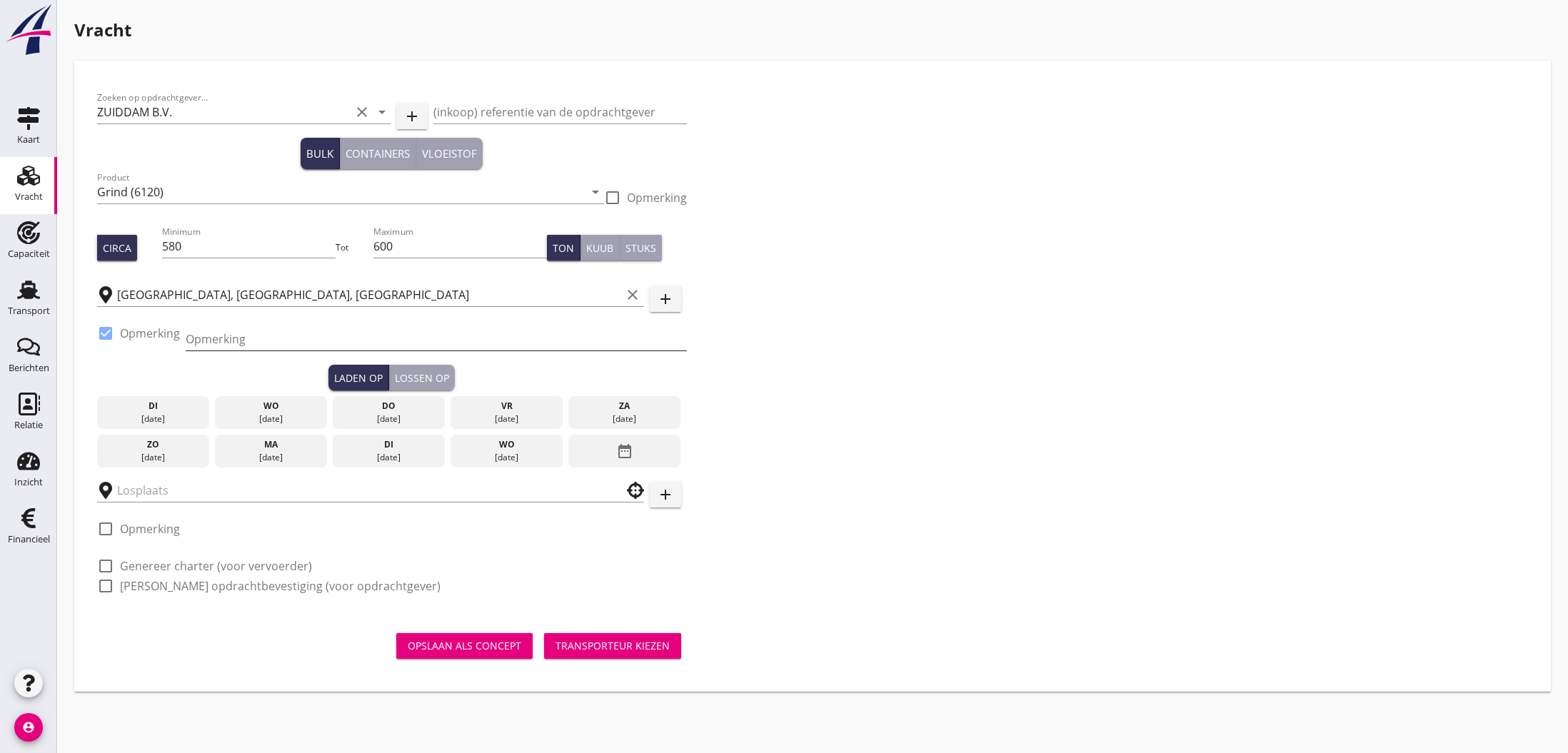
click at [211, 339] on input "Opmerking" at bounding box center [436, 339] width 501 height 23
type input "Theunissen, 4/16 + 4/32 sep. ruimen"
click at [255, 414] on div "[DATE]" at bounding box center [271, 419] width 105 height 13
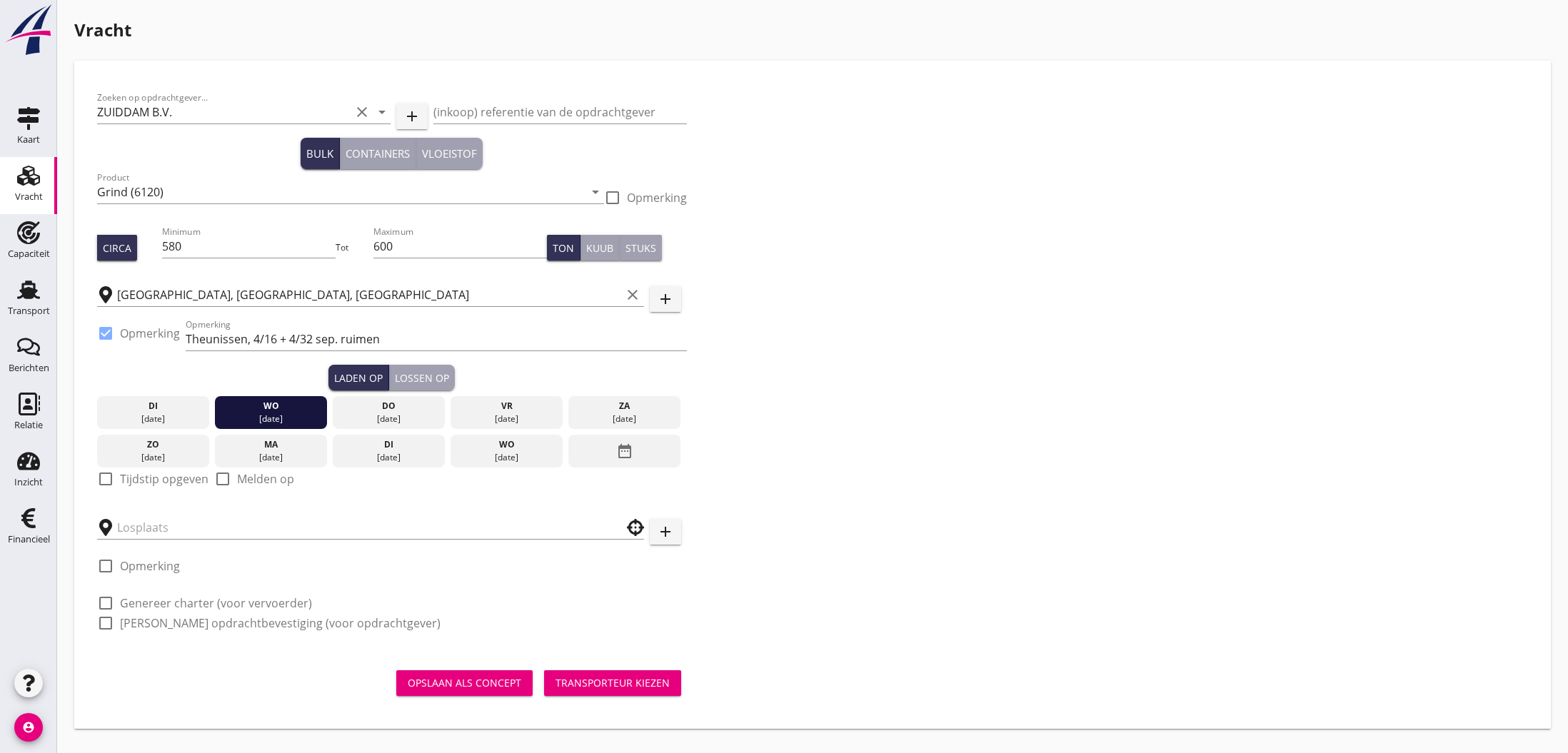
click at [127, 477] on label "Tijdstip opgeven" at bounding box center [163, 479] width 88 height 15
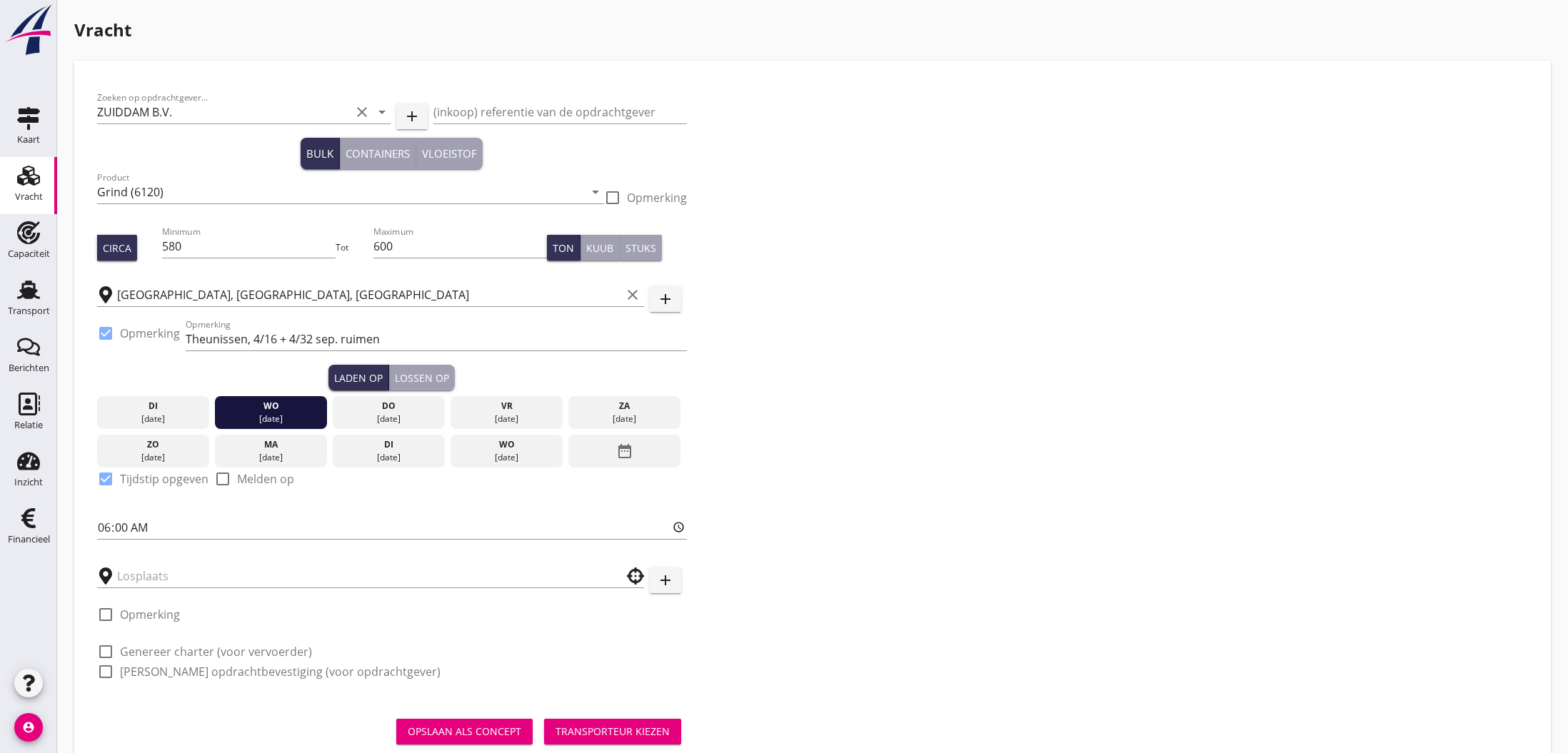
checkbox input "true"
click at [131, 578] on input "text" at bounding box center [360, 576] width 487 height 23
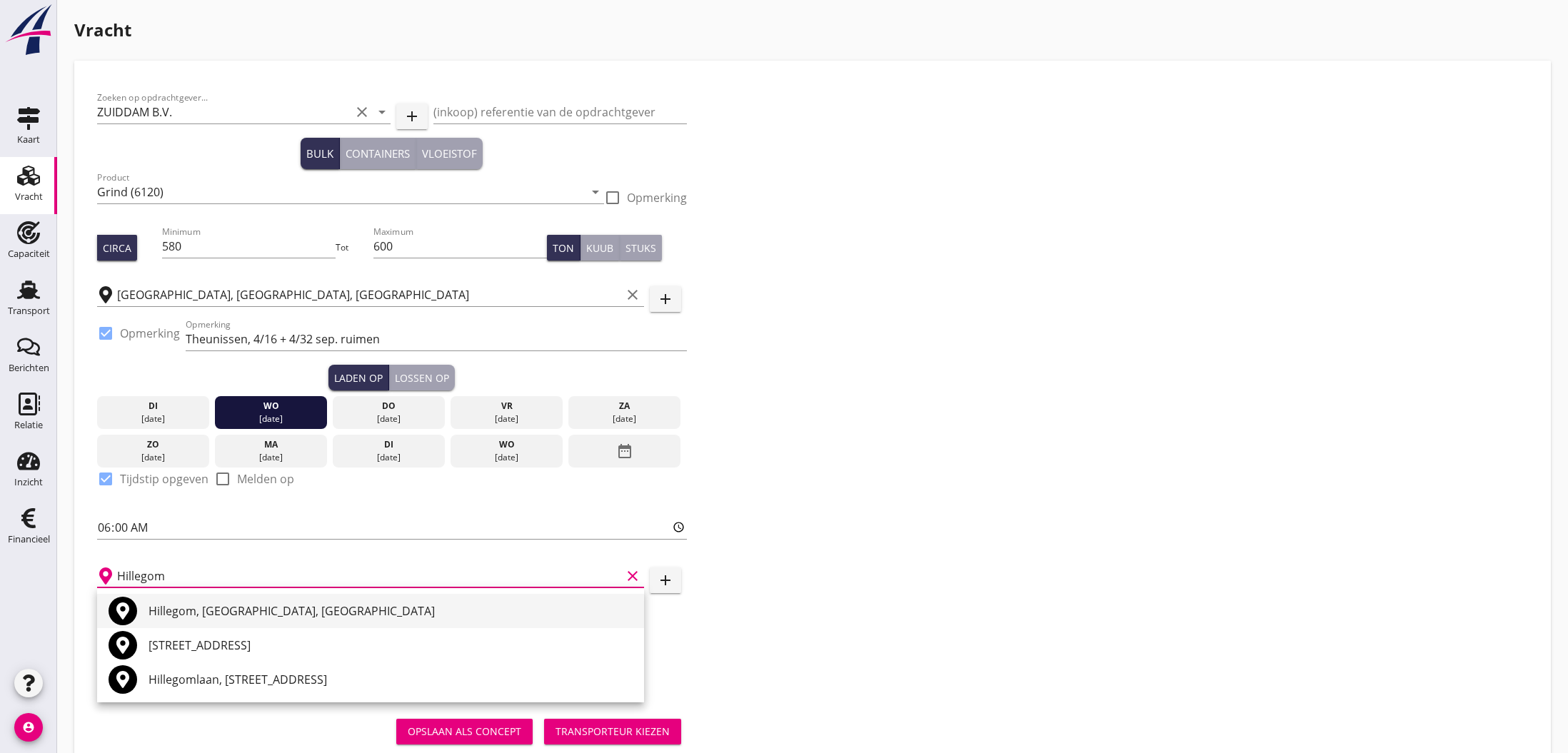
click at [224, 616] on div "Hillegom, [GEOGRAPHIC_DATA], [GEOGRAPHIC_DATA]" at bounding box center [391, 611] width 484 height 17
type input "Hillegom, [GEOGRAPHIC_DATA], [GEOGRAPHIC_DATA]"
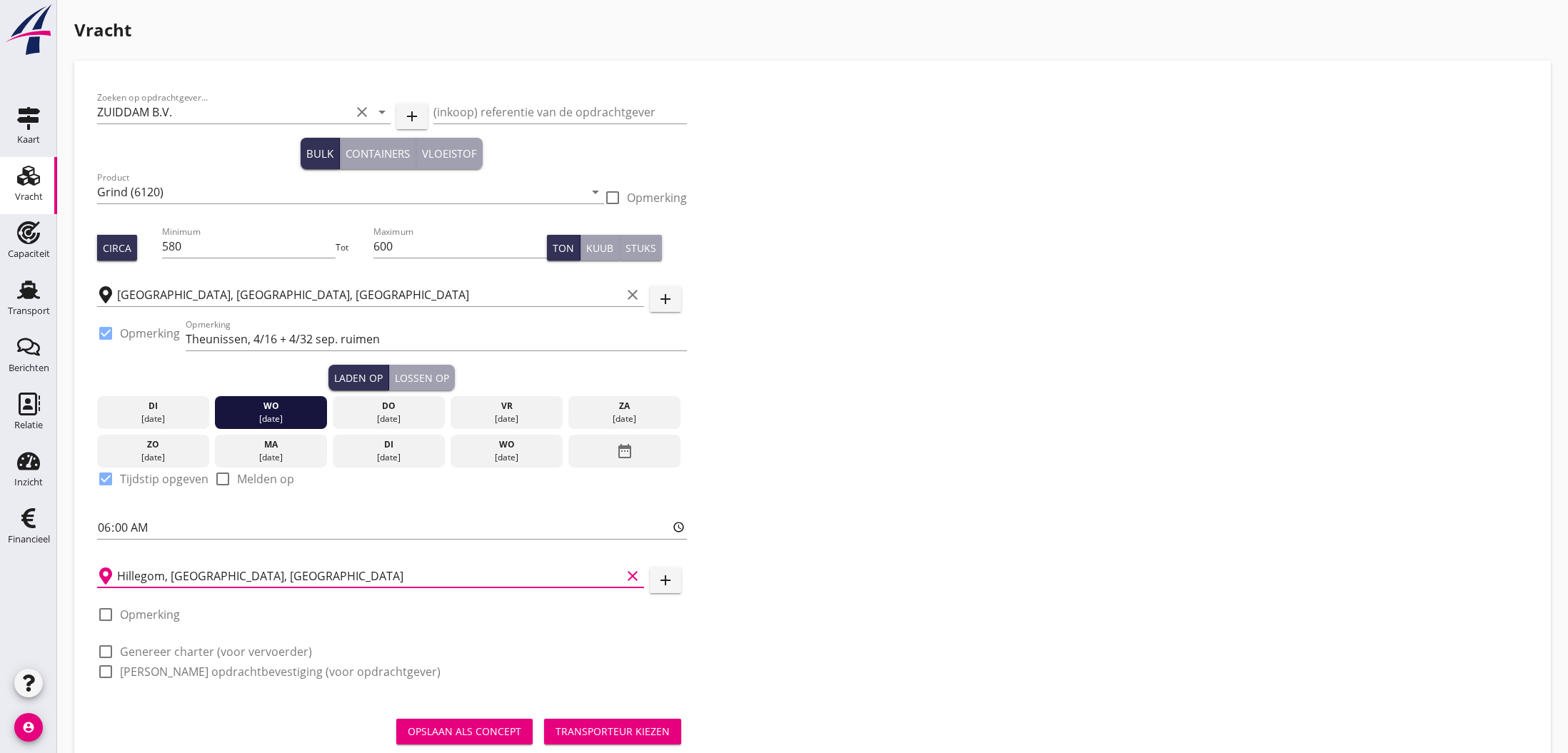
click at [596, 733] on div "Transporteur kiezen" at bounding box center [613, 731] width 115 height 15
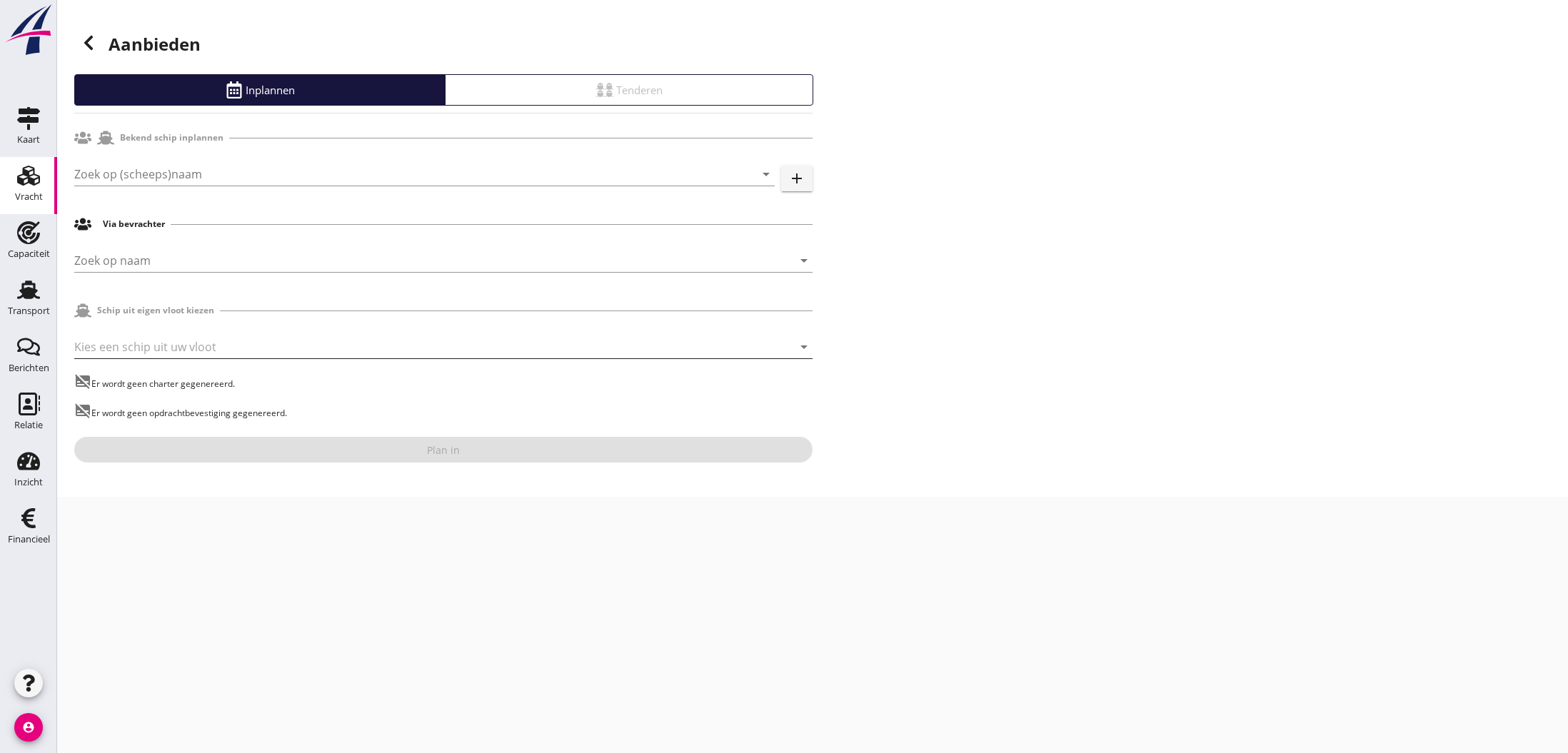
click at [192, 349] on div at bounding box center [423, 347] width 699 height 23
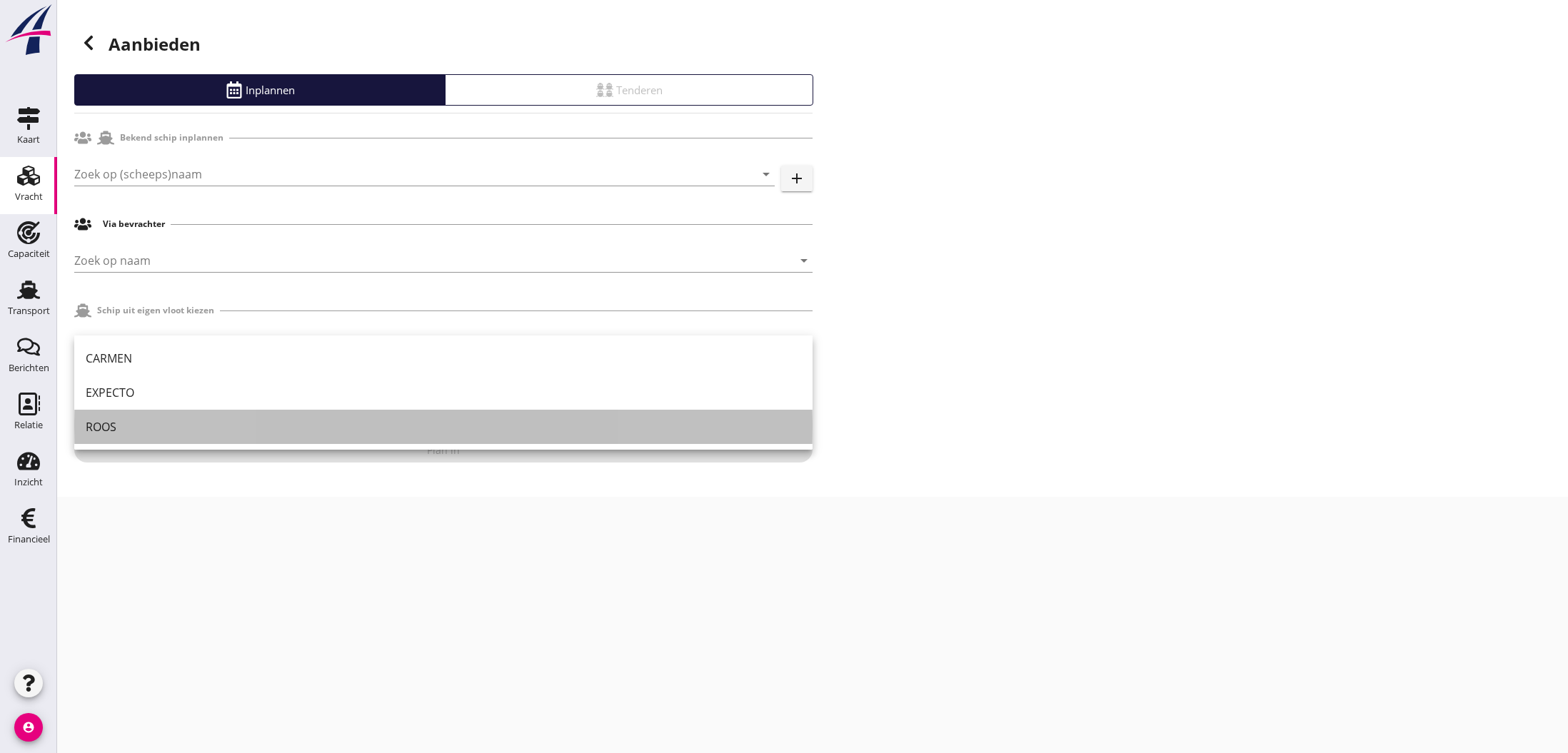
click at [139, 427] on div "ROOS" at bounding box center [443, 428] width 715 height 17
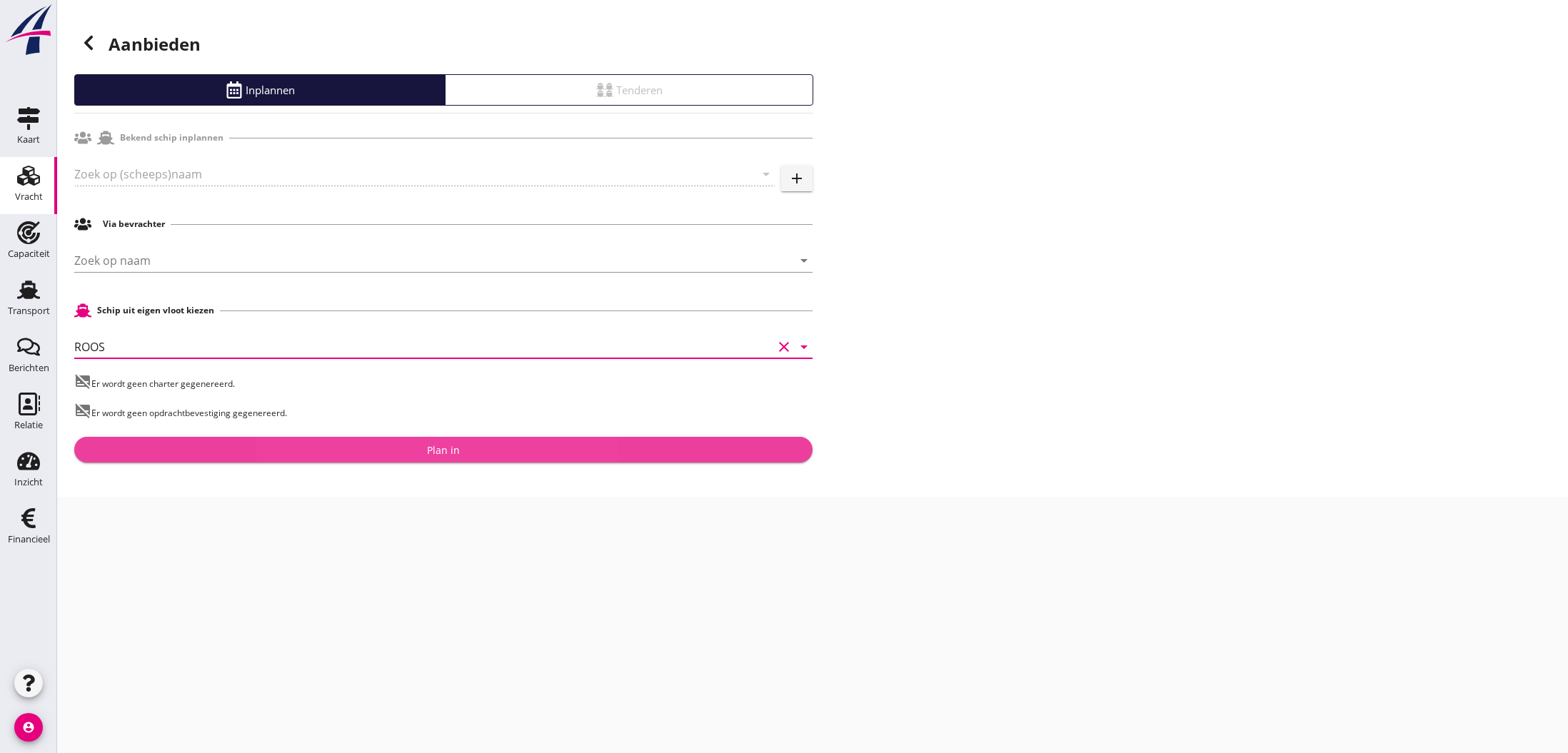
click at [451, 454] on div "Plan in" at bounding box center [443, 450] width 33 height 15
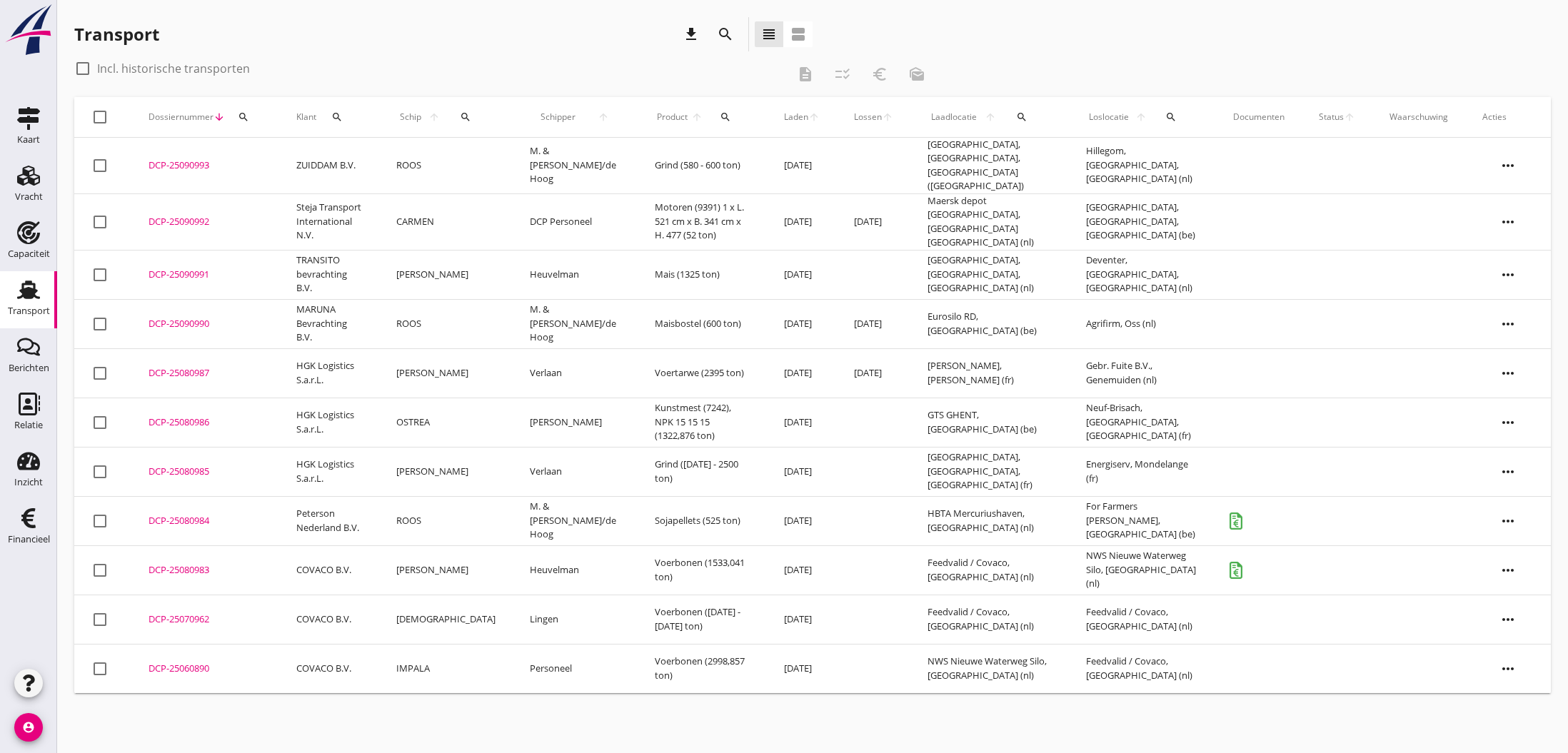
click at [185, 160] on div "DCP-25090993" at bounding box center [205, 165] width 114 height 15
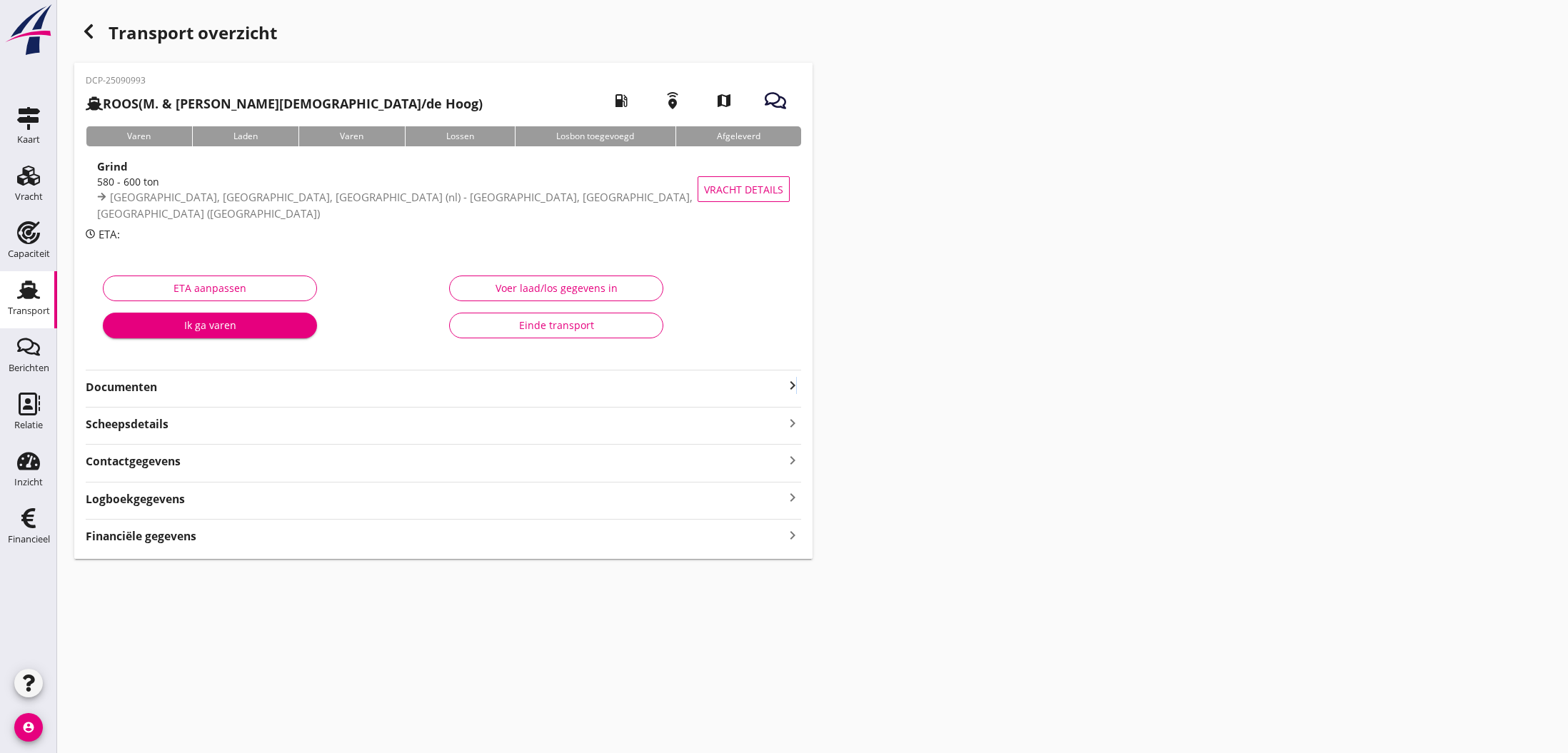
click at [797, 383] on icon "keyboard_arrow_right" at bounding box center [793, 386] width 17 height 17
click at [461, 429] on div "Voeg bestand toe" at bounding box center [443, 427] width 75 height 15
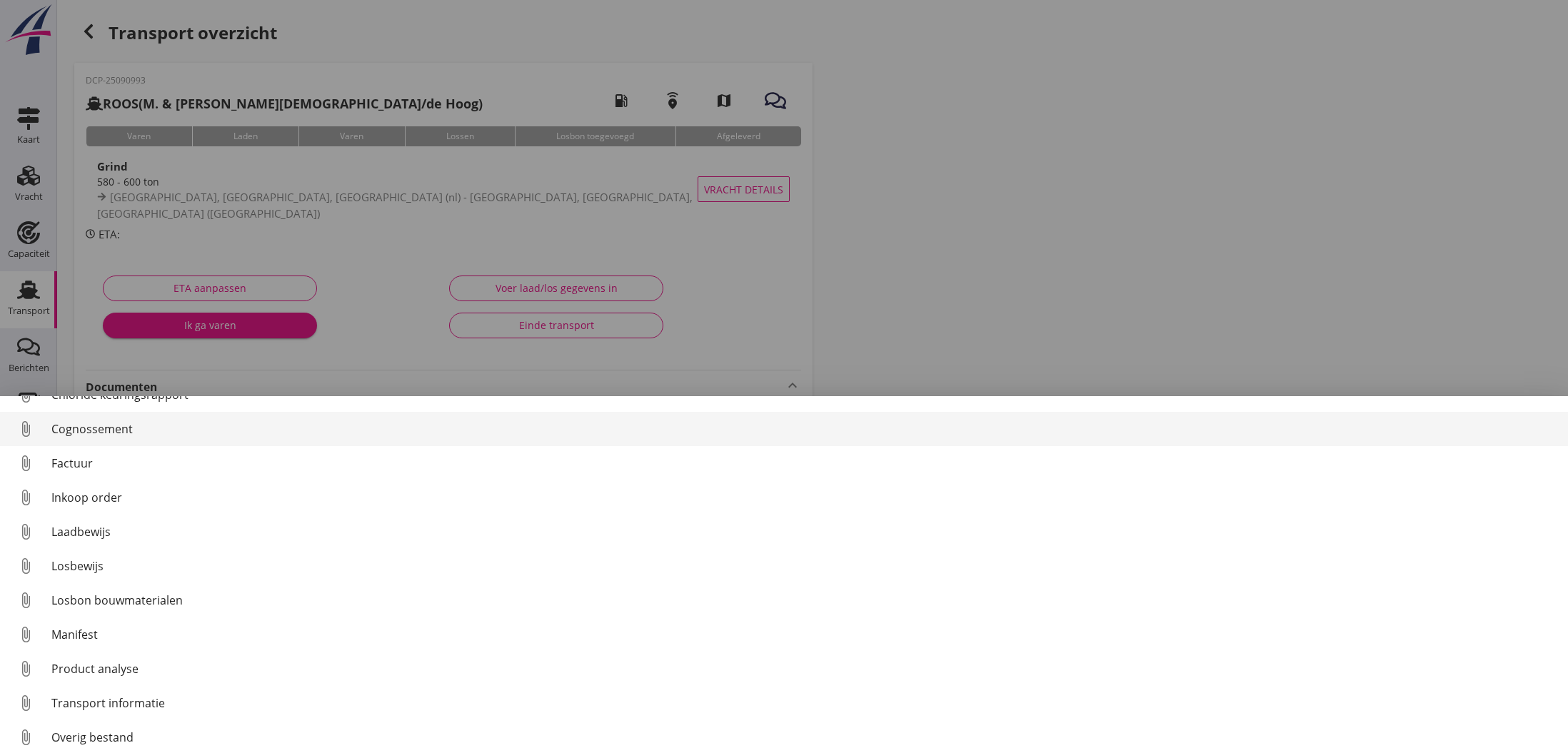
scroll to position [66, 0]
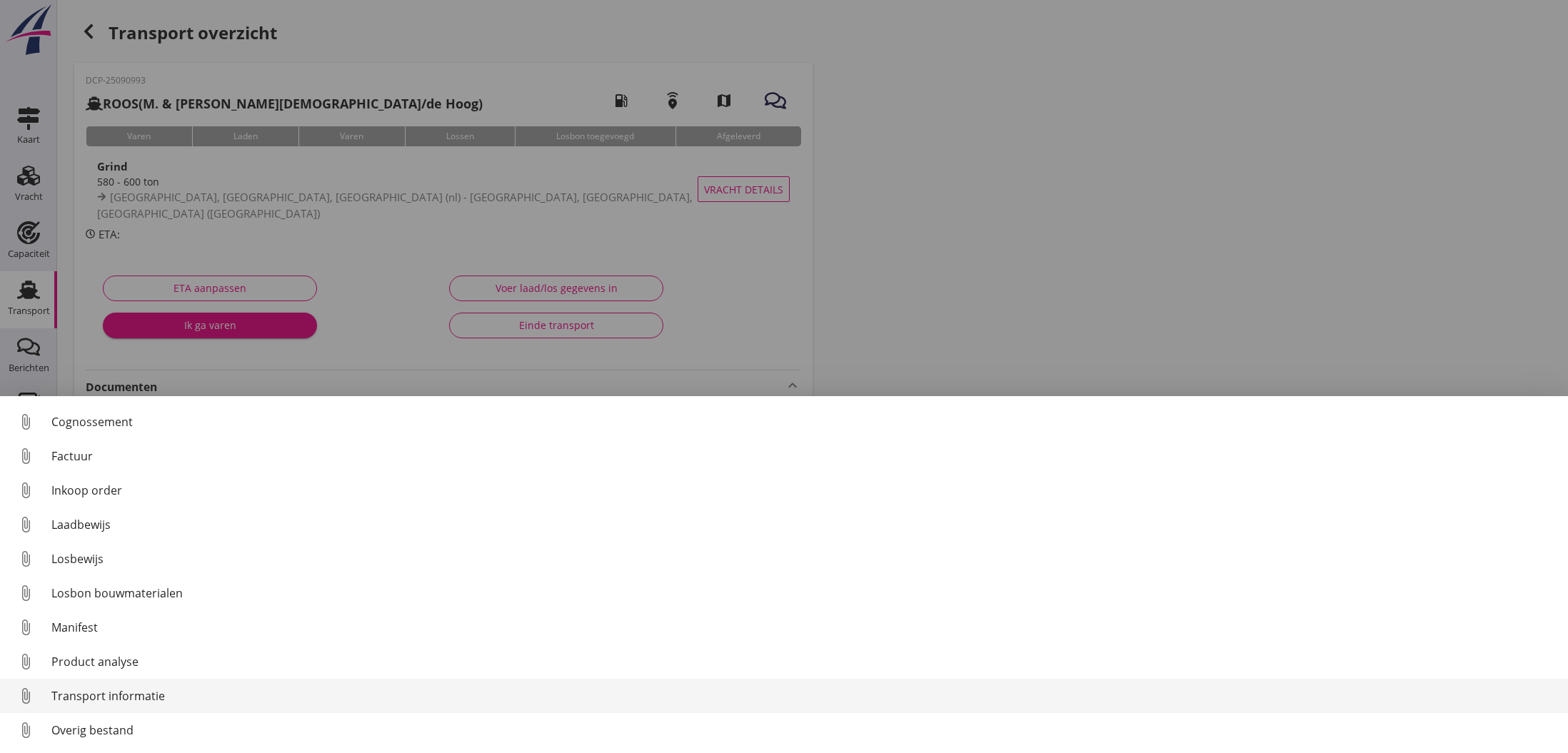
click at [93, 693] on div "Transport informatie" at bounding box center [803, 697] width 1505 height 17
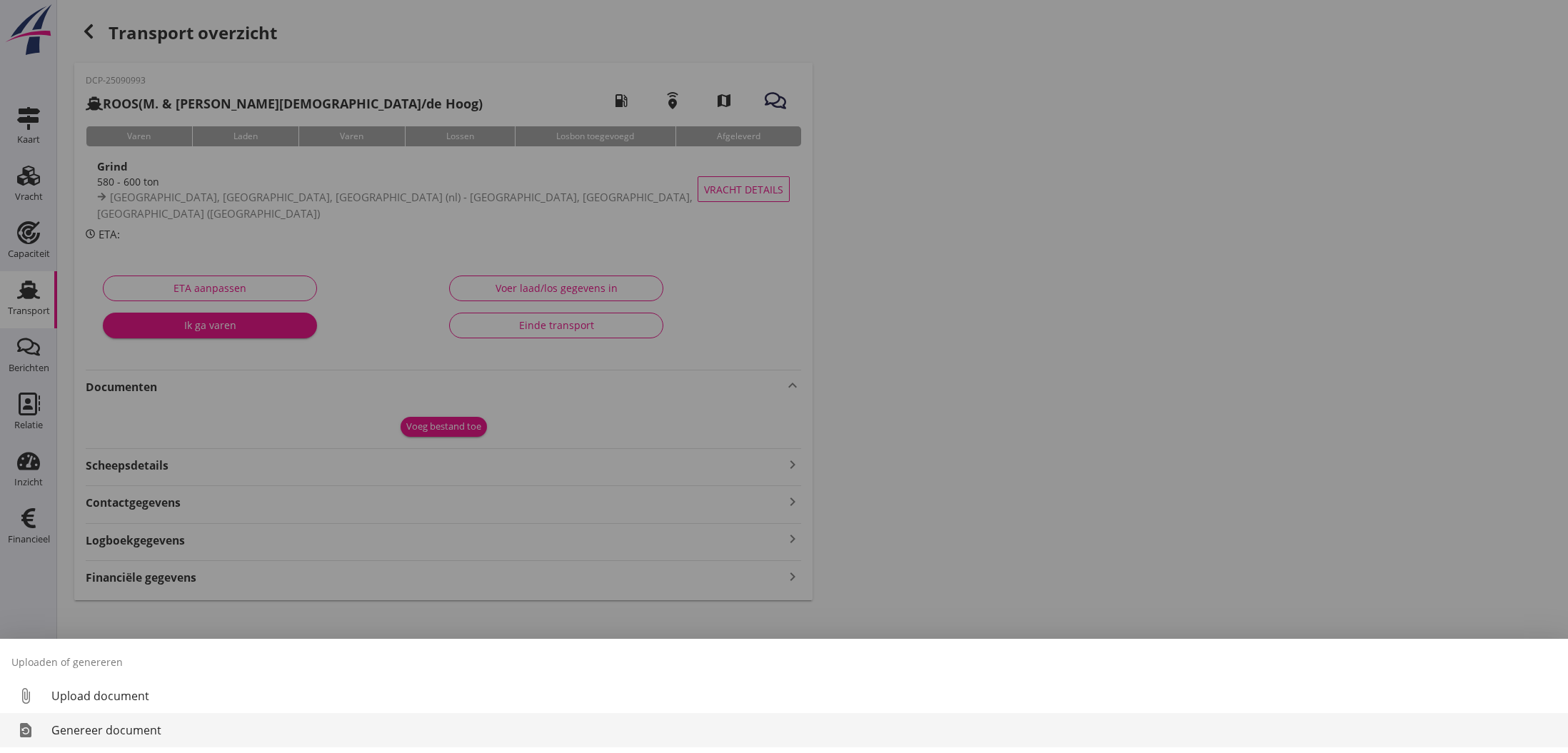
click at [116, 730] on div "Genereer document" at bounding box center [803, 731] width 1505 height 17
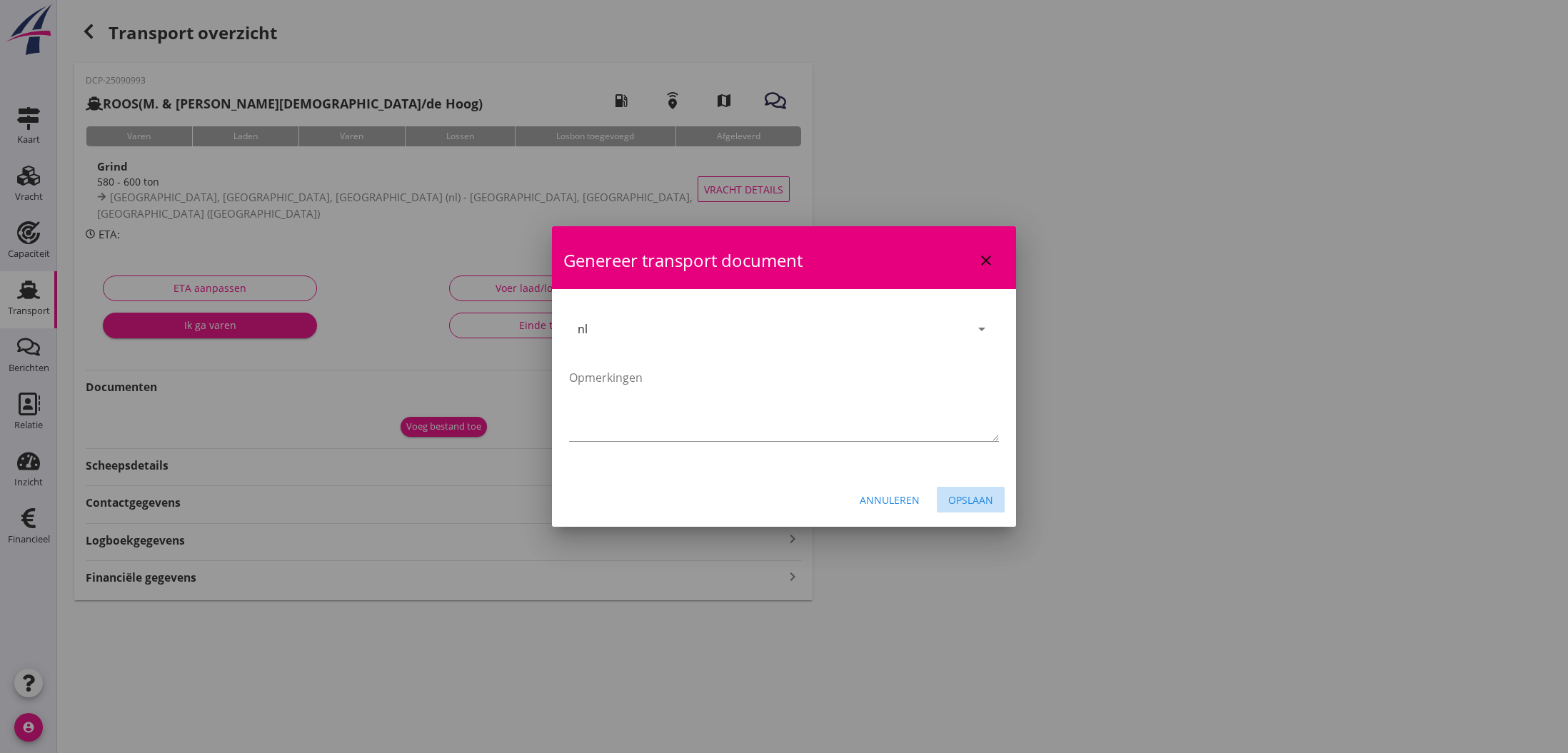
click at [970, 500] on div "Opslaan" at bounding box center [971, 499] width 45 height 15
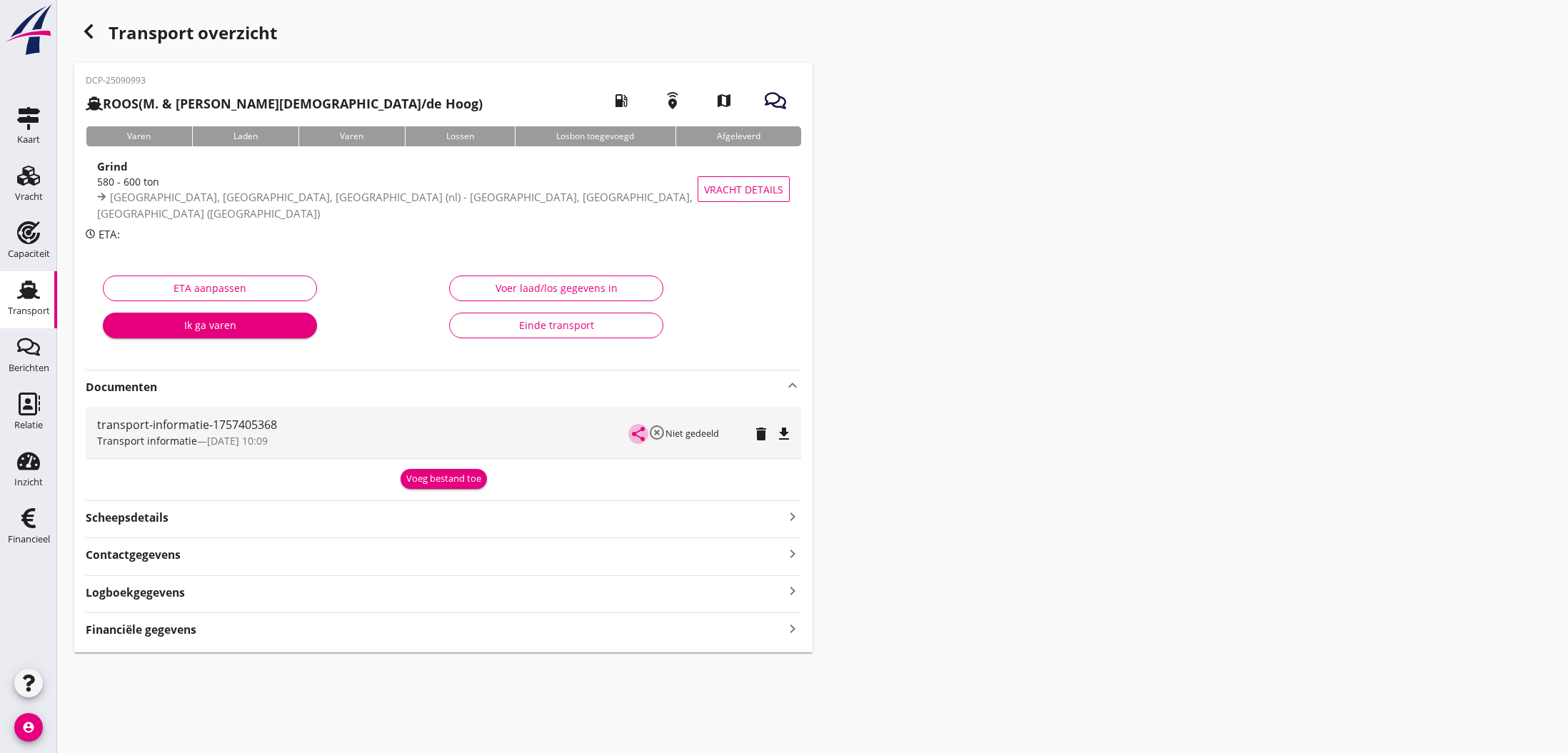
click at [639, 432] on icon "share" at bounding box center [638, 434] width 17 height 17
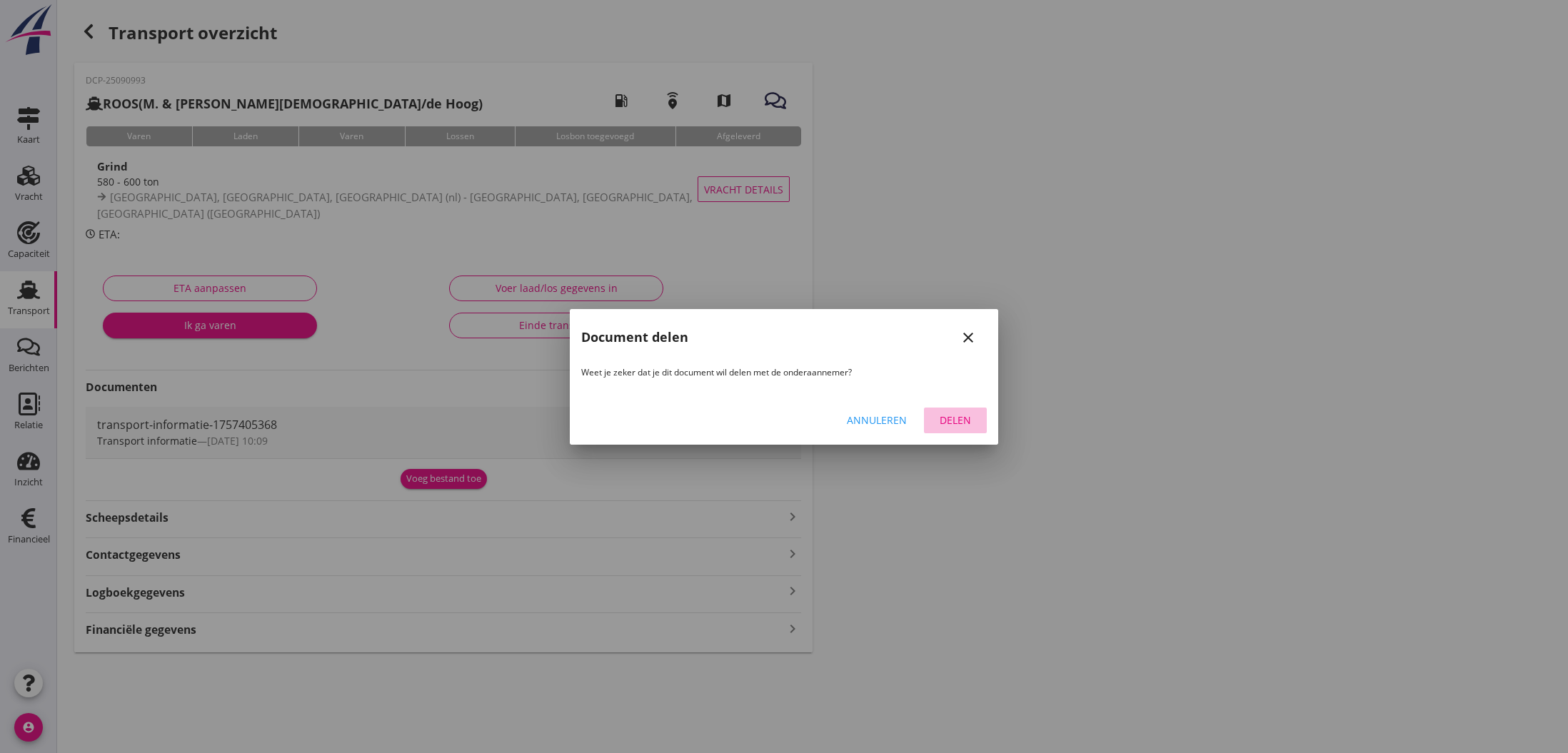
click at [946, 416] on div "Delen" at bounding box center [955, 420] width 40 height 15
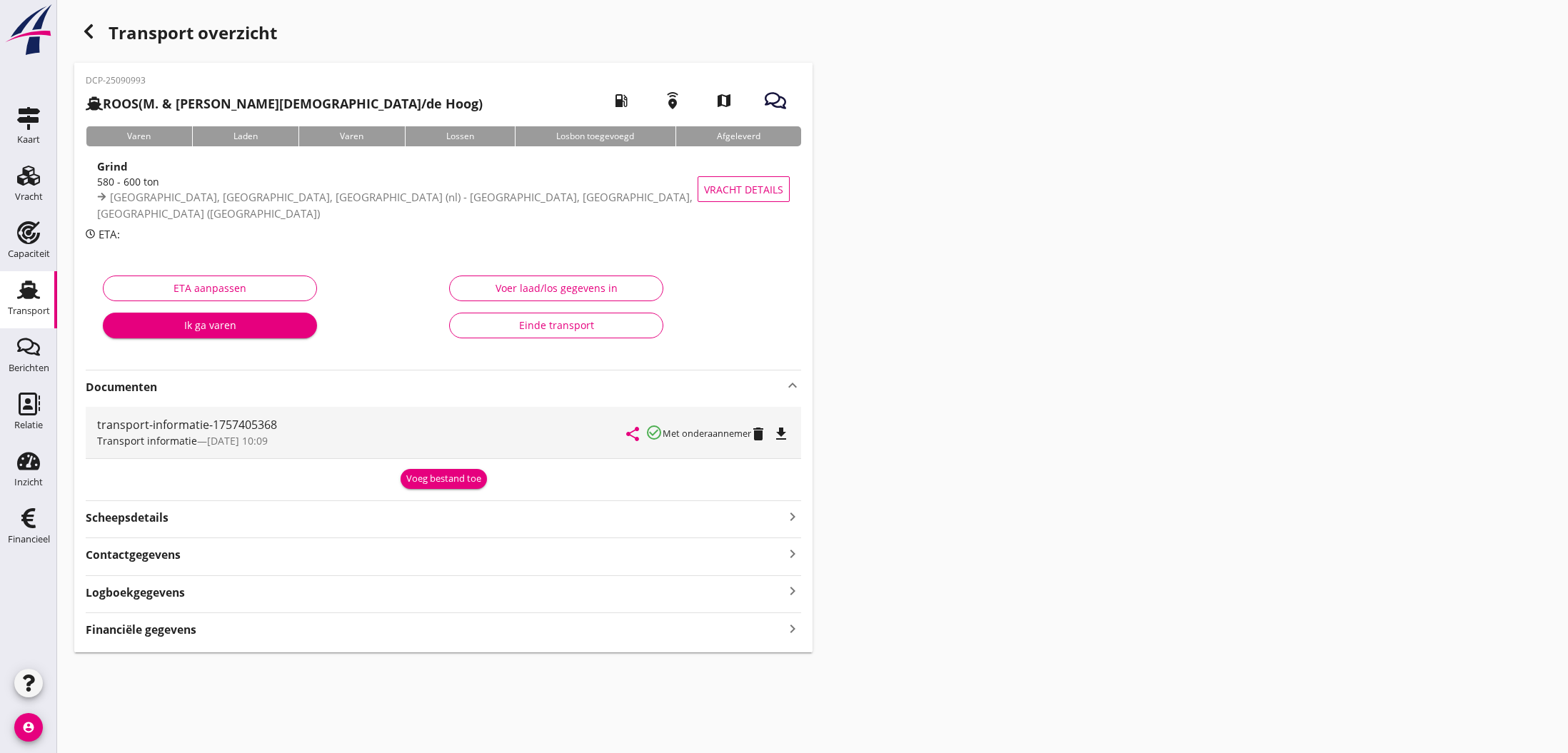
click at [93, 36] on icon "button" at bounding box center [88, 32] width 17 height 17
